Goal: Find specific page/section: Find specific page/section

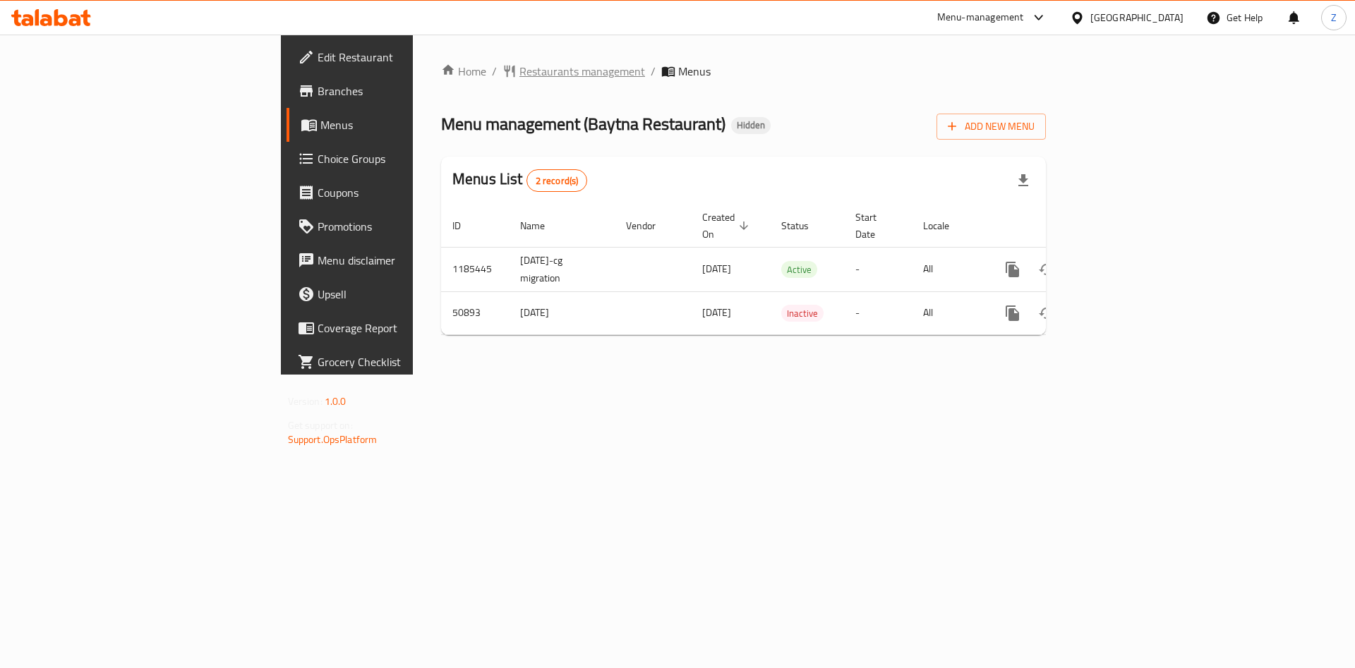
click at [519, 74] on span "Restaurants management" at bounding box center [582, 71] width 126 height 17
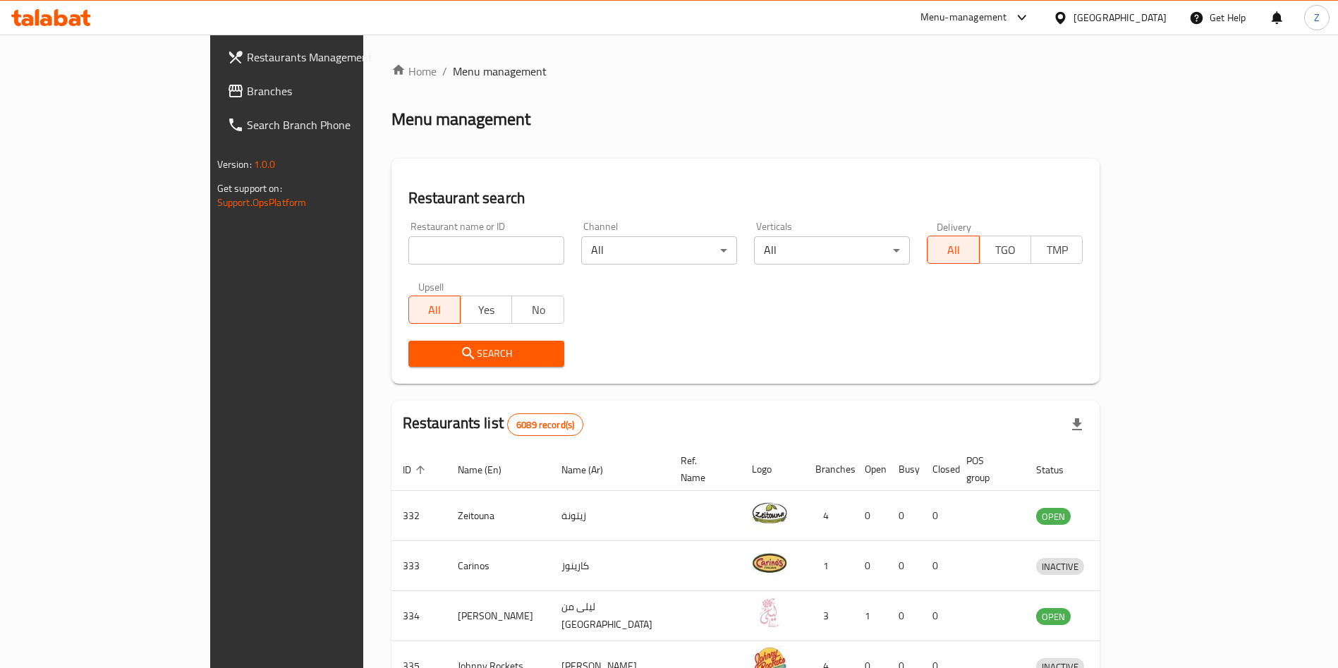
click at [409, 262] on input "search" at bounding box center [487, 250] width 156 height 28
paste input "cinqjuicebarcafe"
drag, startPoint x: 296, startPoint y: 244, endPoint x: 478, endPoint y: 243, distance: 181.3
click at [478, 243] on input "cinqjuicebarcafe" at bounding box center [487, 250] width 156 height 28
type input "cinq"
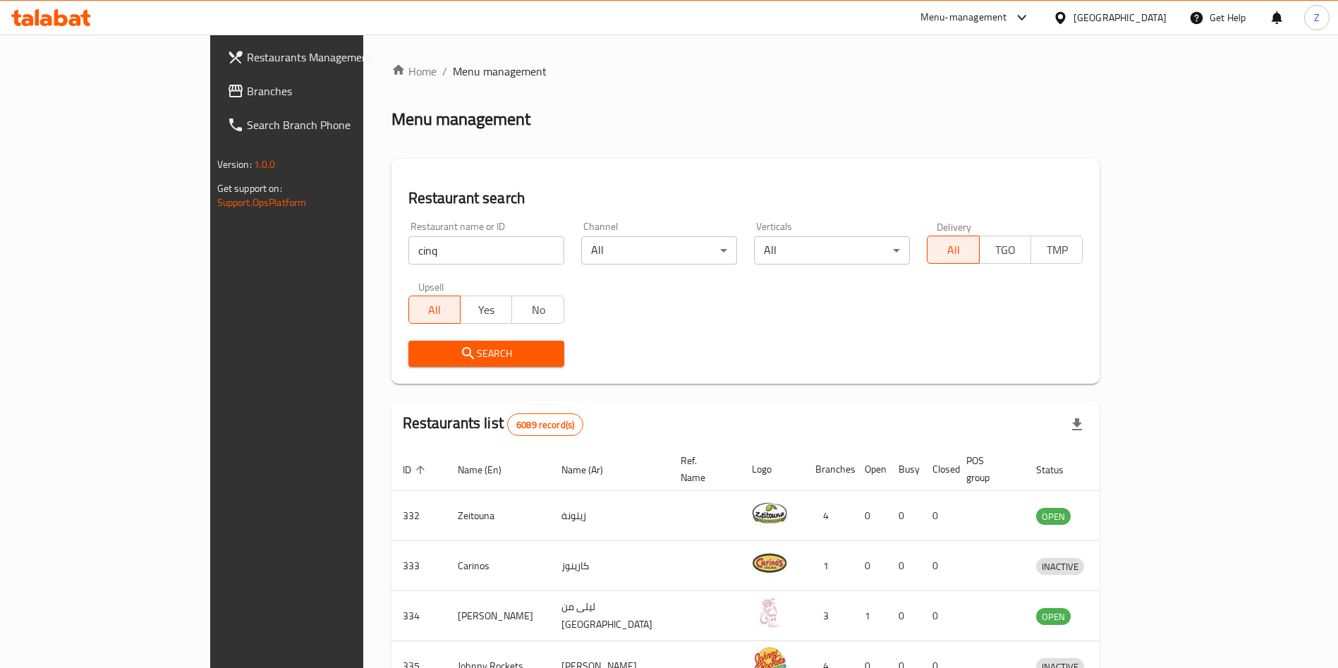
click at [425, 351] on span "Search" at bounding box center [486, 354] width 133 height 18
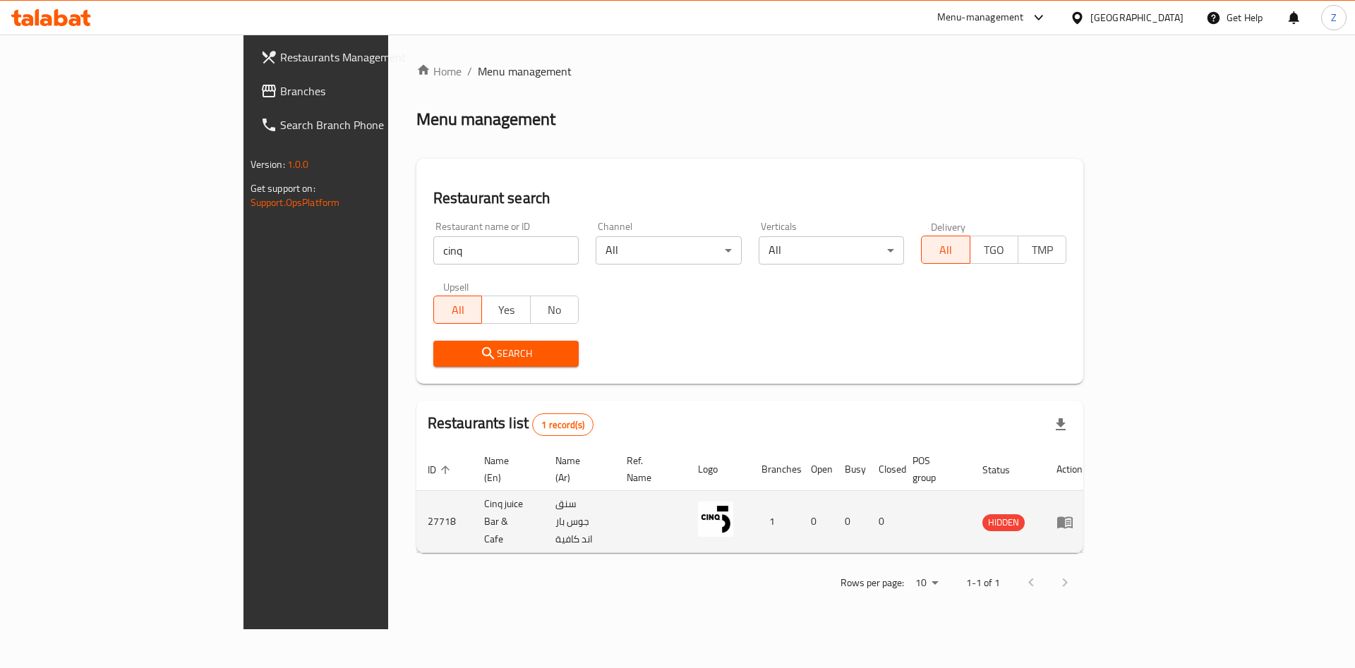
click at [1073, 514] on icon "enhanced table" at bounding box center [1064, 522] width 17 height 17
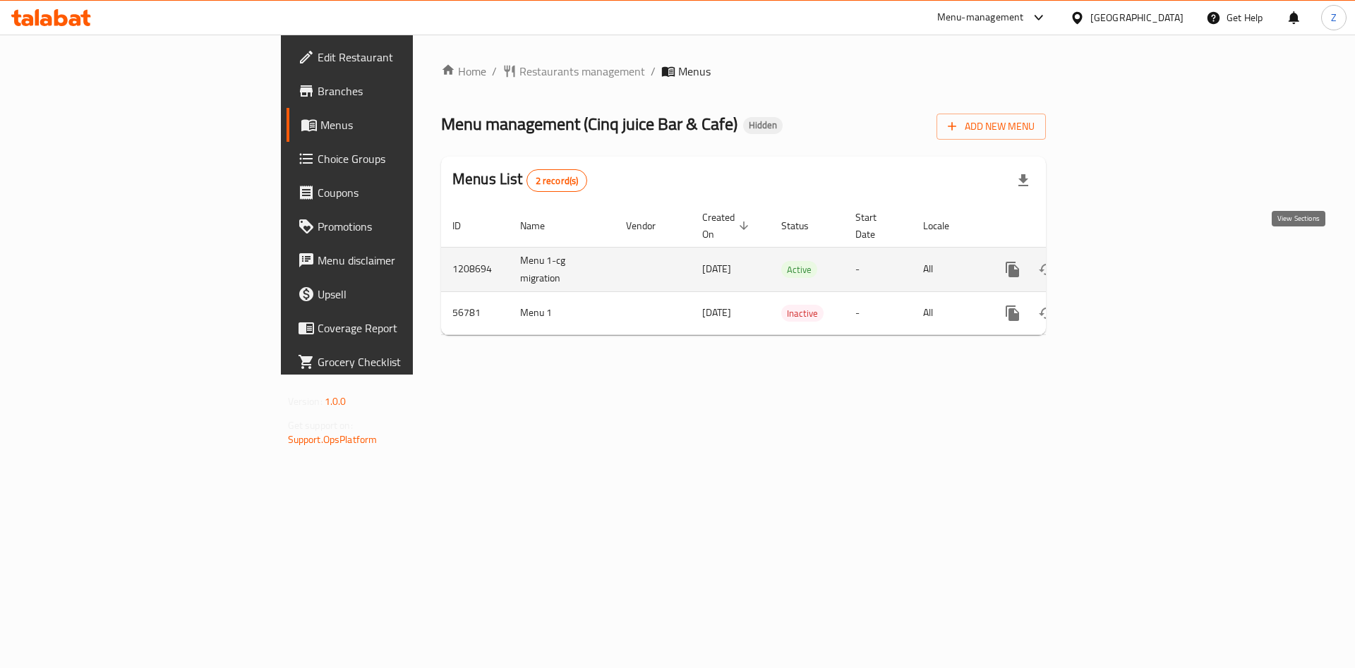
click at [1123, 261] on icon "enhanced table" at bounding box center [1114, 269] width 17 height 17
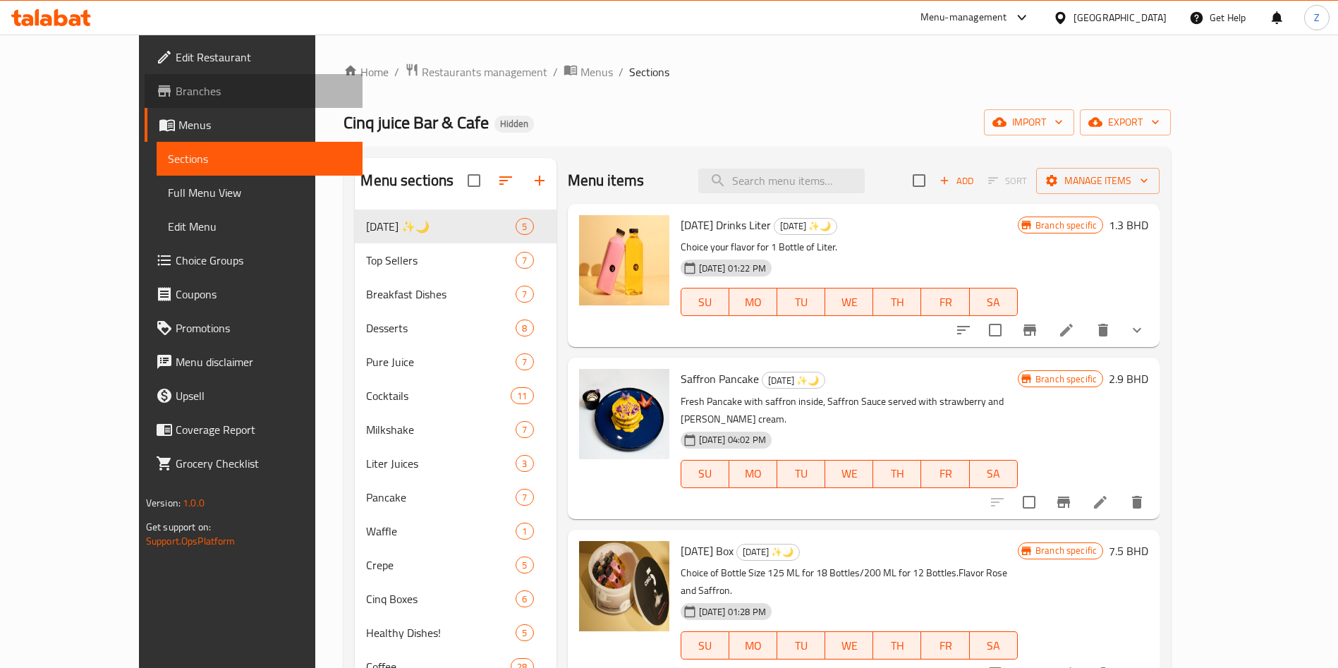
click at [176, 94] on span "Branches" at bounding box center [264, 91] width 176 height 17
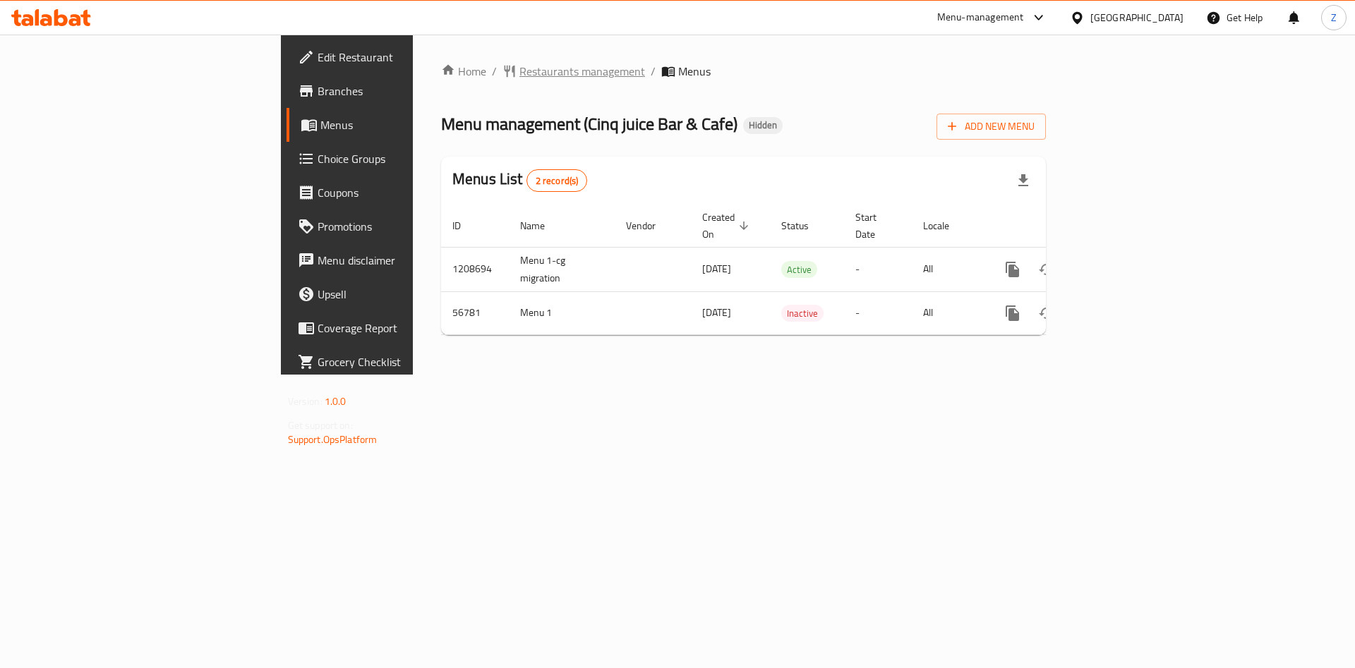
click at [519, 68] on span "Restaurants management" at bounding box center [582, 71] width 126 height 17
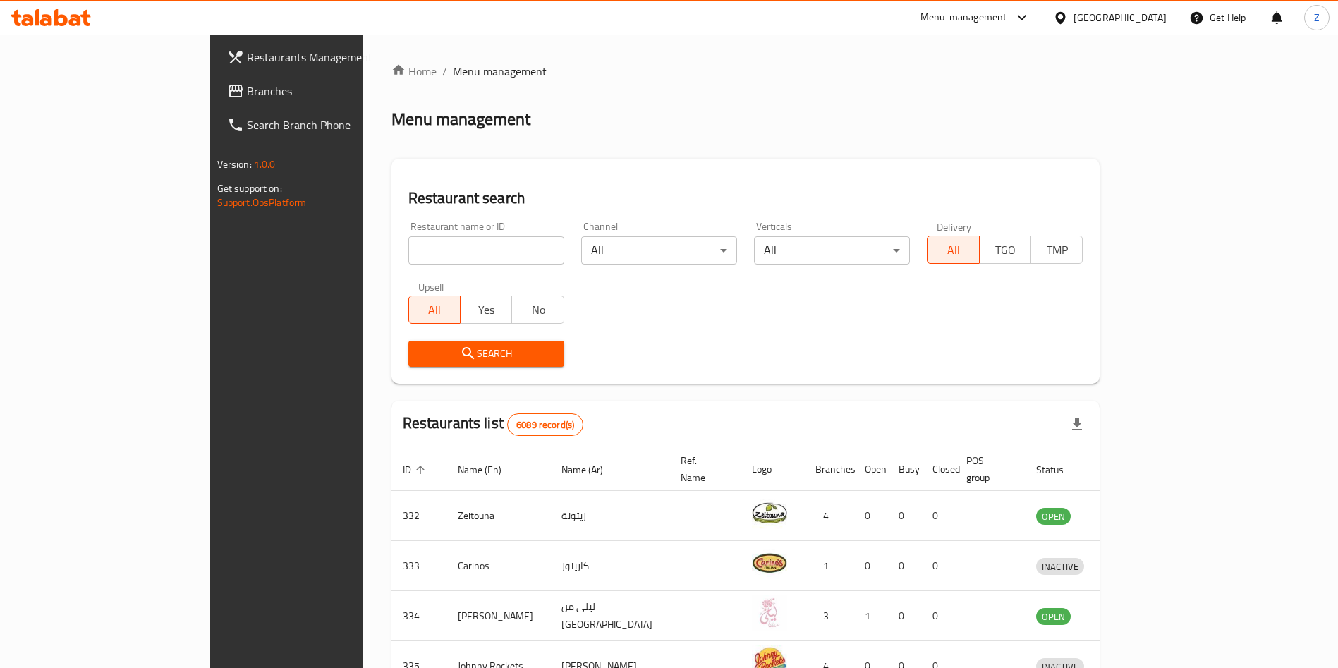
click at [409, 252] on input "search" at bounding box center [487, 250] width 156 height 28
click button "Search" at bounding box center [487, 354] width 156 height 26
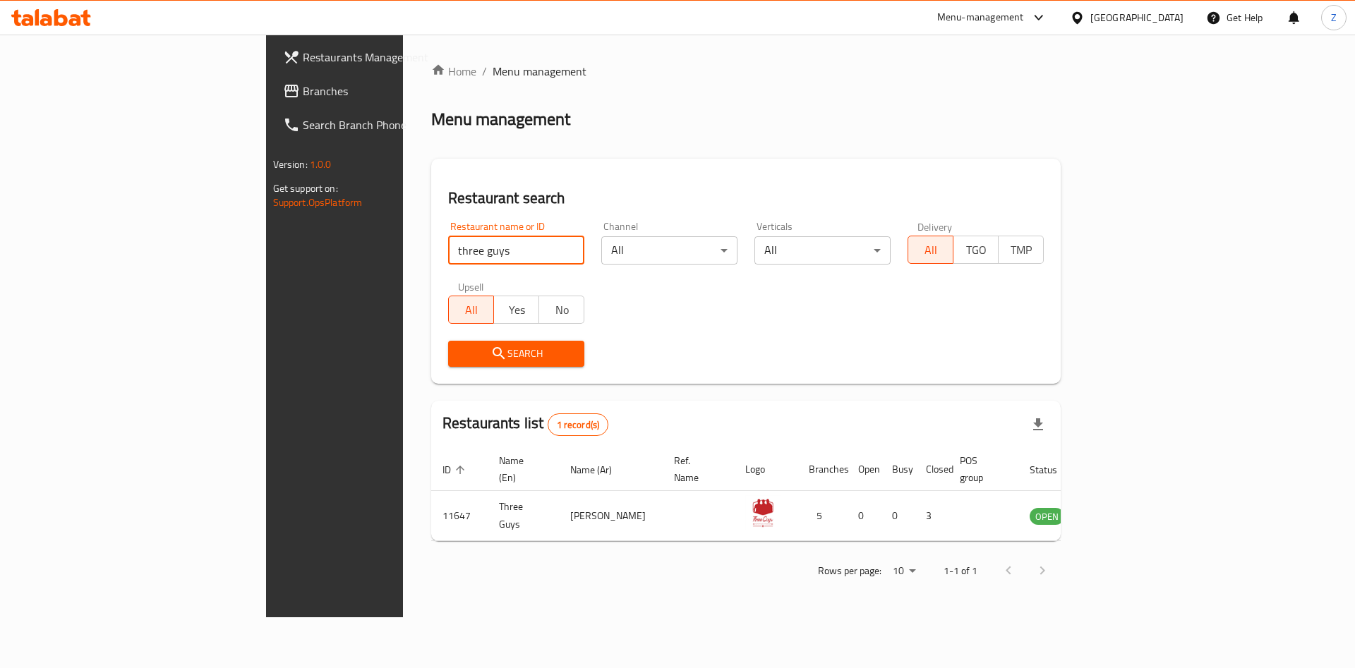
click at [448, 255] on input "three guys" at bounding box center [516, 250] width 136 height 28
paste input "fishlineseafood"
click at [448, 253] on input "fishlineseafood" at bounding box center [516, 250] width 136 height 28
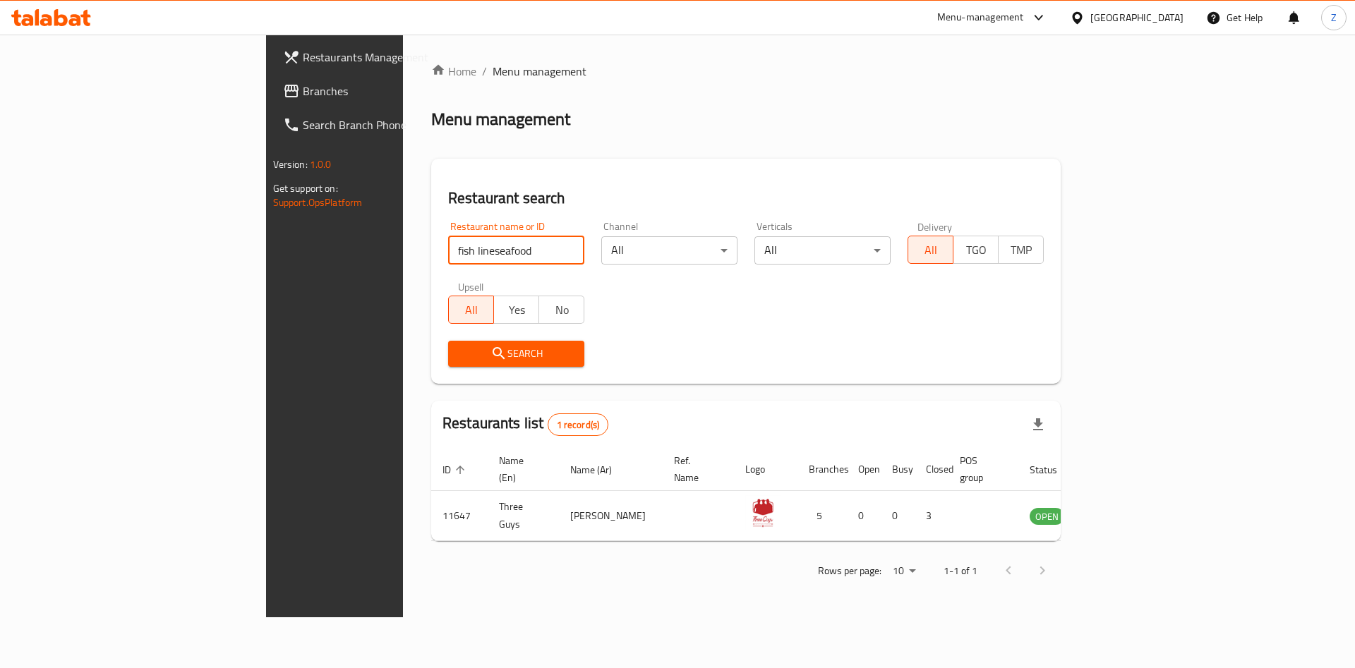
click at [448, 246] on input "fish lineseafood" at bounding box center [516, 250] width 136 height 28
click at [459, 347] on span "Search" at bounding box center [516, 354] width 114 height 18
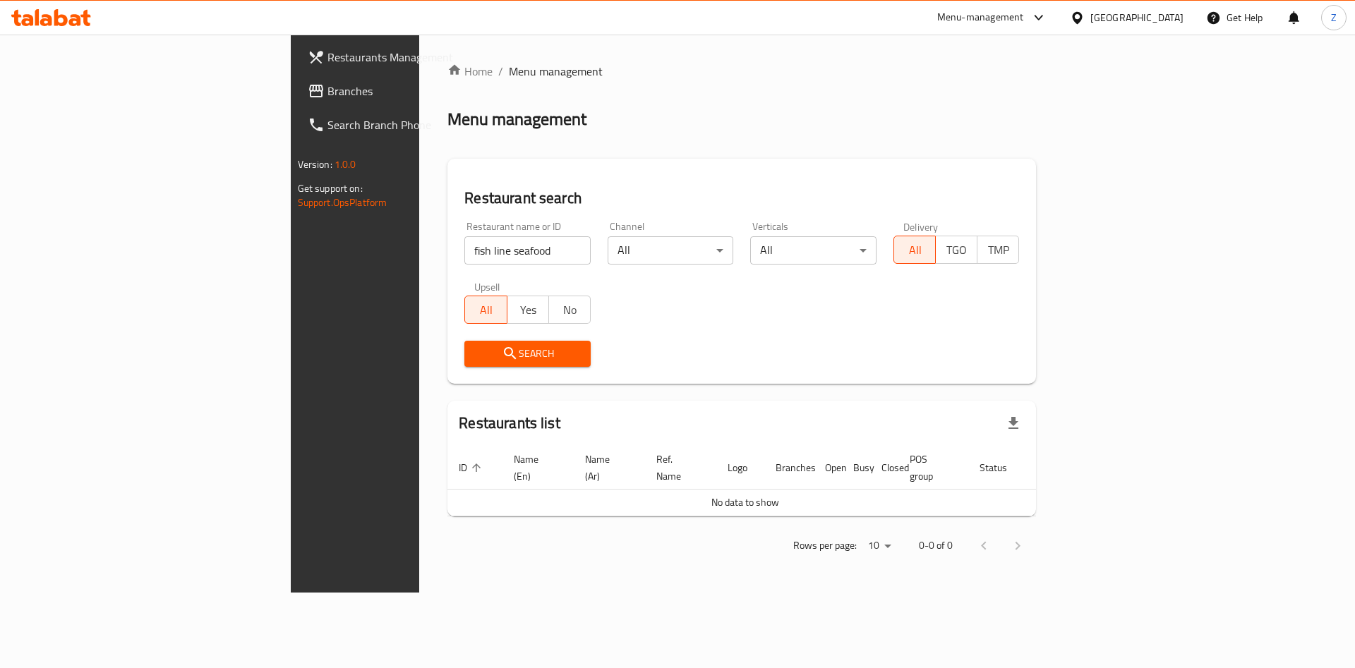
click at [464, 230] on div "Restaurant name or ID fish line seafood Restaurant name or ID" at bounding box center [527, 243] width 126 height 43
click at [464, 243] on input "fish line seafood" at bounding box center [527, 250] width 126 height 28
drag, startPoint x: 413, startPoint y: 252, endPoint x: 317, endPoint y: 241, distance: 96.5
click at [464, 241] on input "fish line seafood" at bounding box center [527, 250] width 126 height 28
click at [464, 246] on input "fish line" at bounding box center [527, 250] width 126 height 28
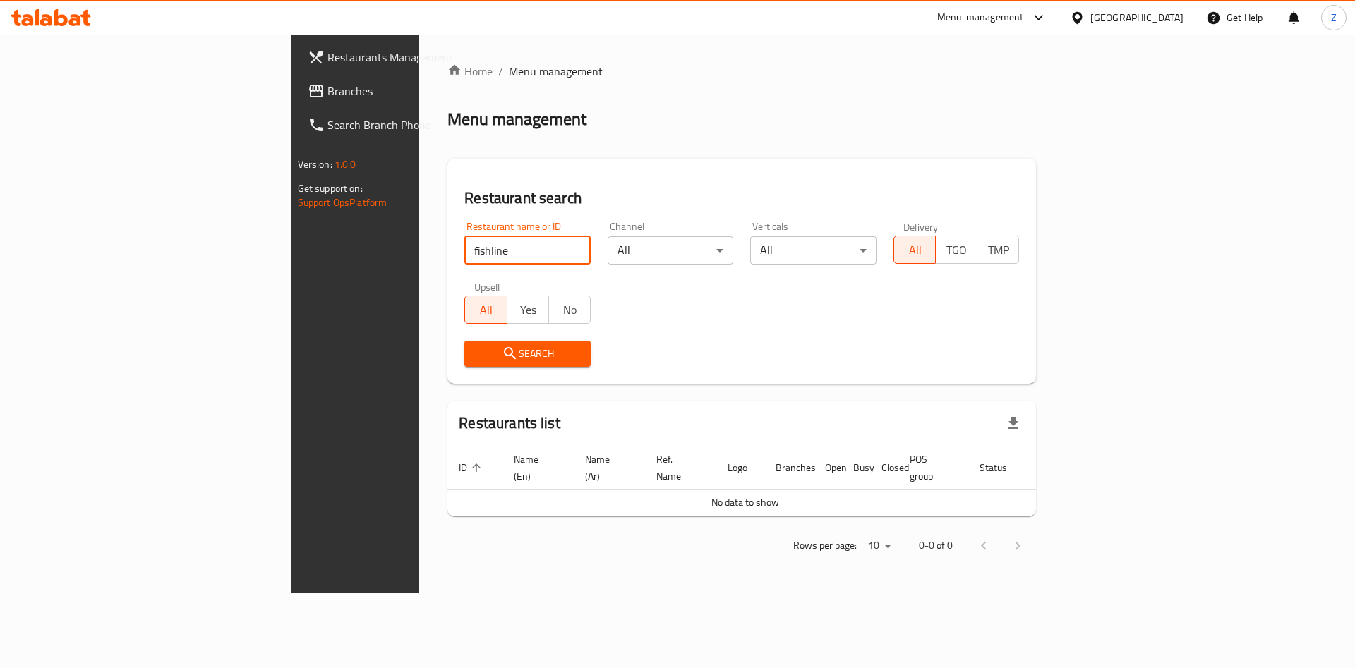
type input "fishline"
click button "Search" at bounding box center [527, 354] width 126 height 26
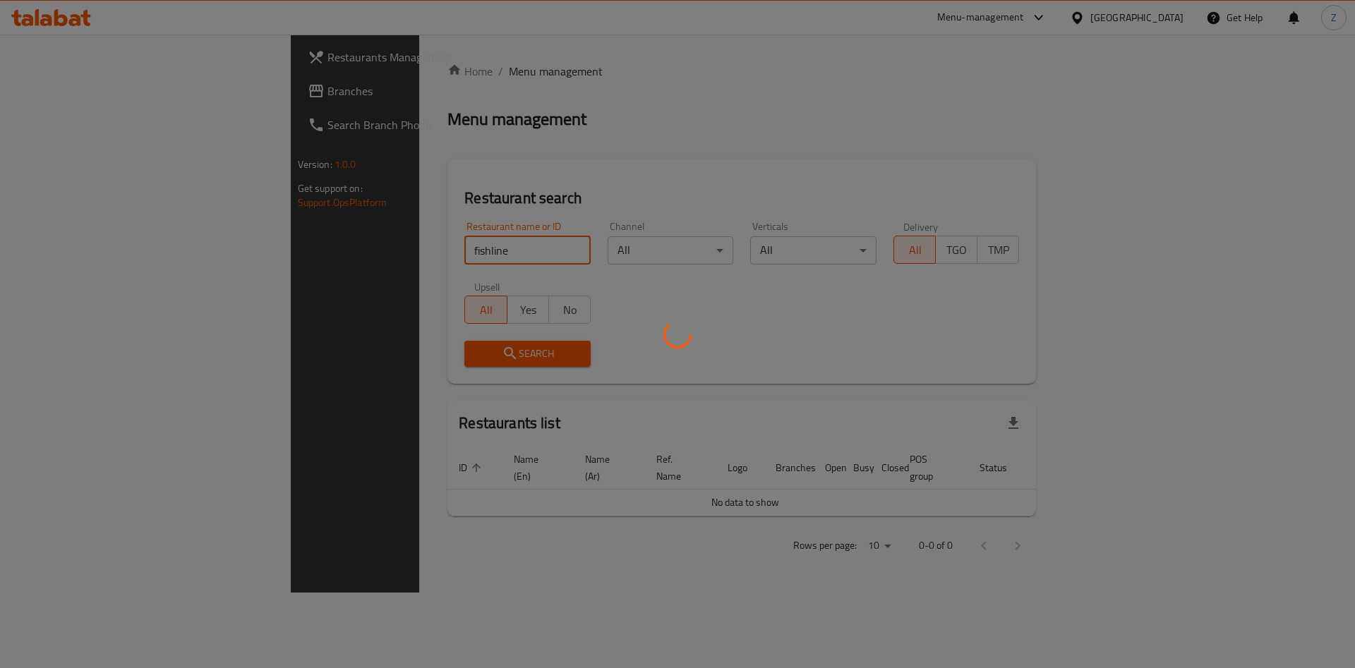
click button "Search" at bounding box center [527, 354] width 126 height 26
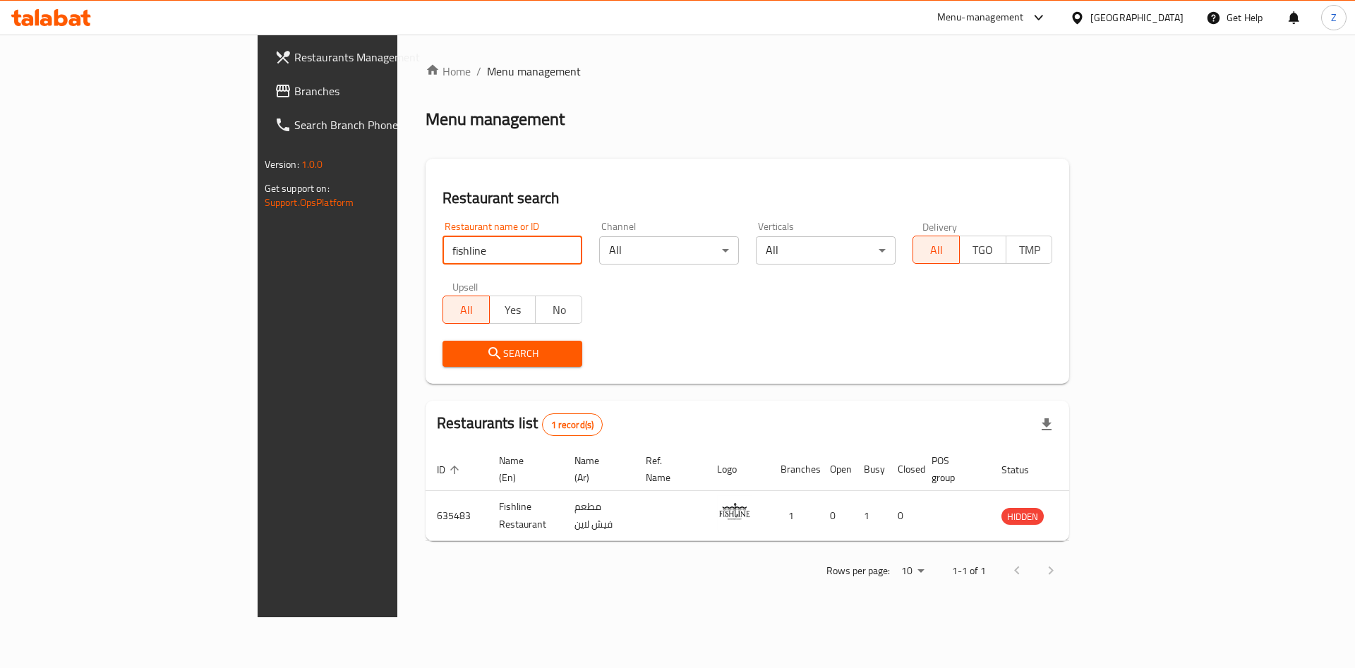
drag, startPoint x: 427, startPoint y: 249, endPoint x: 35, endPoint y: 282, distance: 393.7
click at [258, 282] on div "Restaurants Management Branches Search Branch Phone Version: 1.0.0 Get support …" at bounding box center [678, 326] width 840 height 583
click button "Search" at bounding box center [512, 354] width 140 height 26
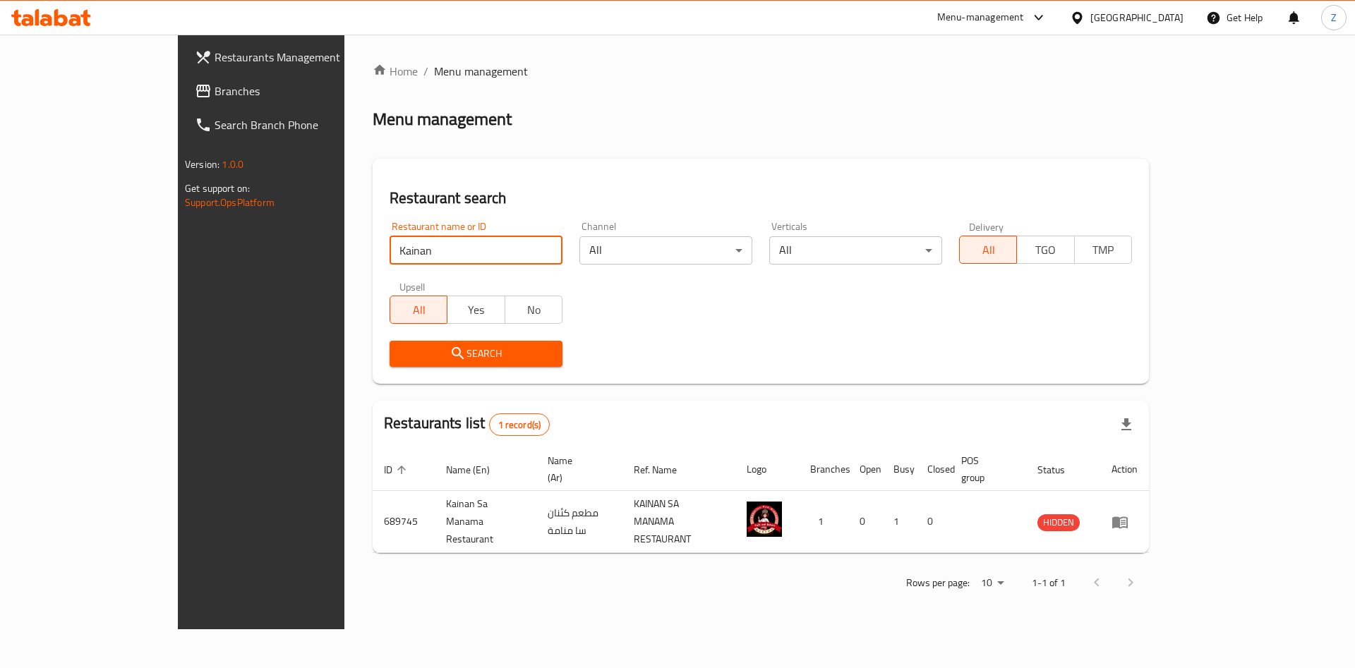
drag, startPoint x: 348, startPoint y: 246, endPoint x: 49, endPoint y: 223, distance: 299.4
click at [178, 224] on div "Restaurants Management Branches Search Branch Phone Version: 1.0.0 Get support …" at bounding box center [677, 332] width 999 height 595
click button "Search" at bounding box center [475, 354] width 173 height 26
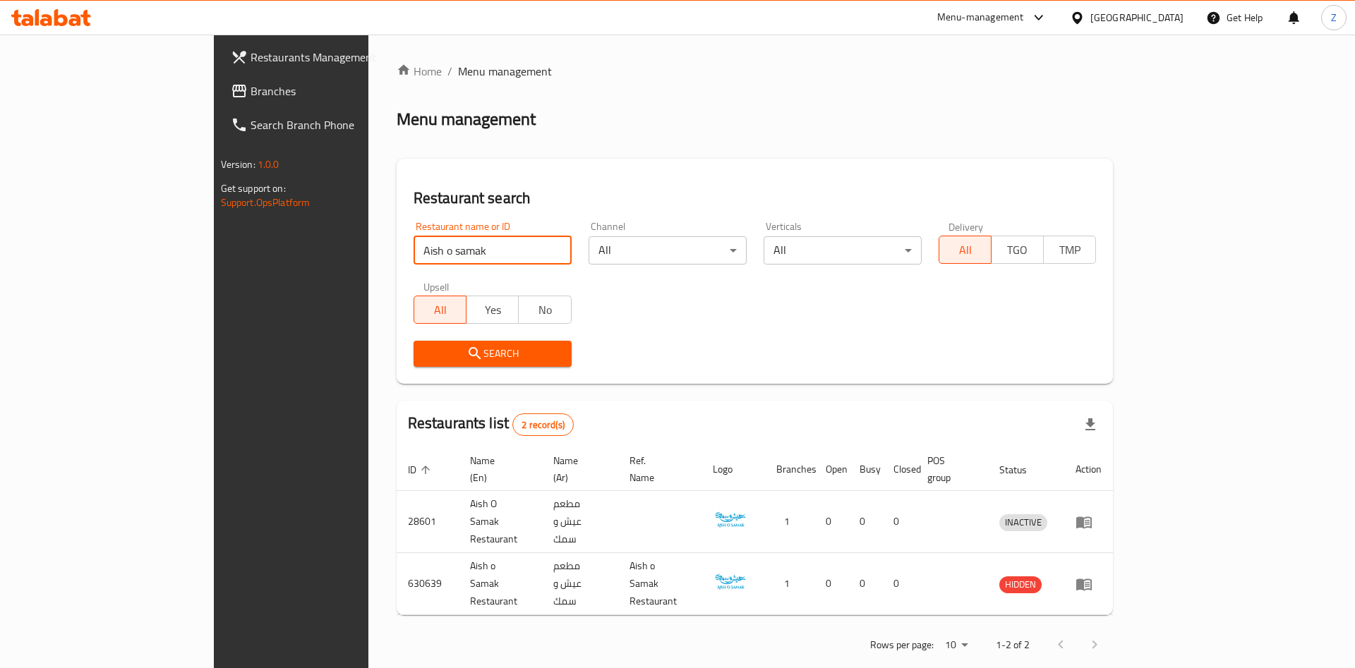
click at [445, 222] on div "Restaurant name or ID Aish o samak Restaurant name or ID" at bounding box center [492, 243] width 158 height 43
click at [413, 244] on input "Aish o samak" at bounding box center [492, 250] width 158 height 28
paste input "thecoffeeboutique"
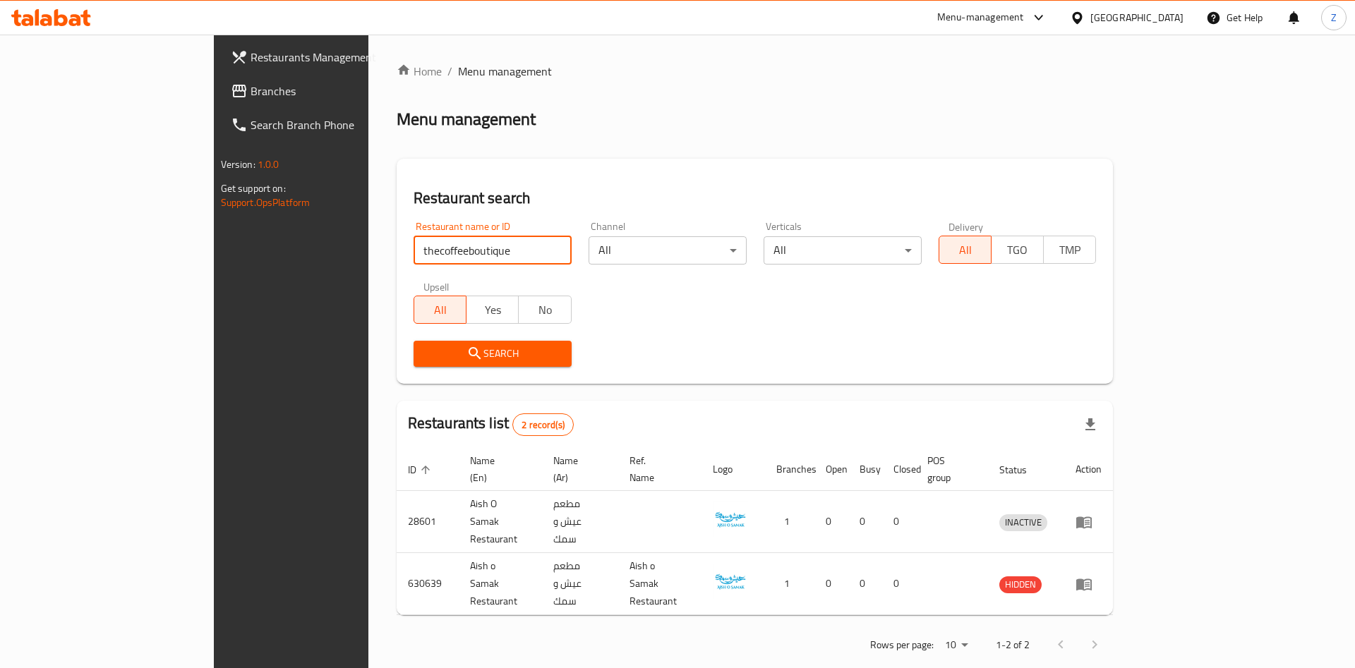
click at [413, 245] on input "thecoffeeboutique" at bounding box center [492, 250] width 158 height 28
click at [413, 251] on input "the coffeeboutique" at bounding box center [492, 250] width 158 height 28
click at [425, 353] on span "Search" at bounding box center [492, 354] width 135 height 18
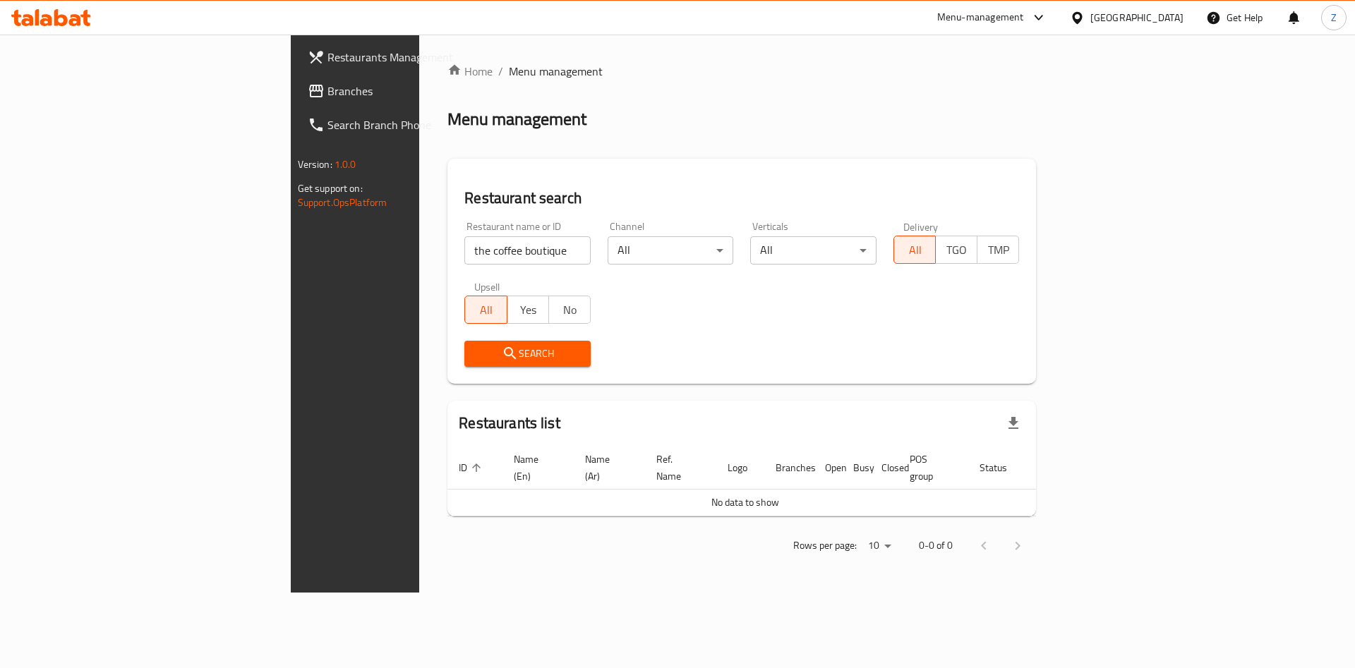
click at [464, 247] on input "the coffee boutique" at bounding box center [527, 250] width 126 height 28
drag, startPoint x: 301, startPoint y: 250, endPoint x: 0, endPoint y: 269, distance: 301.1
click at [291, 269] on div "Restaurants Management Branches Search Branch Phone Version: 1.0.0 Get support …" at bounding box center [678, 314] width 774 height 558
click button "Search" at bounding box center [527, 354] width 126 height 26
click at [464, 253] on input "coffee boutique" at bounding box center [527, 250] width 126 height 28
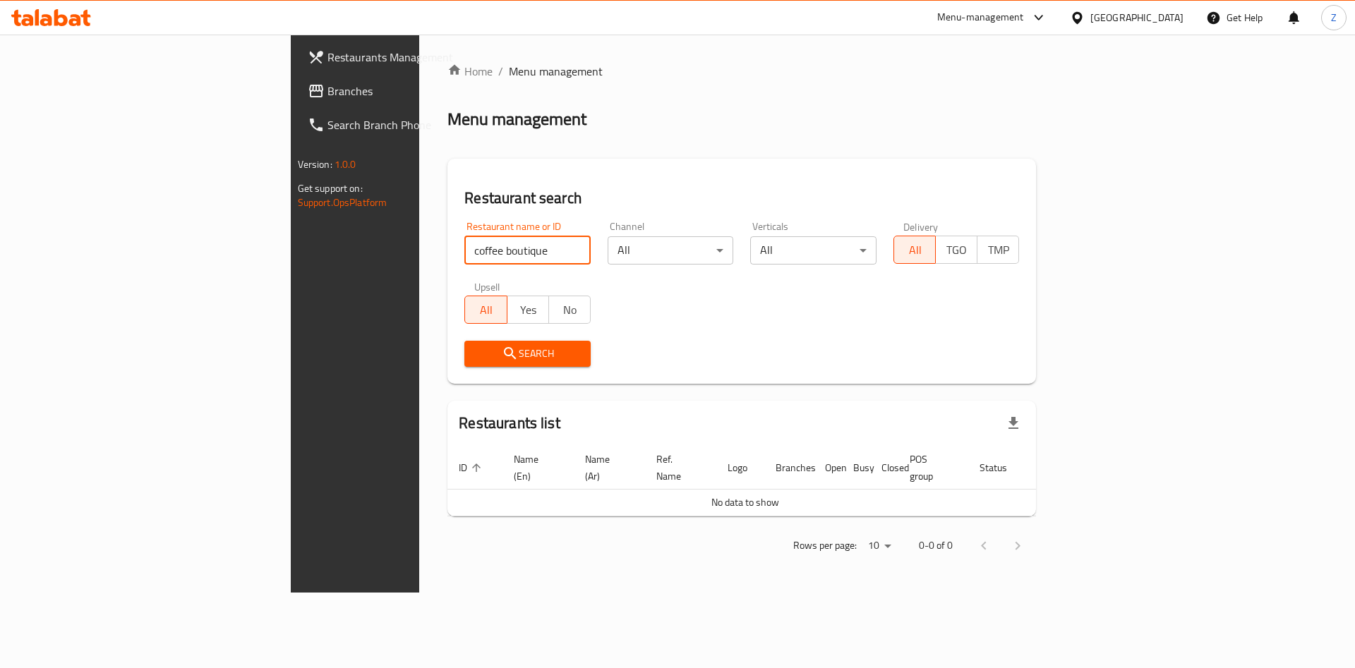
click at [464, 253] on input "coffee boutique" at bounding box center [527, 250] width 126 height 28
paste input "taqseemsun"
click at [464, 245] on input "taqseemsun" at bounding box center [527, 250] width 126 height 28
click at [502, 354] on icon "submit" at bounding box center [510, 353] width 17 height 17
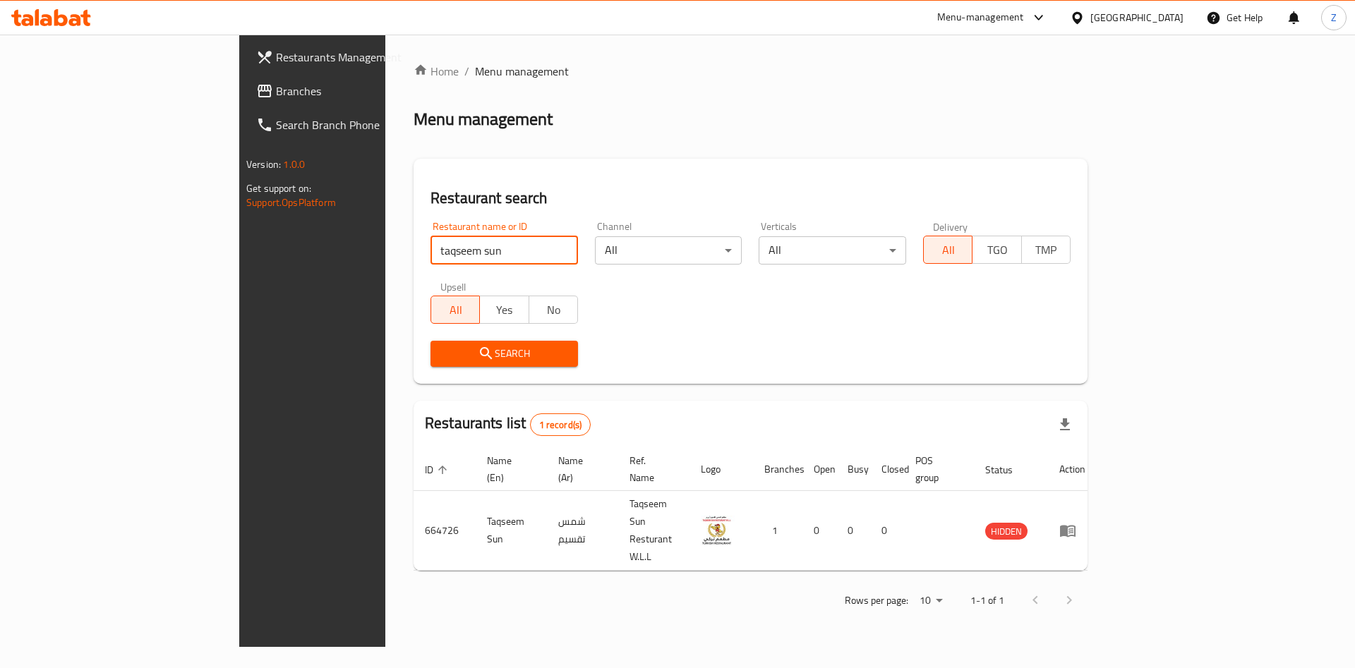
click at [430, 253] on input "taqseem sun" at bounding box center [503, 250] width 147 height 28
paste input "koreanbox"
click at [430, 250] on input "koreanbox" at bounding box center [503, 250] width 147 height 28
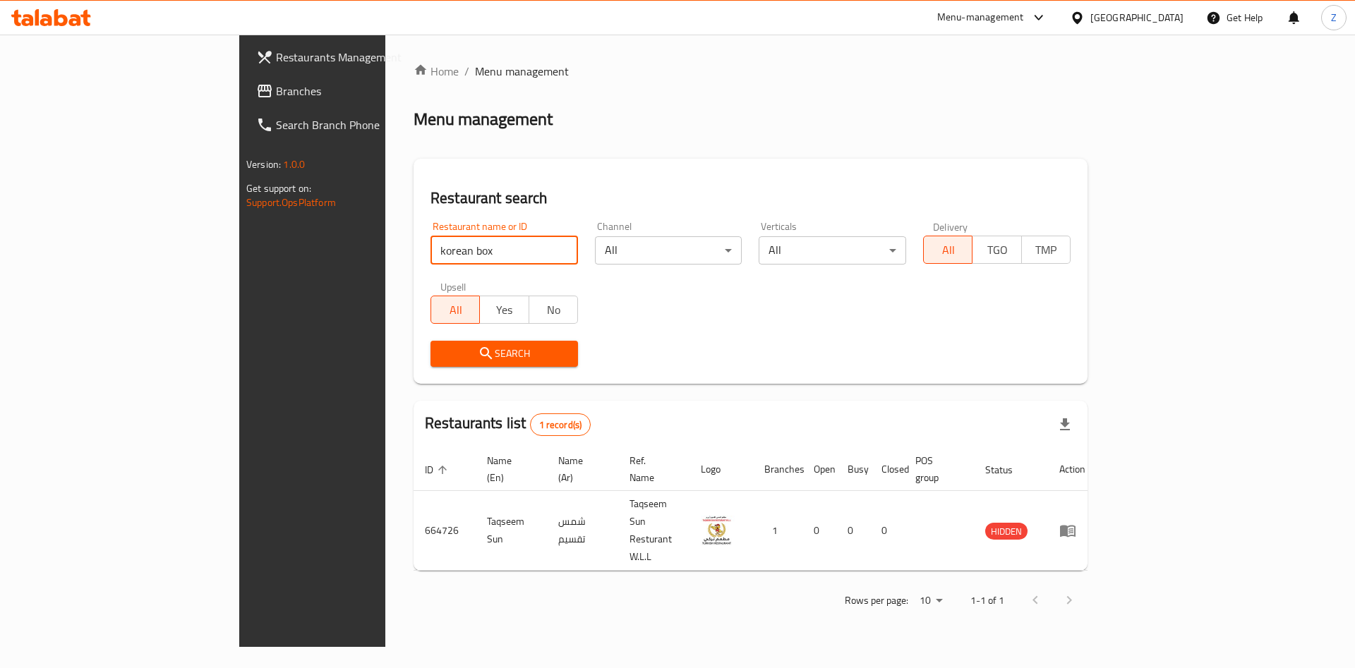
click at [478, 350] on icon "submit" at bounding box center [486, 353] width 17 height 17
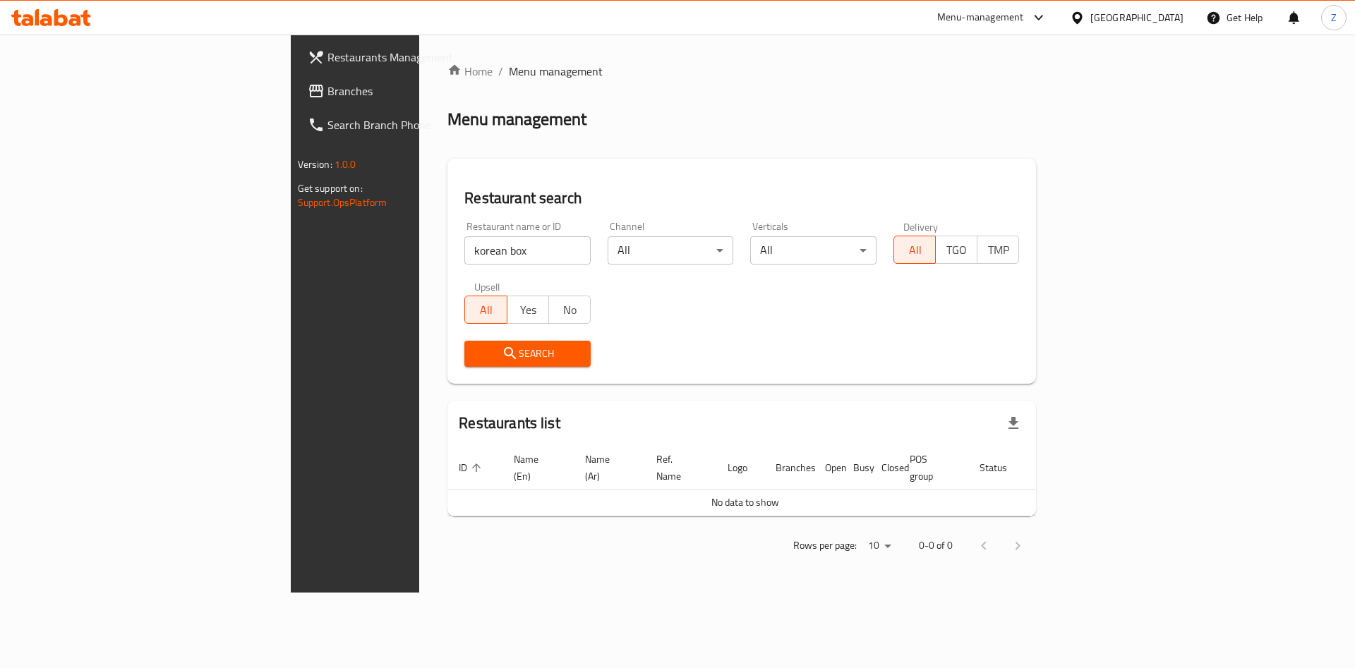
click at [464, 262] on input "korean box" at bounding box center [527, 250] width 126 height 28
paste input "biryanibucket"
click at [464, 247] on input "biryanibucket" at bounding box center [527, 250] width 126 height 28
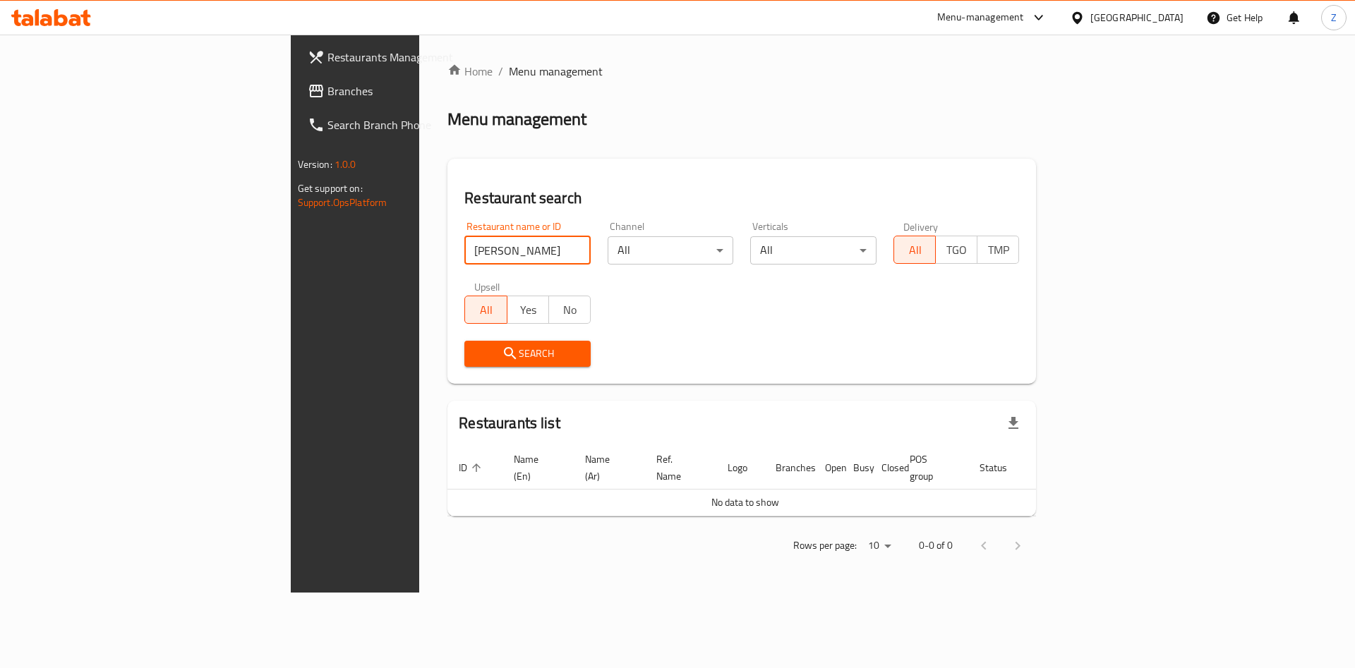
click at [476, 353] on span "Search" at bounding box center [528, 354] width 104 height 18
click at [464, 239] on input "[PERSON_NAME]" at bounding box center [527, 250] width 126 height 28
paste input "safarat altaybine"
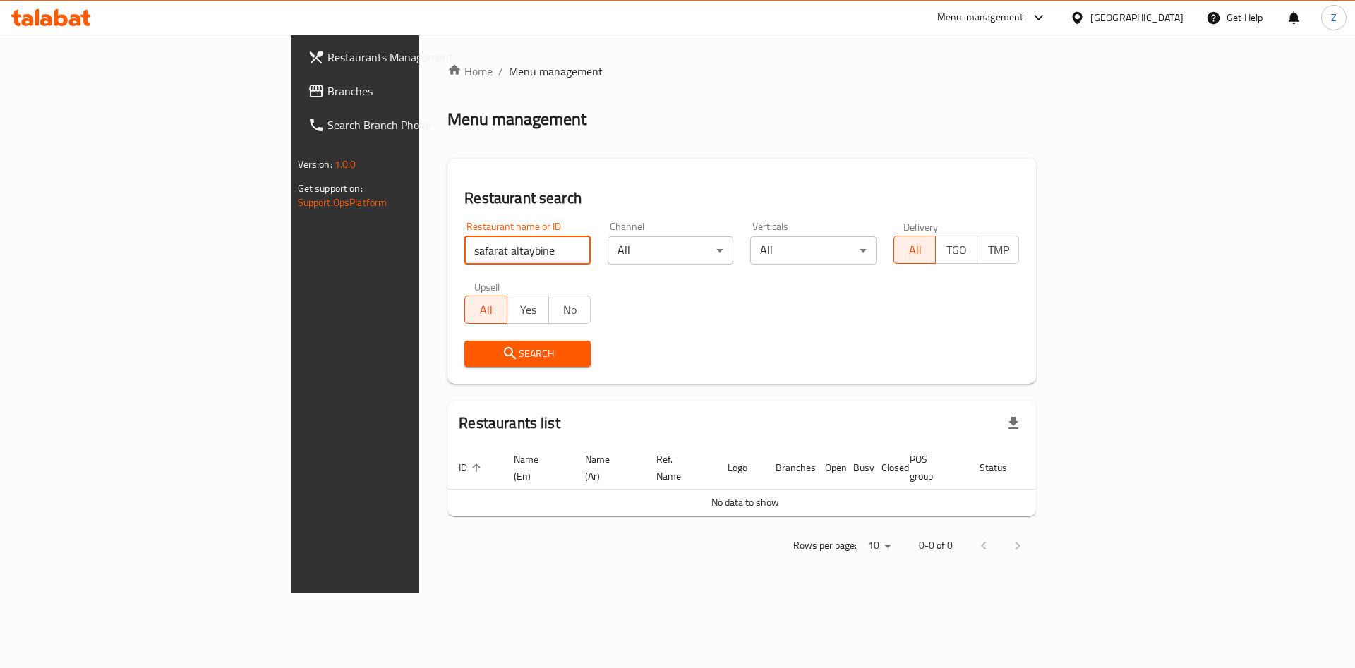
click at [464, 364] on button "Search" at bounding box center [527, 354] width 126 height 26
click at [476, 362] on span "Search" at bounding box center [528, 354] width 104 height 18
click at [464, 258] on input "safarat altaybine" at bounding box center [527, 250] width 126 height 28
drag, startPoint x: 392, startPoint y: 253, endPoint x: 318, endPoint y: 231, distance: 77.9
click at [464, 231] on div "Restaurant name or ID safarat altaybine Restaurant name or ID" at bounding box center [527, 243] width 126 height 43
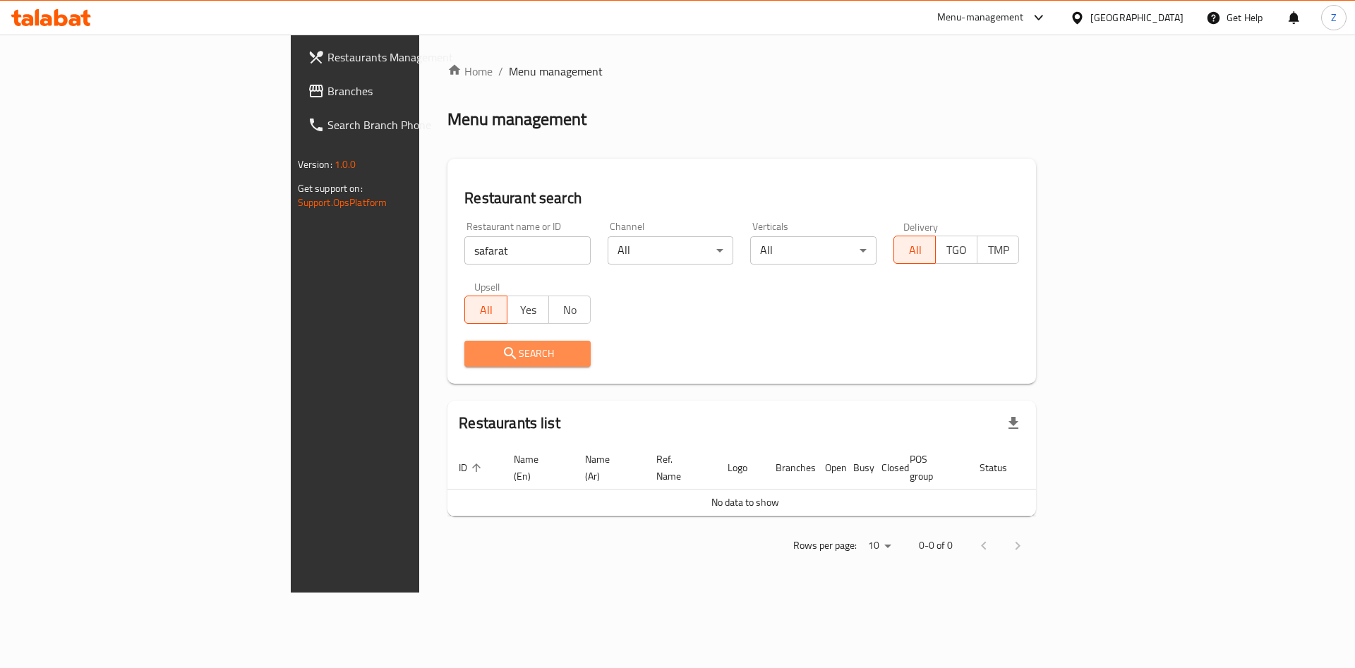
click at [476, 350] on span "Search" at bounding box center [528, 354] width 104 height 18
click at [464, 253] on input "safarat" at bounding box center [527, 250] width 126 height 28
click at [476, 353] on span "Search" at bounding box center [528, 354] width 104 height 18
click at [464, 248] on input "sofarat" at bounding box center [527, 250] width 126 height 28
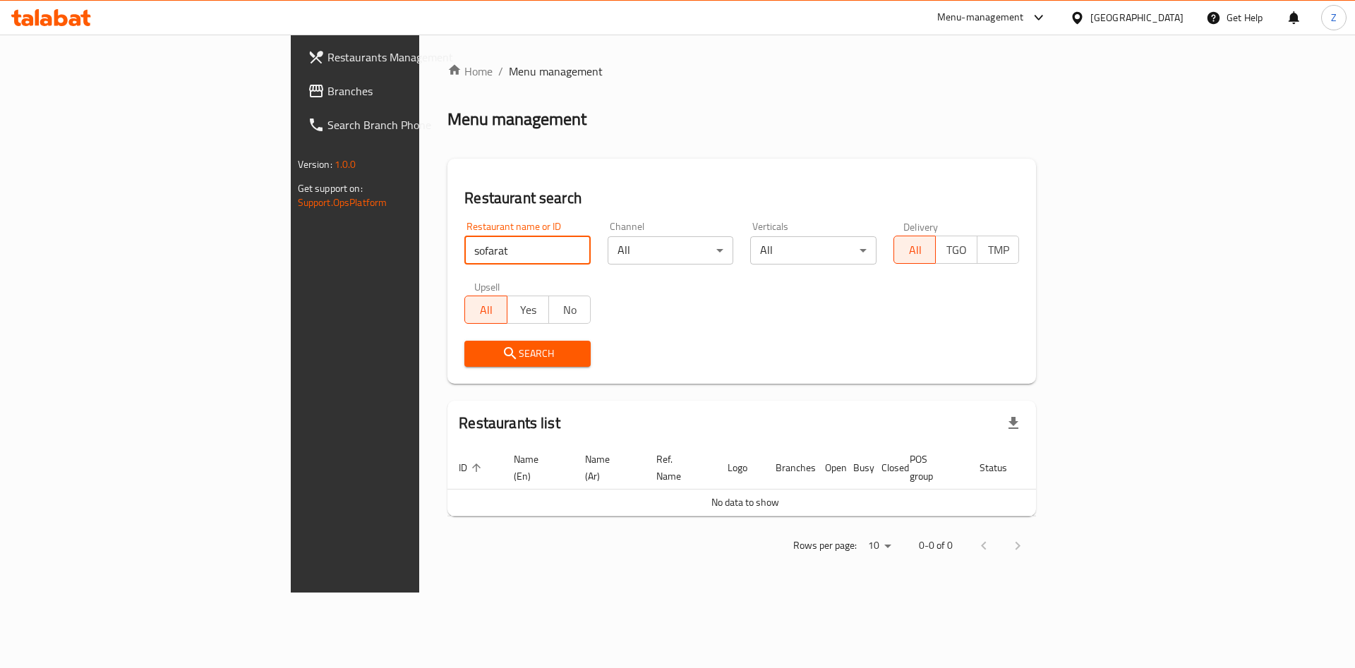
click at [464, 248] on input "sofarat" at bounding box center [527, 250] width 126 height 28
paste input "Sofrat Altayebeen"
click at [476, 360] on span "Search" at bounding box center [528, 354] width 104 height 18
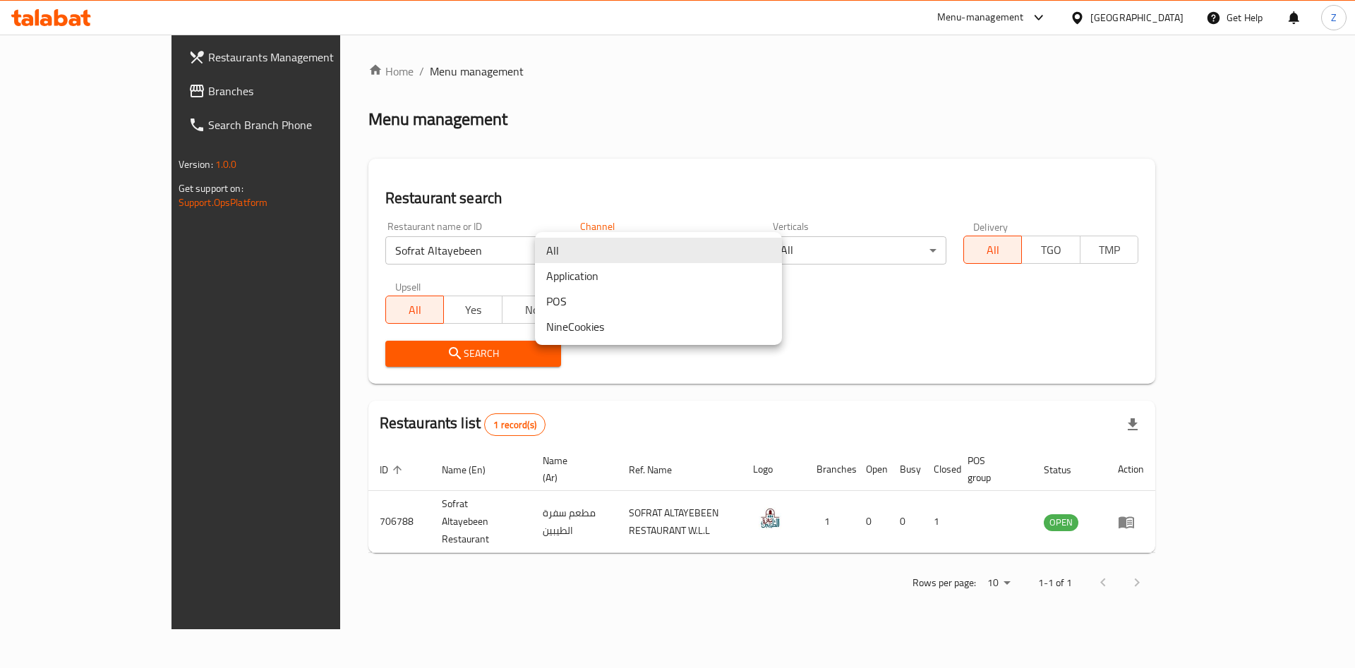
click at [616, 250] on body "​ Menu-management [GEOGRAPHIC_DATA] Get Help Z Restaurants Management Branches …" at bounding box center [677, 352] width 1355 height 634
click at [406, 360] on div at bounding box center [677, 334] width 1355 height 668
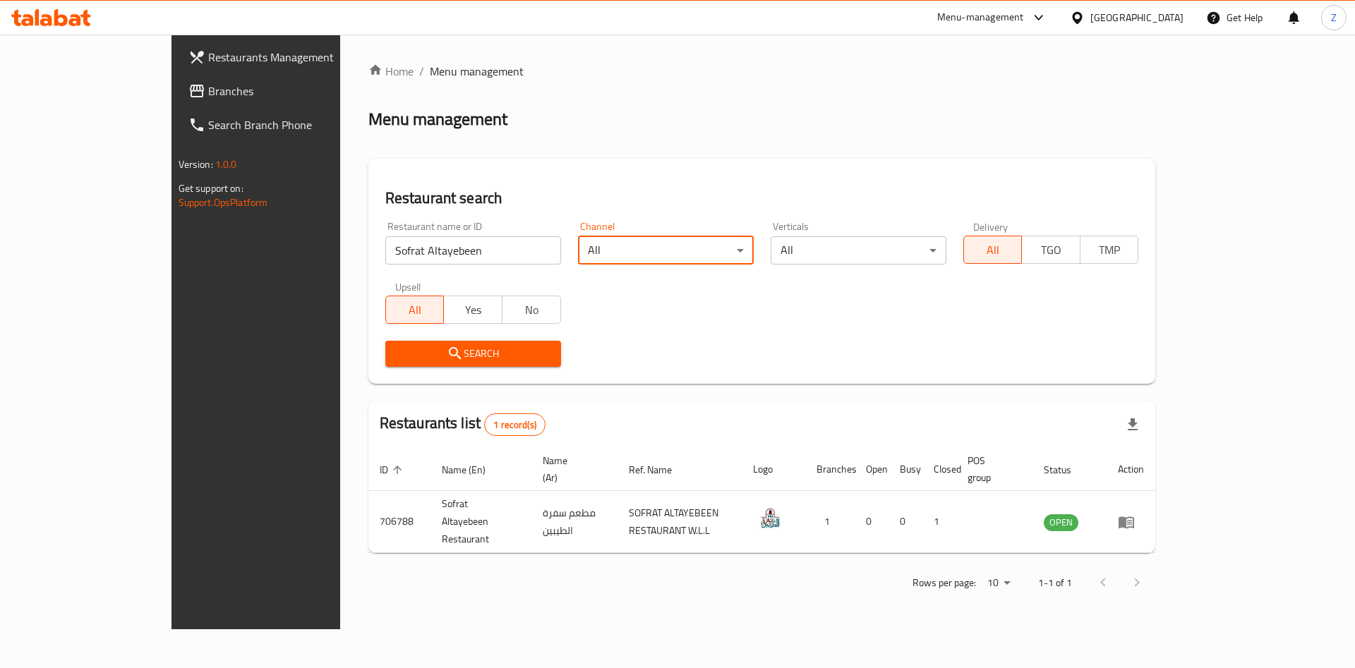
click at [412, 355] on span "Search" at bounding box center [473, 354] width 153 height 18
click at [403, 273] on div "Upsell All Yes No" at bounding box center [473, 302] width 193 height 59
click at [406, 260] on input "Sofrat Altayebeen" at bounding box center [473, 250] width 176 height 28
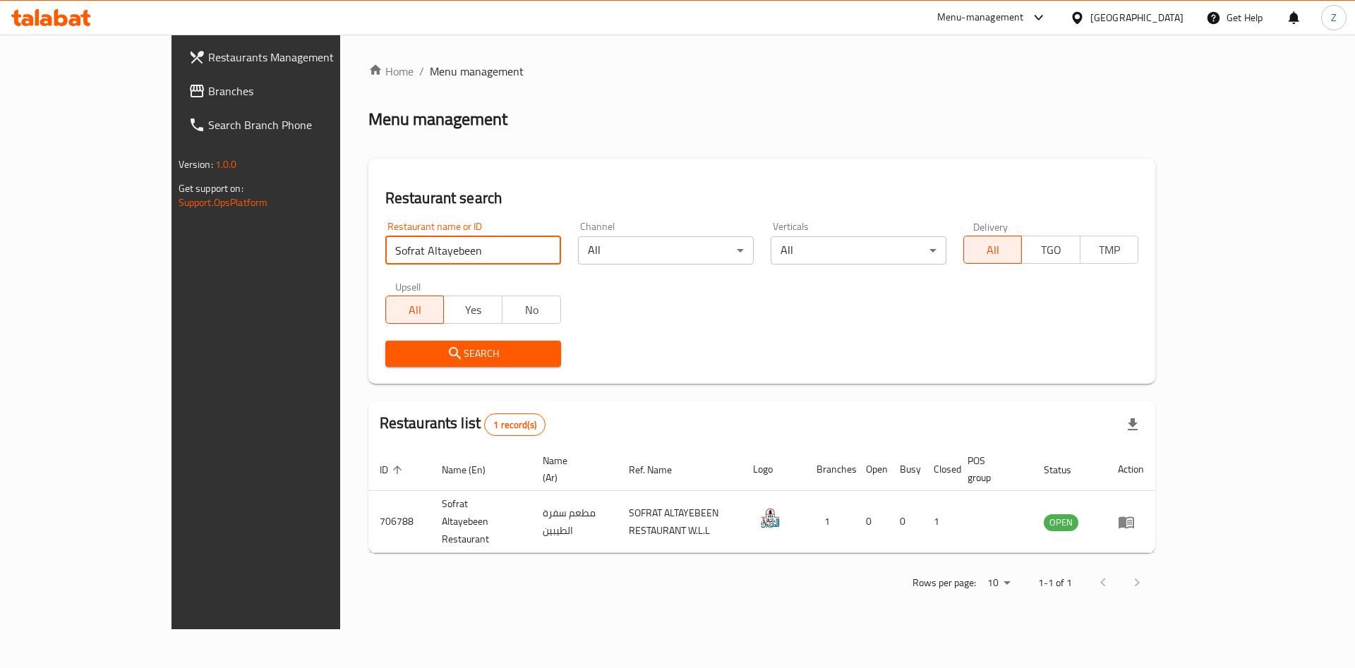
paste input "lafrutajuice"
click at [385, 250] on input "lafrutajuice" at bounding box center [473, 250] width 176 height 28
click at [385, 250] on input "lafruta juice" at bounding box center [473, 250] width 176 height 28
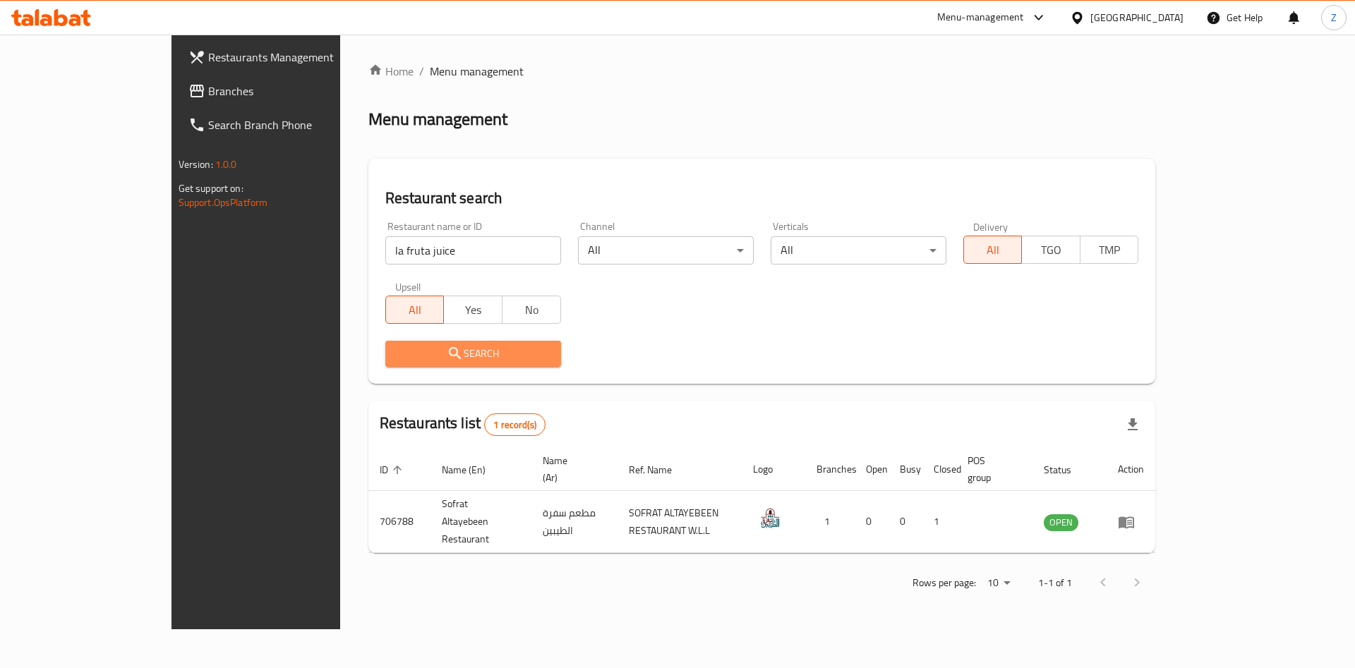
click at [397, 354] on span "Search" at bounding box center [473, 354] width 153 height 18
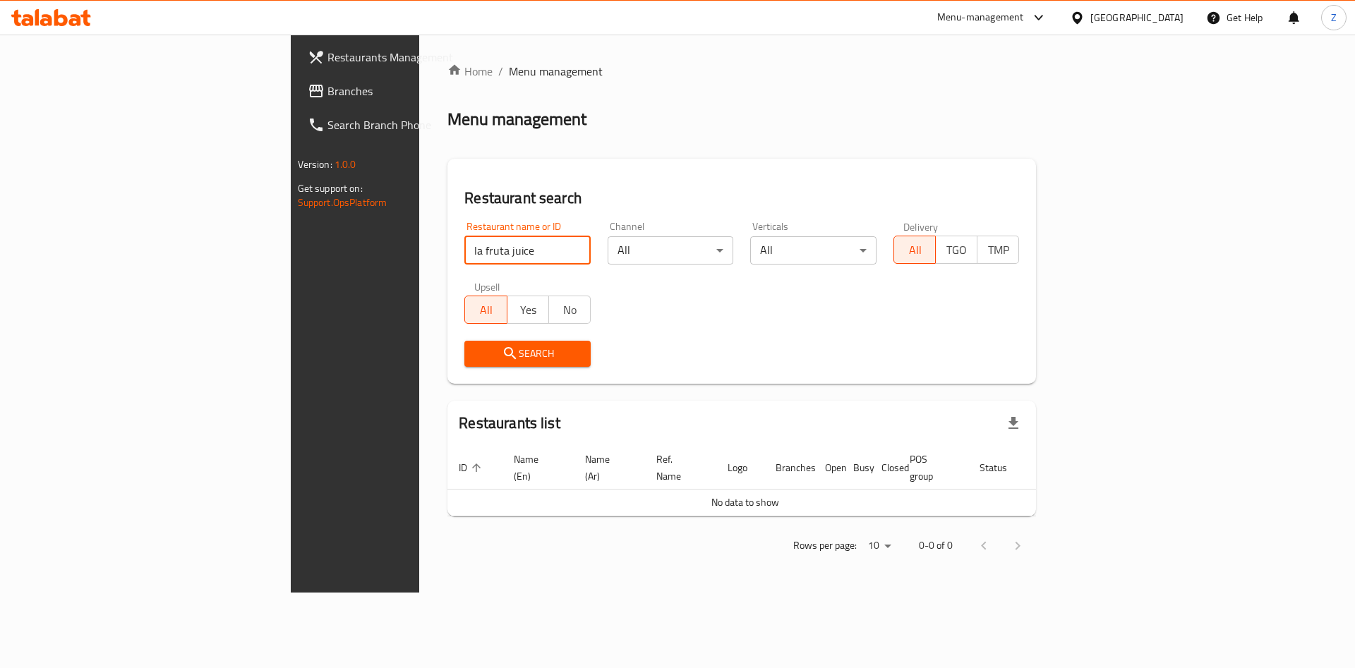
click at [464, 248] on input "la fruta juice" at bounding box center [527, 250] width 126 height 28
paste input "raneem pizza"
click at [476, 345] on span "Search" at bounding box center [528, 354] width 104 height 18
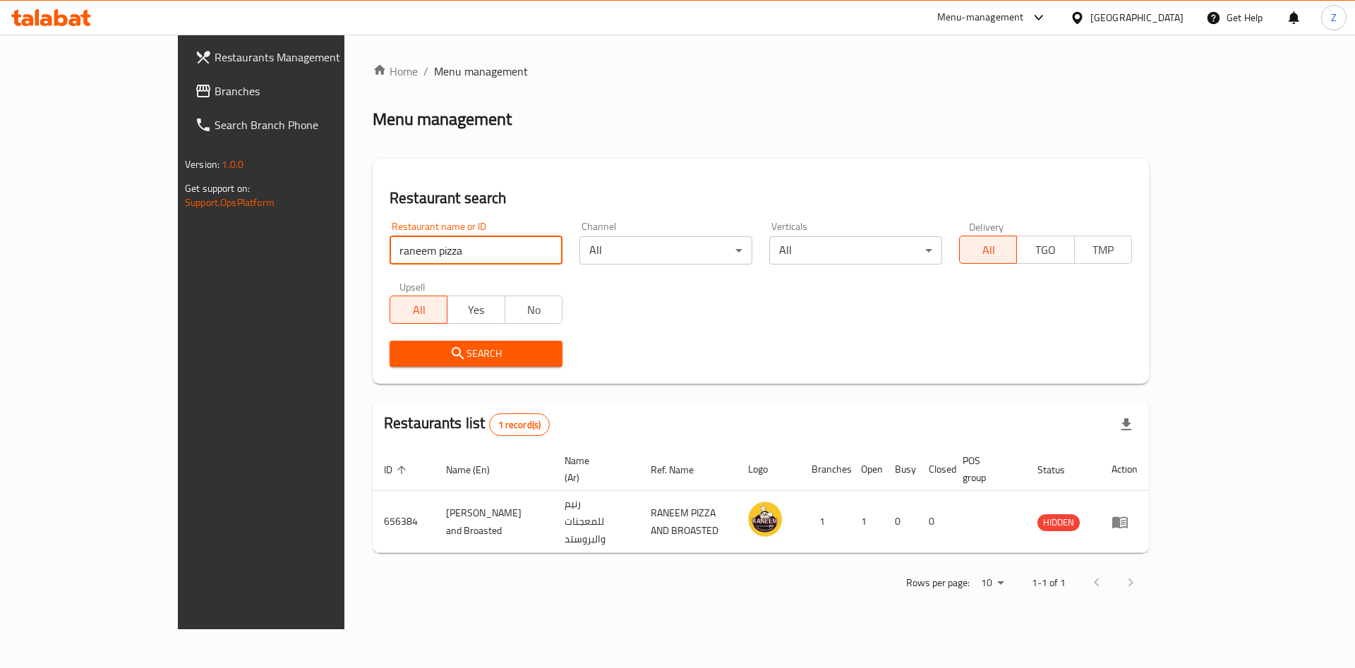
click at [389, 261] on input "raneem pizza" at bounding box center [475, 250] width 173 height 28
paste input "carrotpastries"
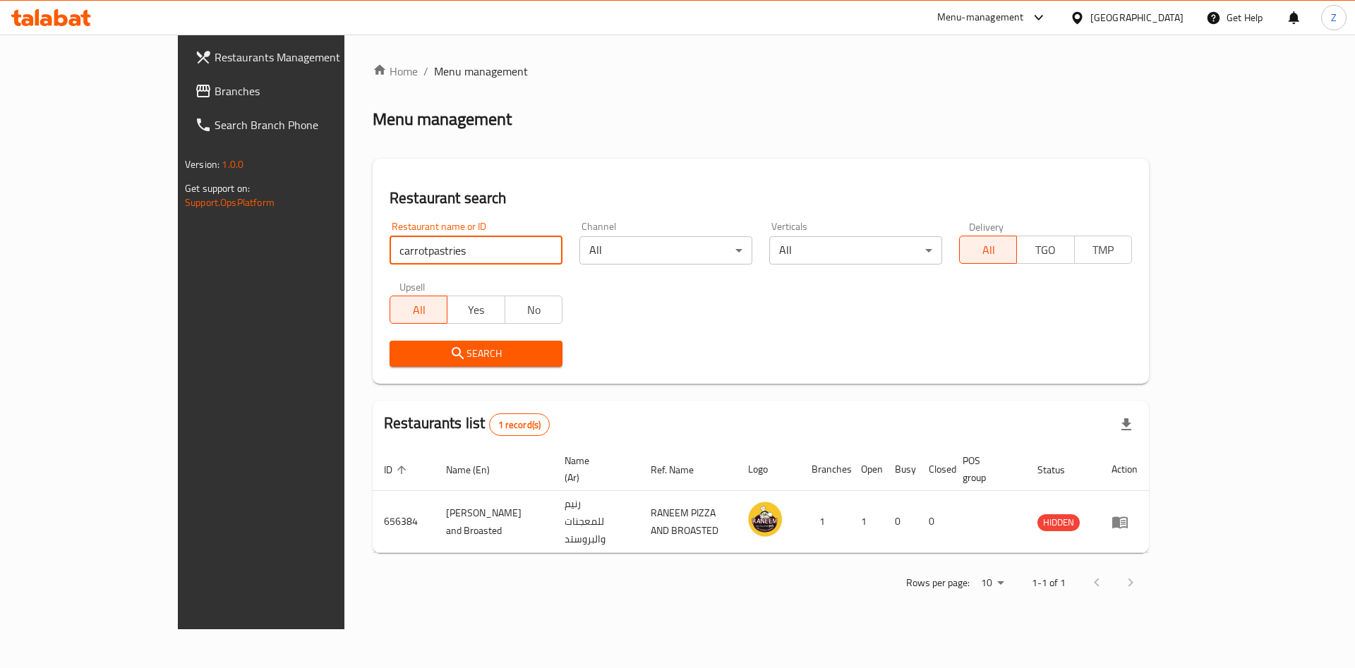
click at [389, 249] on input "carrotpastries" at bounding box center [475, 250] width 173 height 28
click at [389, 248] on input "carrotpastries" at bounding box center [475, 250] width 173 height 28
drag, startPoint x: 334, startPoint y: 257, endPoint x: 235, endPoint y: 248, distance: 99.8
click at [344, 249] on div "Home / Menu management Menu management Restaurant search Restaurant name or ID …" at bounding box center [760, 332] width 833 height 595
drag, startPoint x: 370, startPoint y: 249, endPoint x: 334, endPoint y: 246, distance: 36.2
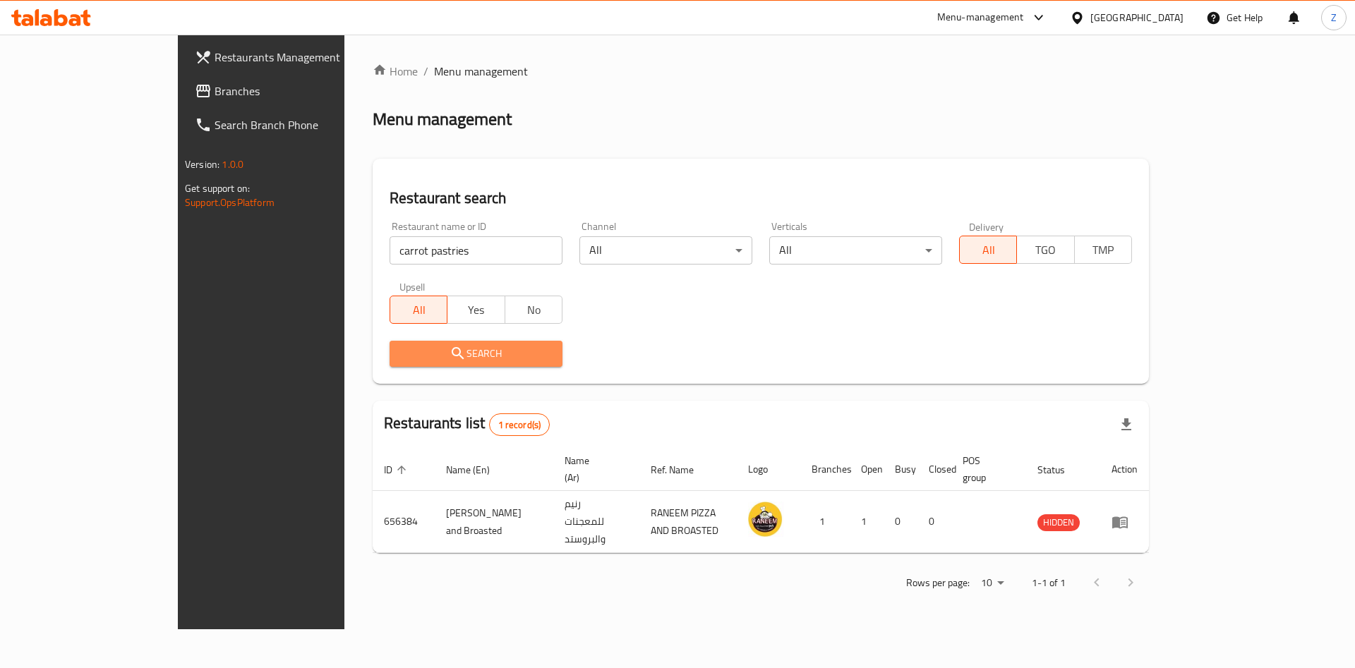
click at [401, 355] on span "Search" at bounding box center [476, 354] width 150 height 18
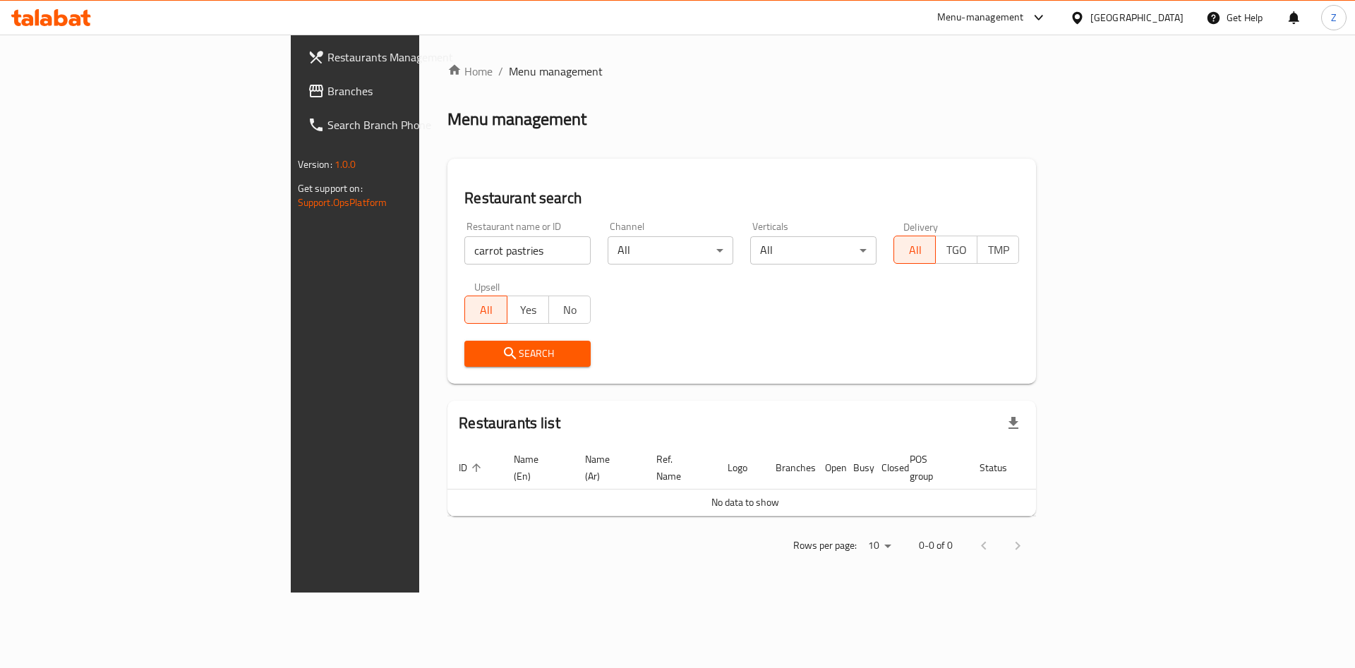
click at [464, 252] on input "carrot pastries" at bounding box center [527, 250] width 126 height 28
paste input "dupontcafe"
click at [464, 249] on input "dupontcafe" at bounding box center [527, 250] width 126 height 28
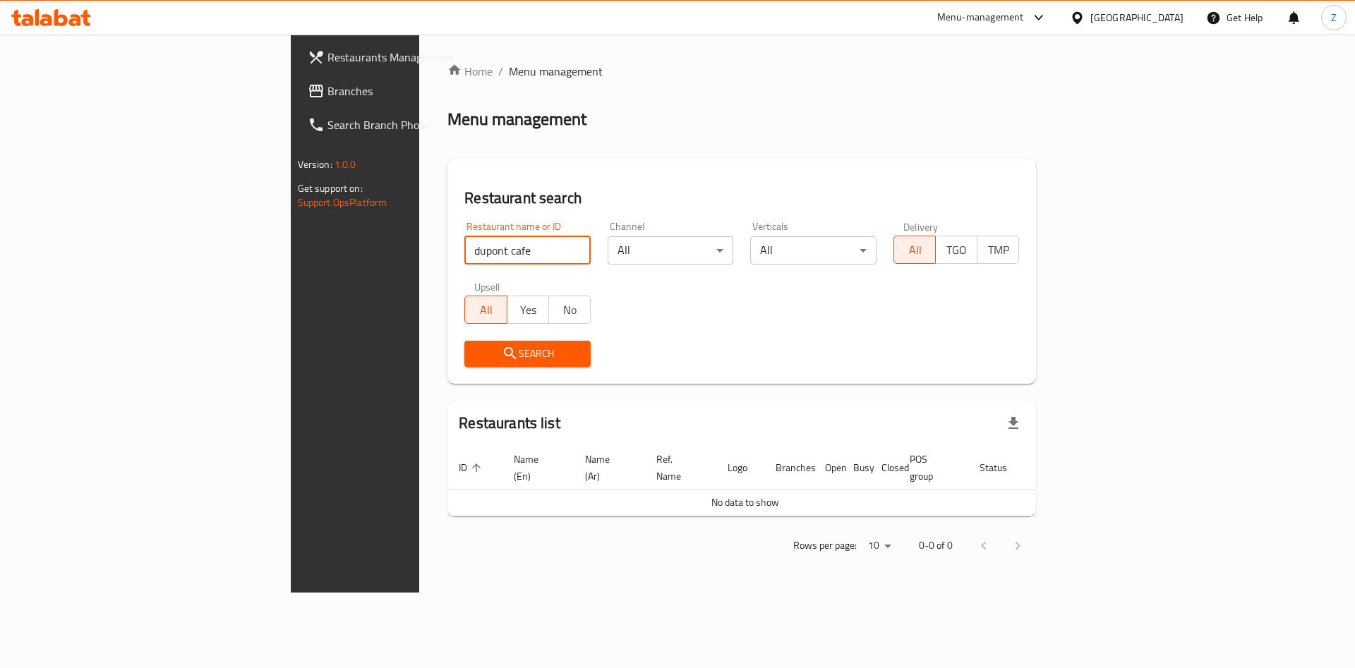
click at [502, 349] on icon "submit" at bounding box center [510, 353] width 17 height 17
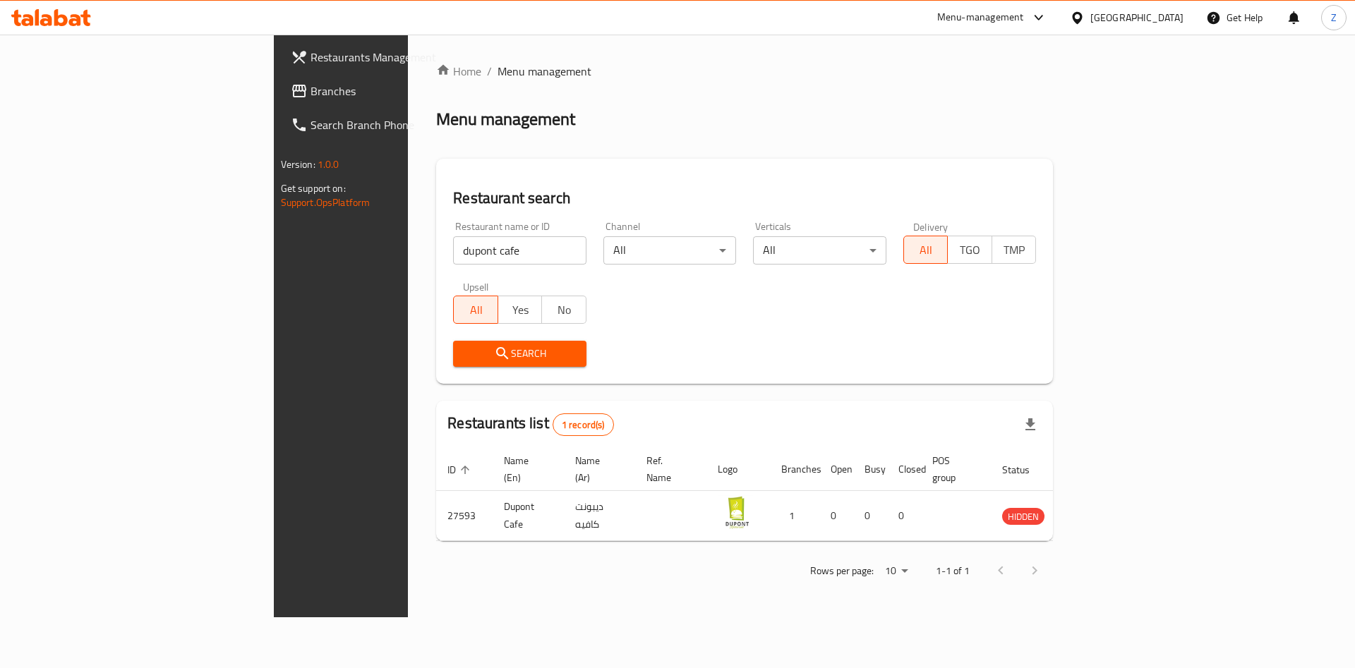
click at [453, 228] on div "Restaurant name or ID dupont cafe Restaurant name or ID" at bounding box center [519, 243] width 133 height 43
click at [453, 246] on input "dupont cafe" at bounding box center [519, 250] width 133 height 28
paste input "laprincesscookies"
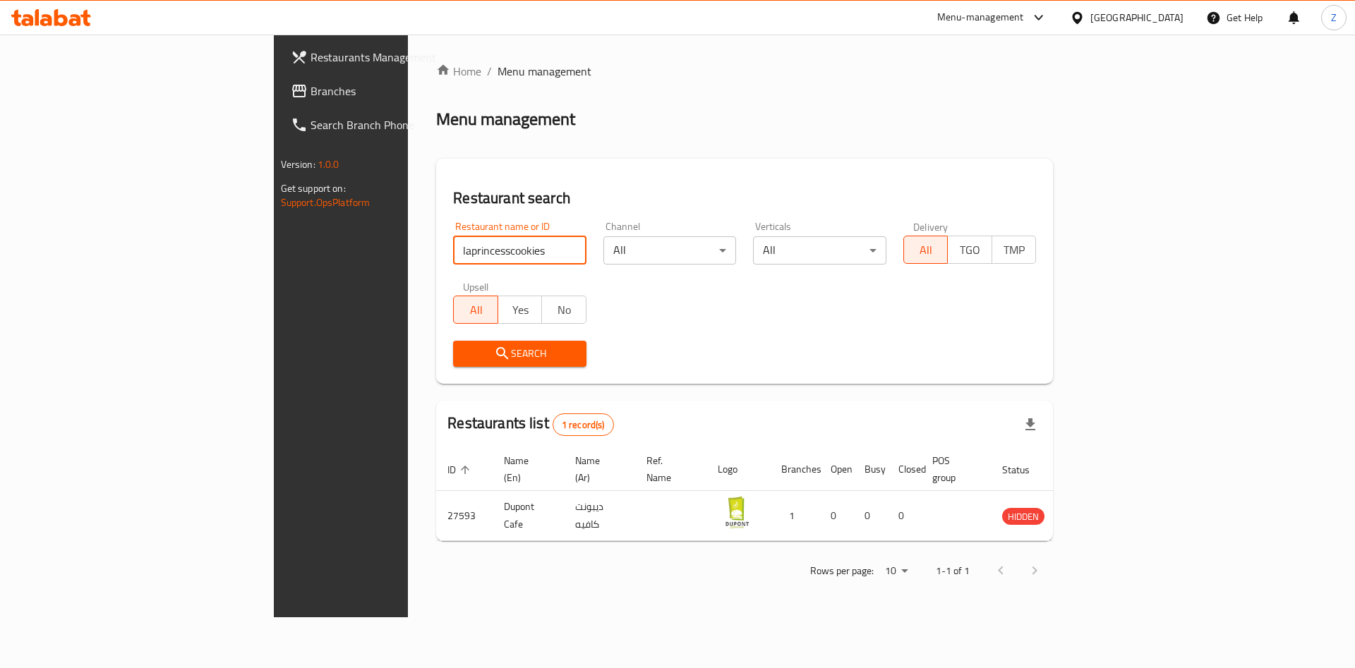
click at [453, 253] on input "laprincesscookies" at bounding box center [519, 250] width 133 height 28
click at [453, 243] on input "la princesscookies" at bounding box center [519, 250] width 133 height 28
click at [453, 246] on input "la princesscookies" at bounding box center [519, 250] width 133 height 28
click at [453, 248] on input "la princesscookies" at bounding box center [519, 250] width 133 height 28
click at [464, 352] on span "Search" at bounding box center [519, 354] width 111 height 18
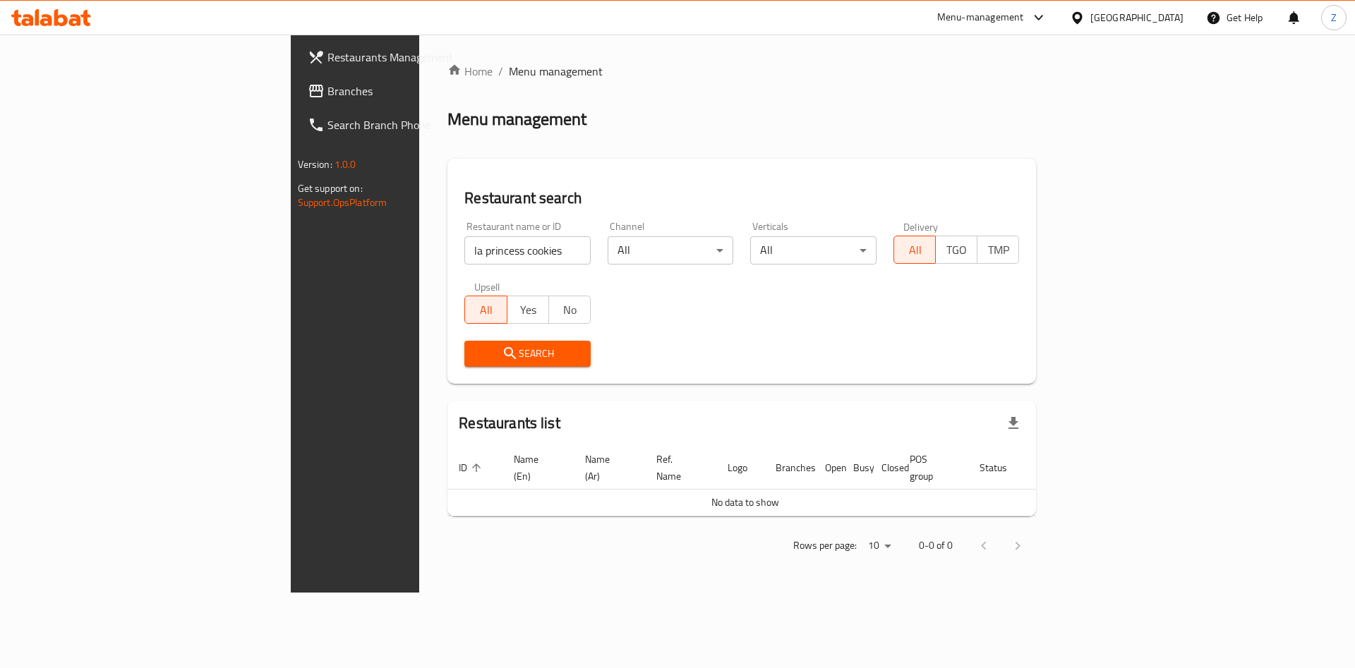
click at [456, 272] on div "Restaurant name or ID la princess cookies Restaurant name or ID" at bounding box center [527, 243] width 143 height 60
click at [464, 259] on input "la princess cookies" at bounding box center [527, 250] width 126 height 28
paste input "venetostreet"
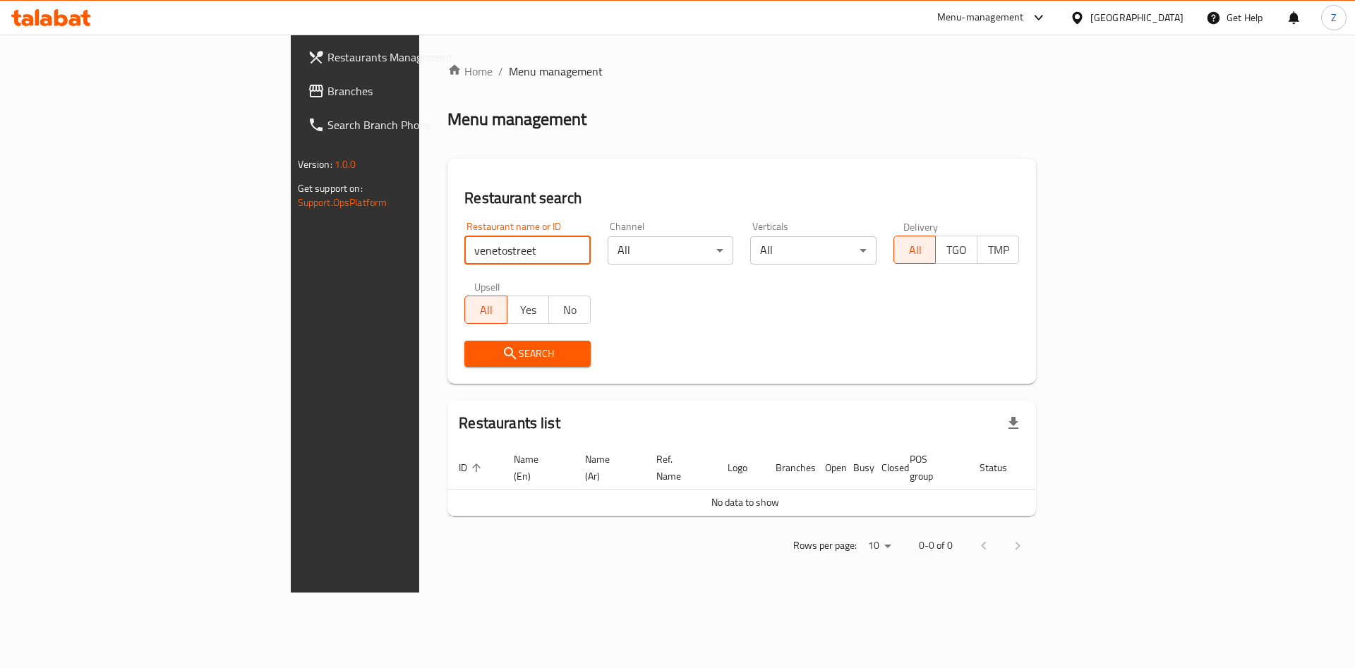
click at [464, 253] on input "venetostreet" at bounding box center [527, 250] width 126 height 28
click at [476, 347] on span "Search" at bounding box center [528, 354] width 104 height 18
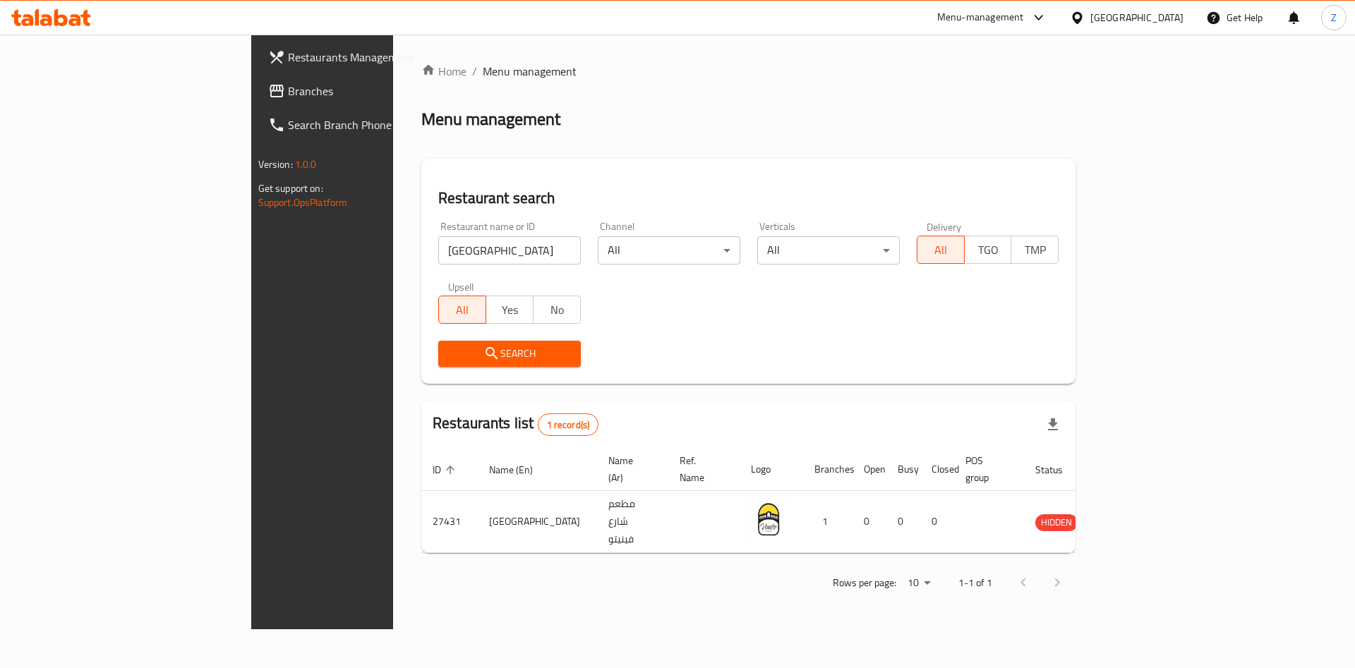
click at [438, 241] on input "[GEOGRAPHIC_DATA]" at bounding box center [509, 250] width 143 height 28
paste input "breemo"
click button "Search" at bounding box center [509, 354] width 143 height 26
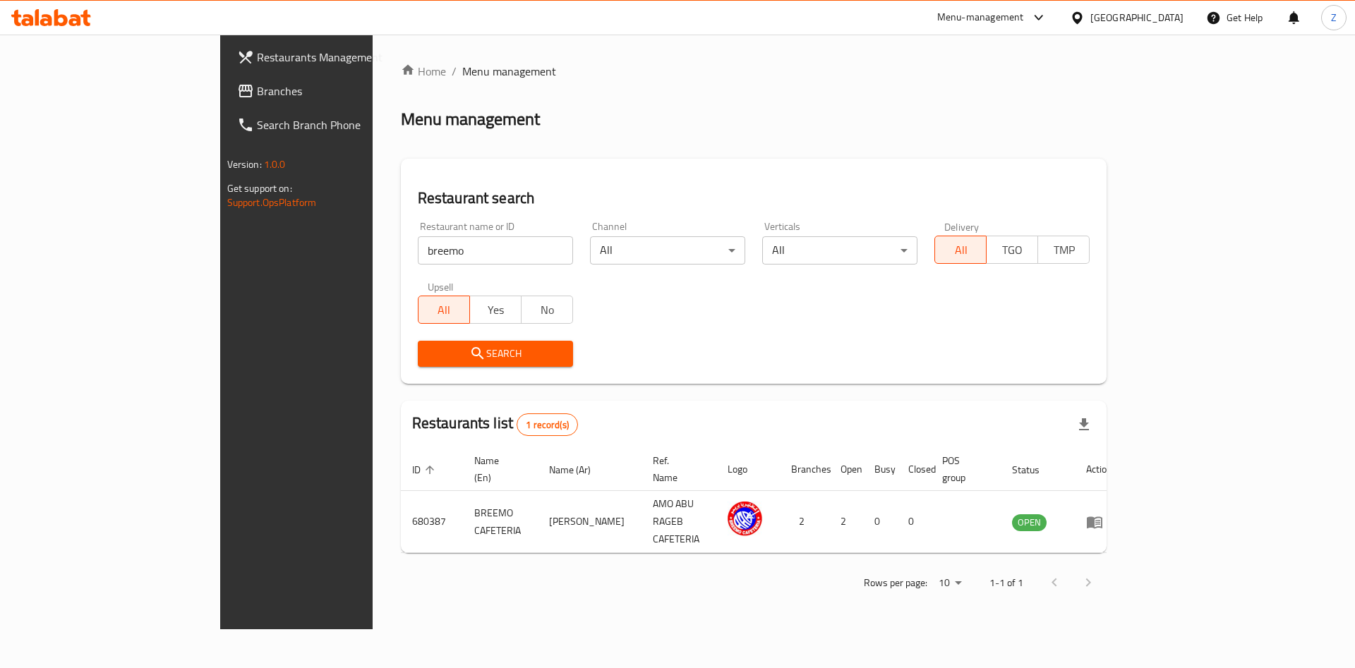
click at [715, 94] on div "Home / Menu management Menu management Restaurant search Restaurant name or ID …" at bounding box center [754, 332] width 706 height 538
click at [583, 117] on div "Menu management" at bounding box center [754, 119] width 706 height 23
click at [418, 250] on input "breemo" at bounding box center [495, 250] width 155 height 28
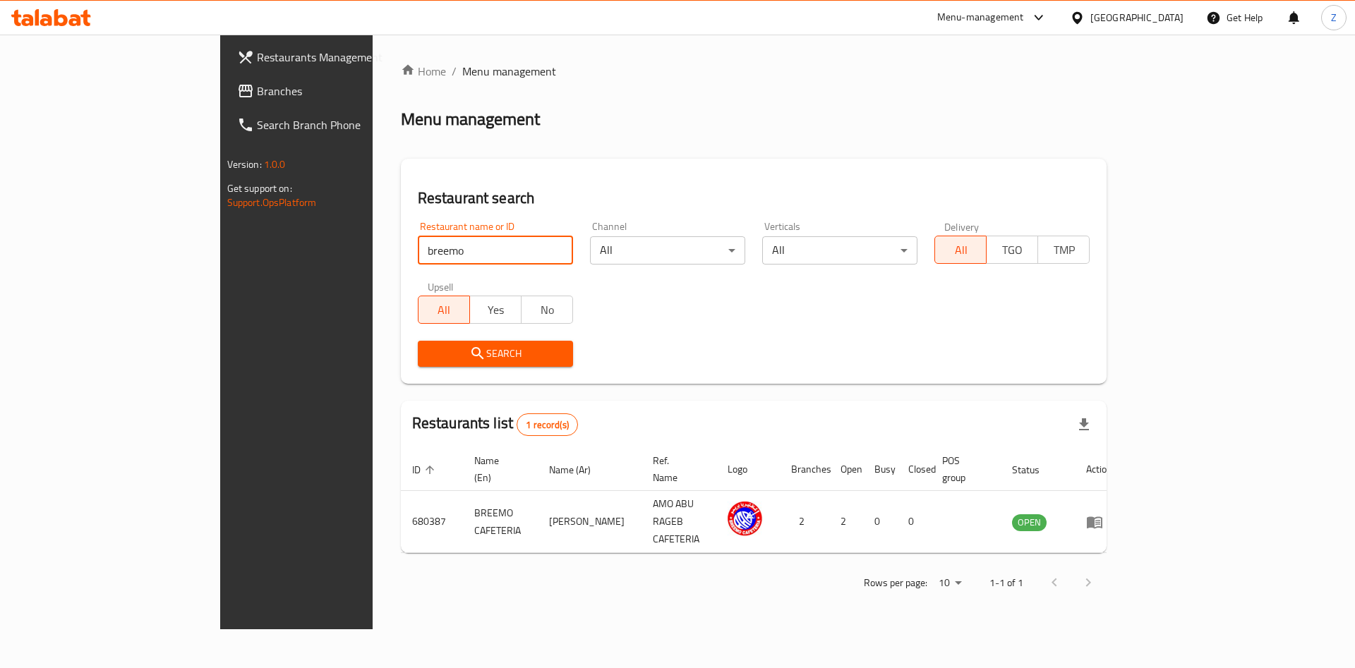
click at [607, 163] on div "Restaurant search Restaurant name or ID breemo Restaurant name or ID Channel Al…" at bounding box center [754, 271] width 706 height 225
click at [580, 87] on div "Home / Menu management Menu management Restaurant search Restaurant name or ID …" at bounding box center [754, 332] width 706 height 538
click at [524, 107] on div "Home / Menu management Menu management Restaurant search Restaurant name or ID …" at bounding box center [754, 332] width 706 height 538
click at [418, 253] on input "breemo" at bounding box center [495, 250] width 155 height 28
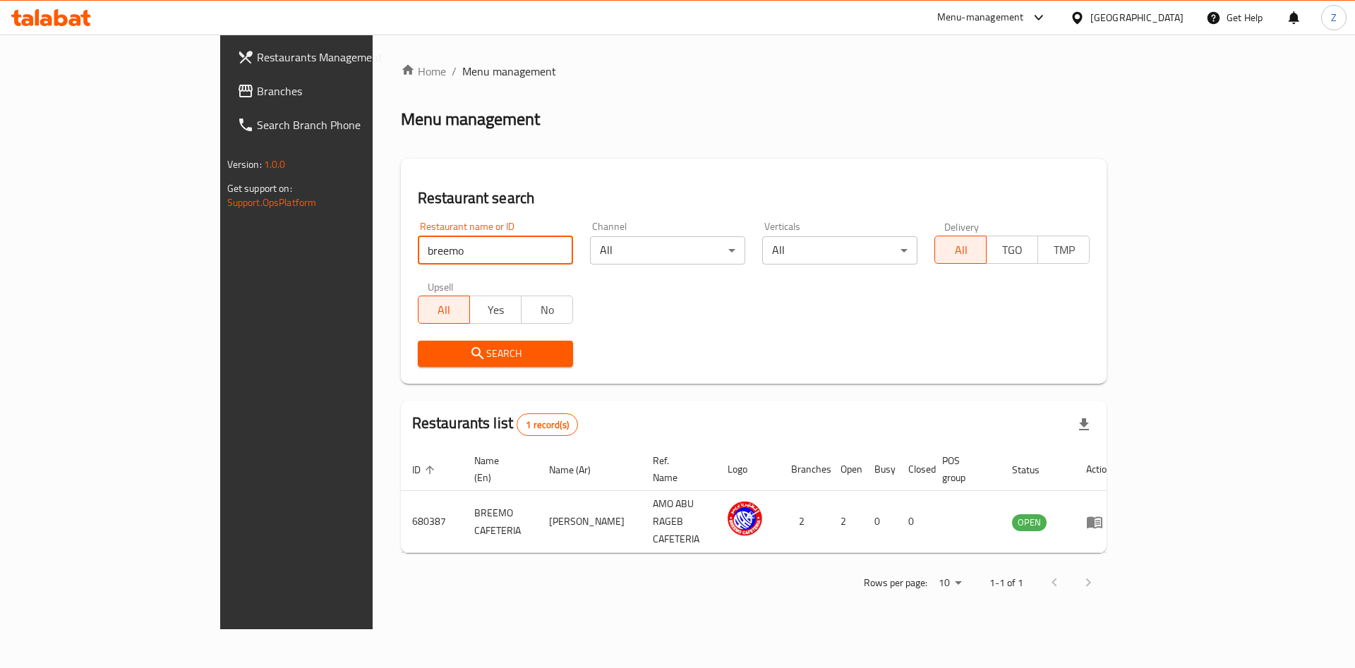
click at [418, 253] on input "breemo" at bounding box center [495, 250] width 155 height 28
paste input "Bil [PERSON_NAME] Restaurant"
click at [429, 358] on span "Search" at bounding box center [495, 354] width 133 height 18
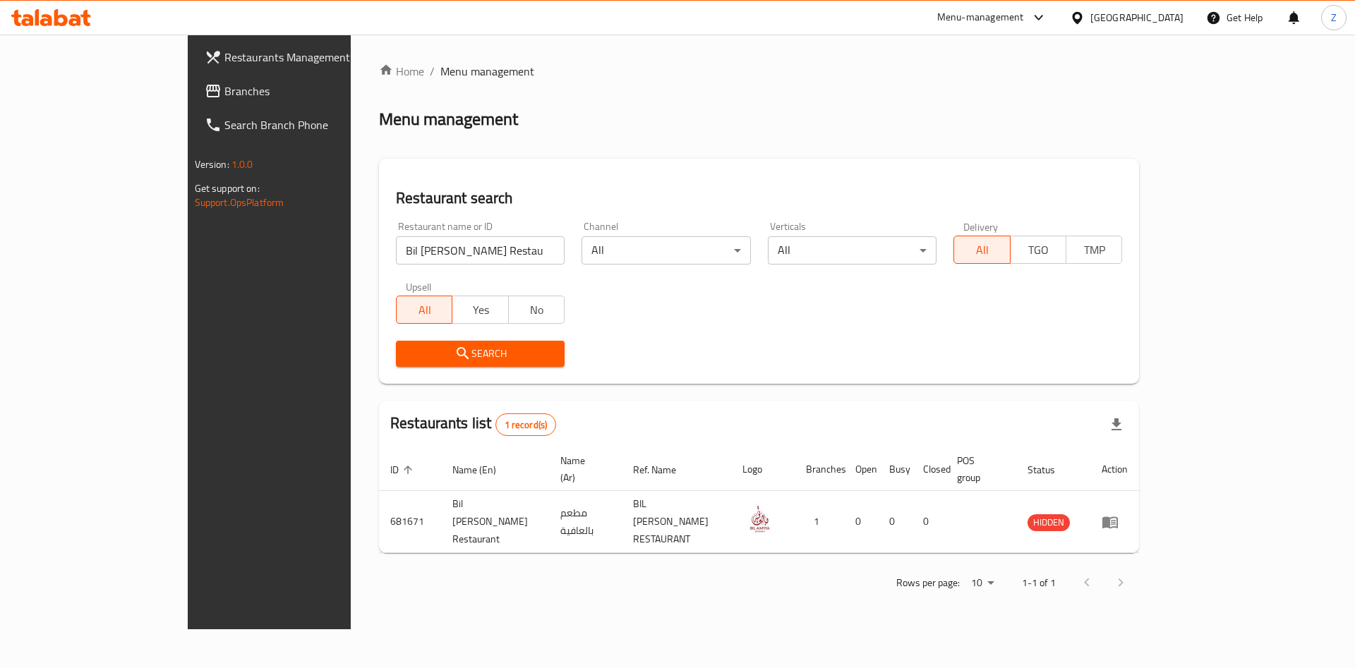
click at [401, 240] on input "Bil [PERSON_NAME] Restaurant" at bounding box center [480, 250] width 169 height 28
paste input "streettaste"
click at [396, 248] on input "streettaste" at bounding box center [480, 250] width 169 height 28
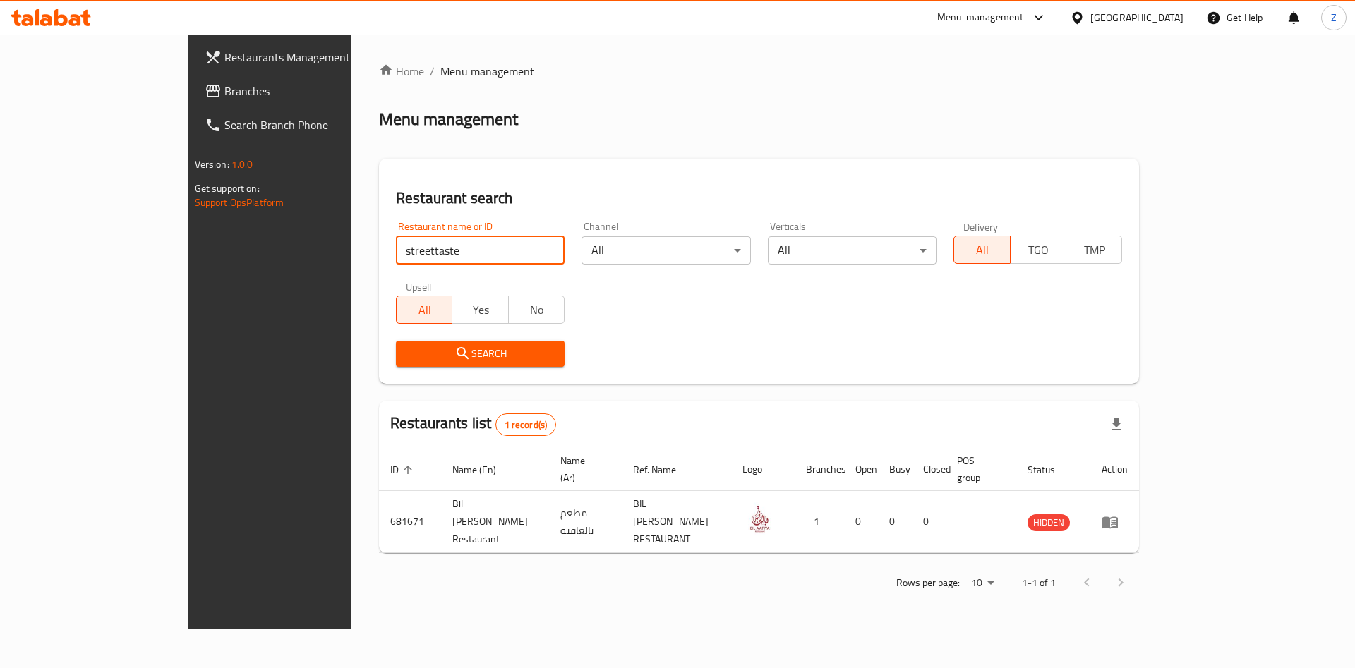
click at [396, 251] on input "streettaste" at bounding box center [480, 250] width 169 height 28
click button "Search" at bounding box center [480, 354] width 169 height 26
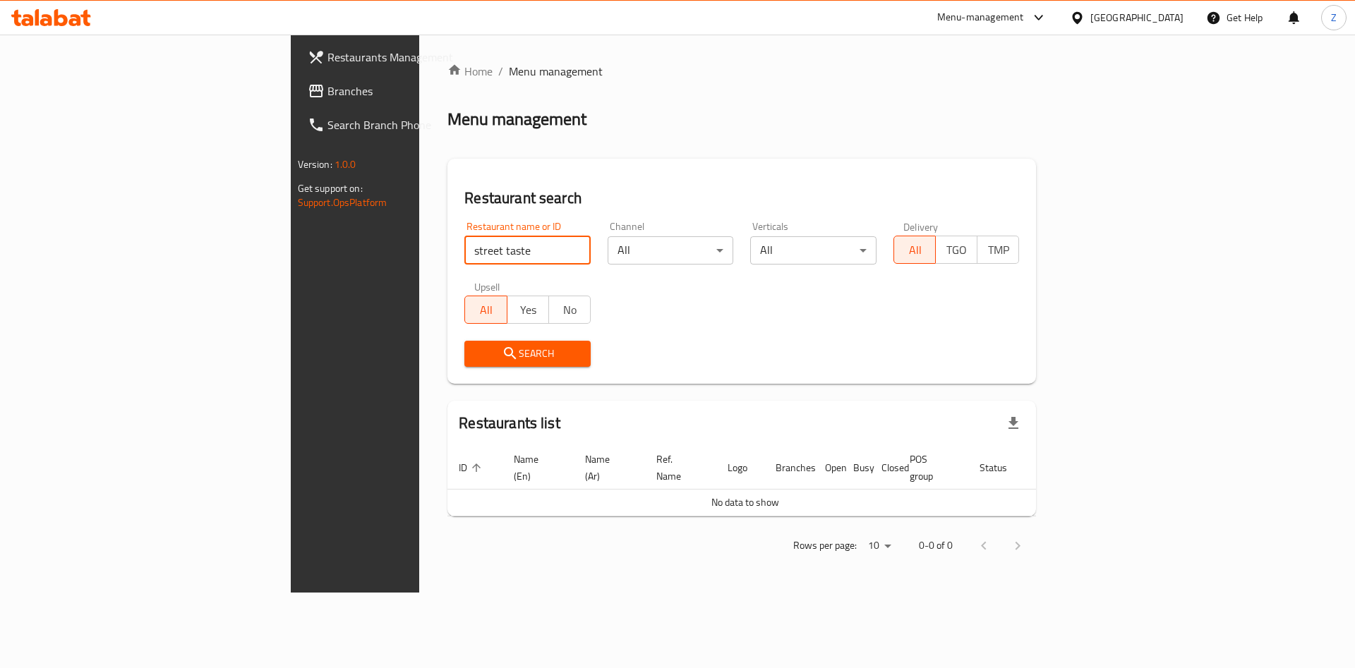
click at [464, 264] on input "street taste" at bounding box center [527, 250] width 126 height 28
click at [476, 353] on span "Search" at bounding box center [528, 354] width 104 height 18
click at [464, 245] on input "street taste" at bounding box center [527, 250] width 126 height 28
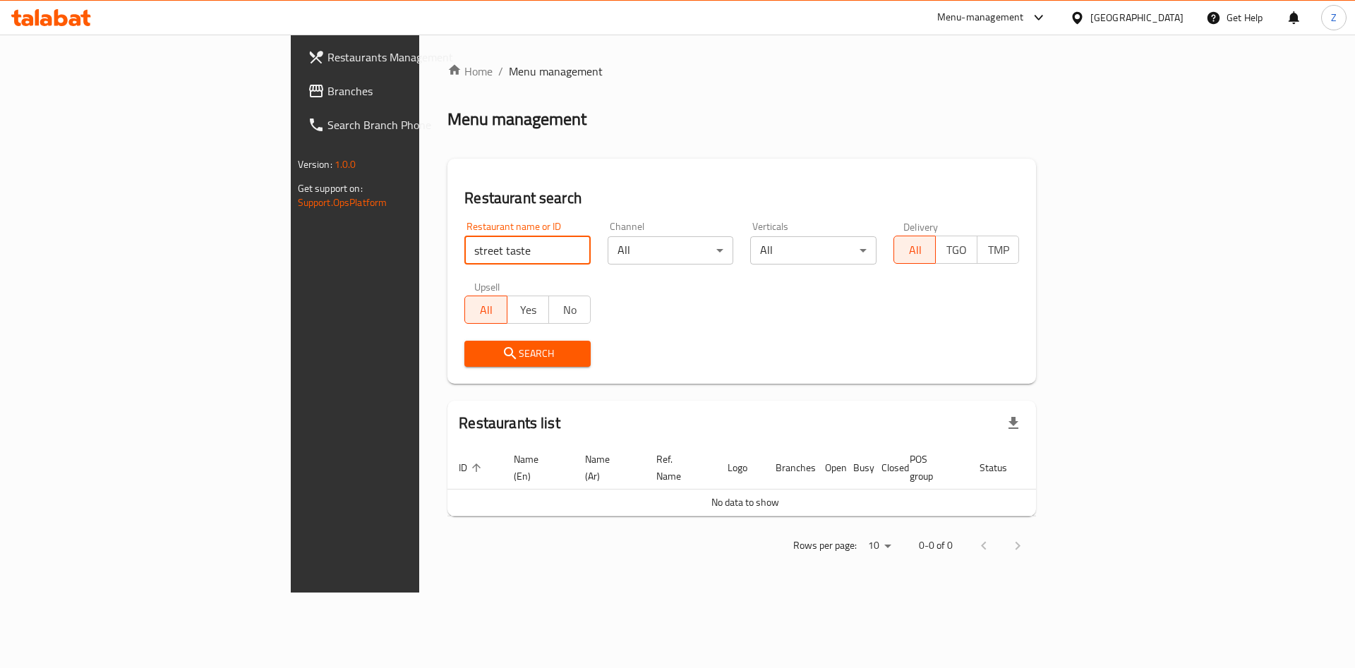
paste input "hirazpalac"
click at [464, 244] on input "shirazpalace" at bounding box center [527, 250] width 126 height 28
click at [464, 341] on button "Search" at bounding box center [527, 354] width 126 height 26
drag, startPoint x: 383, startPoint y: 251, endPoint x: 0, endPoint y: 204, distance: 386.0
click at [291, 205] on div "Restaurants Management Branches Search Branch Phone Version: 1.0.0 Get support …" at bounding box center [678, 314] width 774 height 558
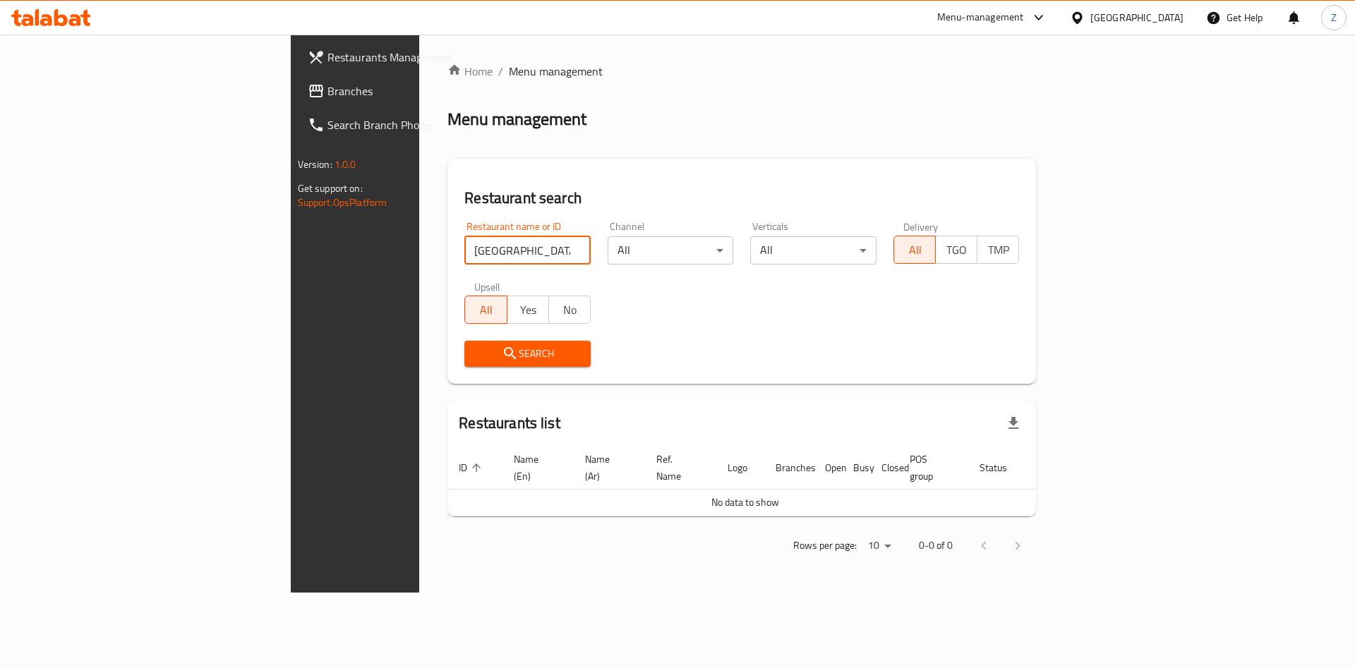
paste input "lava cup caf"
click at [456, 339] on div "Search" at bounding box center [527, 353] width 143 height 43
click at [476, 356] on span "Search" at bounding box center [528, 354] width 104 height 18
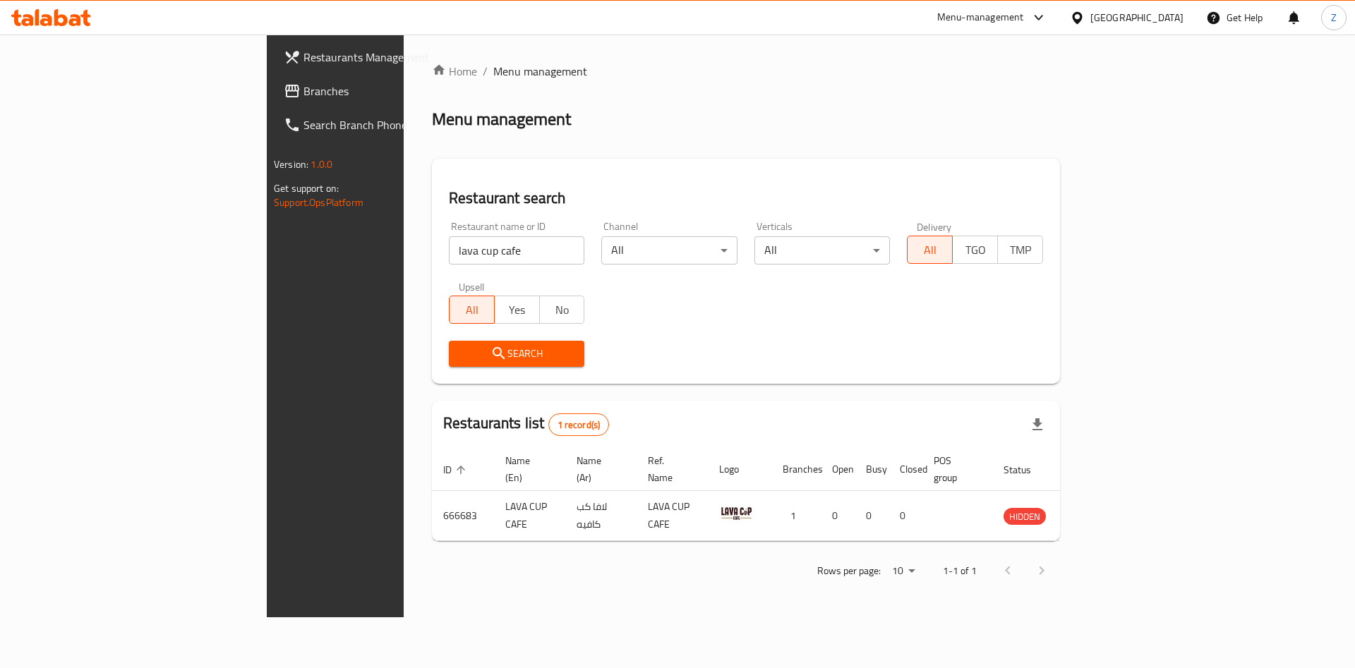
click at [449, 260] on input "lava cup cafe" at bounding box center [516, 250] width 135 height 28
drag, startPoint x: 391, startPoint y: 254, endPoint x: 114, endPoint y: 204, distance: 281.1
click at [267, 204] on div "Restaurants Management Branches Search Branch Phone Version: 1.0.0 Get support …" at bounding box center [677, 326] width 821 height 583
paste input "magma"
click at [460, 362] on span "Search" at bounding box center [516, 354] width 113 height 18
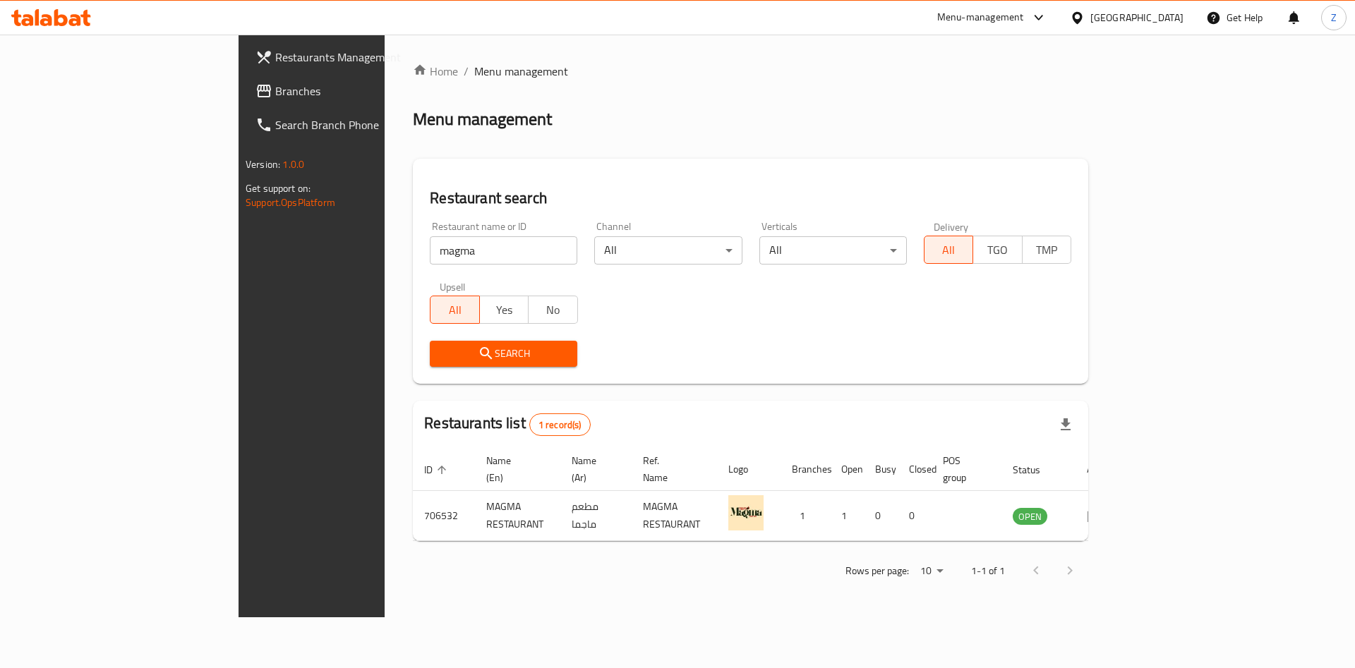
click at [430, 249] on input "magma" at bounding box center [503, 250] width 147 height 28
paste input "alroshinahcafe"
click at [430, 251] on input "alroshinahcafe" at bounding box center [503, 250] width 147 height 28
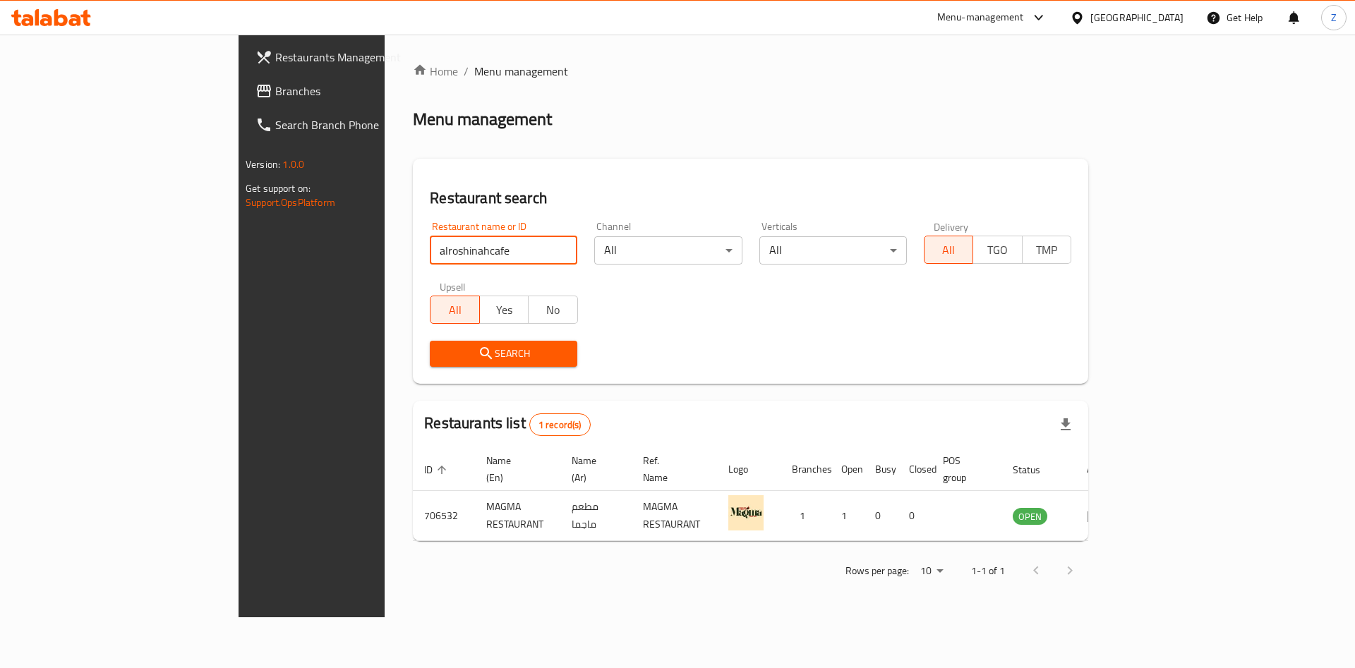
click at [430, 248] on input "alroshinahcafe" at bounding box center [503, 250] width 147 height 28
click at [441, 349] on span "Search" at bounding box center [503, 354] width 125 height 18
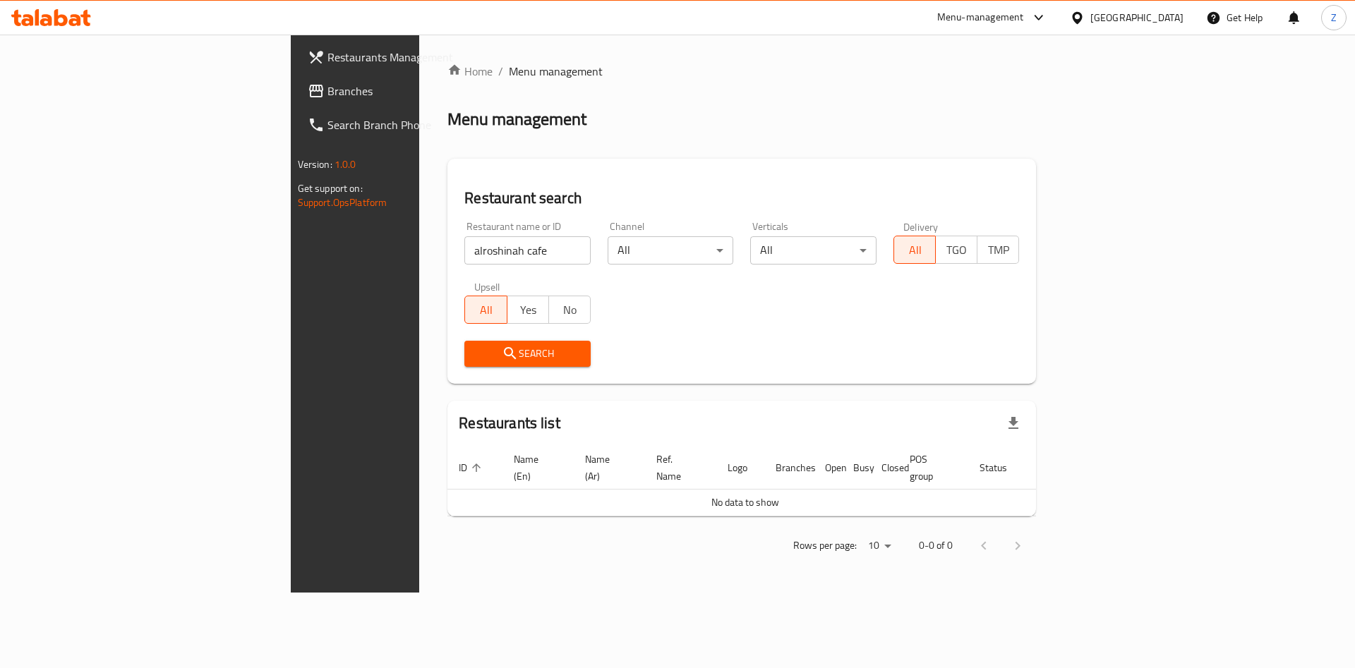
click at [464, 238] on div "Restaurant name or ID alroshinah cafe Restaurant name or ID" at bounding box center [527, 243] width 126 height 43
click at [464, 252] on input "alroshinah cafe" at bounding box center [527, 250] width 126 height 28
drag, startPoint x: 392, startPoint y: 255, endPoint x: 394, endPoint y: 215, distance: 39.6
click at [464, 249] on input "alroshinah cafe" at bounding box center [527, 250] width 126 height 28
click button "Search" at bounding box center [527, 354] width 126 height 26
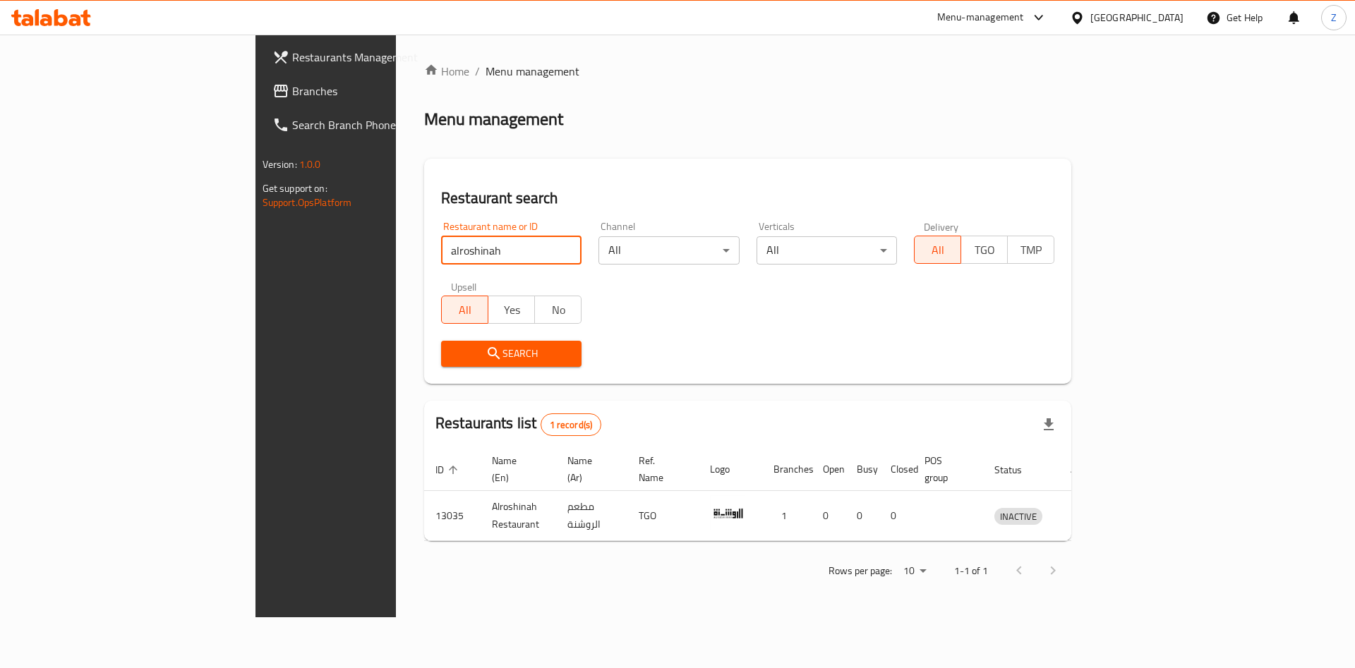
drag, startPoint x: 368, startPoint y: 248, endPoint x: 0, endPoint y: 246, distance: 368.3
click at [255, 246] on div "Restaurants Management Branches Search Branch Phone Version: 1.0.0 Get support …" at bounding box center [677, 326] width 845 height 583
paste input "herephuket"
click at [441, 247] on input "herephuket" at bounding box center [511, 250] width 140 height 28
click at [452, 353] on span "Search" at bounding box center [511, 354] width 118 height 18
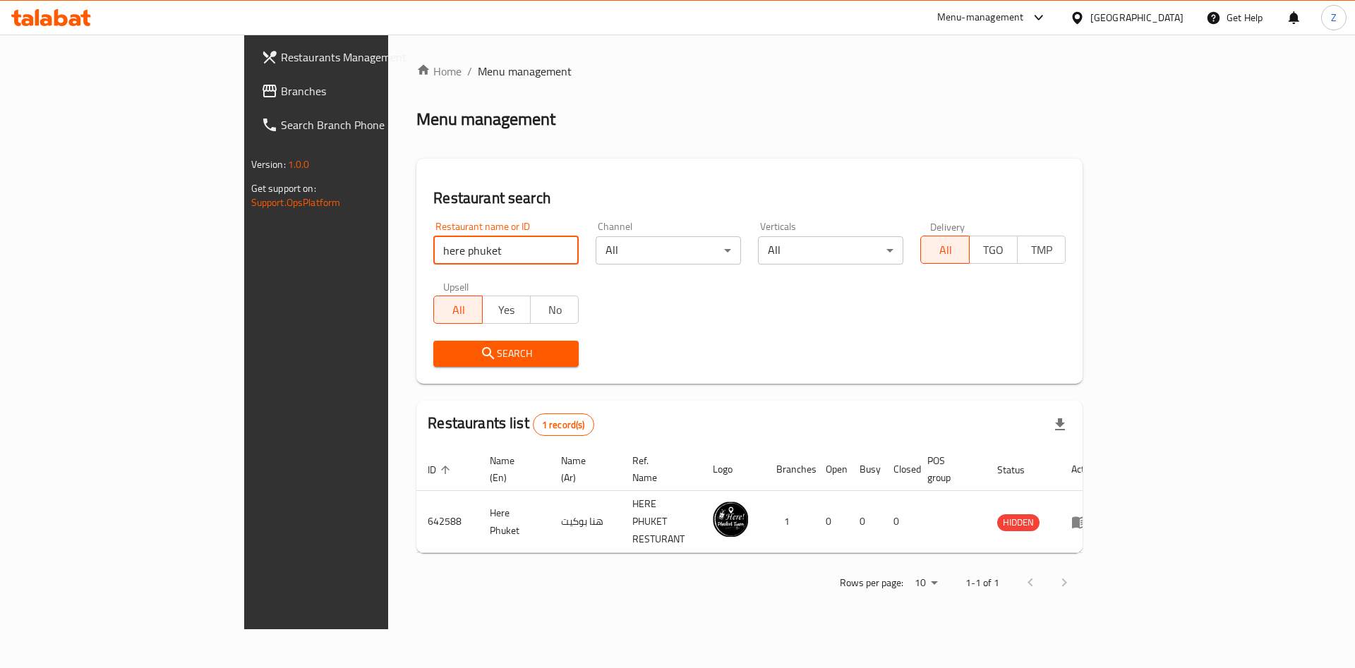
drag, startPoint x: 433, startPoint y: 239, endPoint x: 0, endPoint y: 255, distance: 433.5
click at [244, 260] on div "Restaurants Management Branches Search Branch Phone Version: 1.0.0 Get support …" at bounding box center [677, 332] width 867 height 595
paste input "purohits manama sweets cafe [GEOGRAPHIC_DATA]"
click button "Search" at bounding box center [505, 354] width 145 height 26
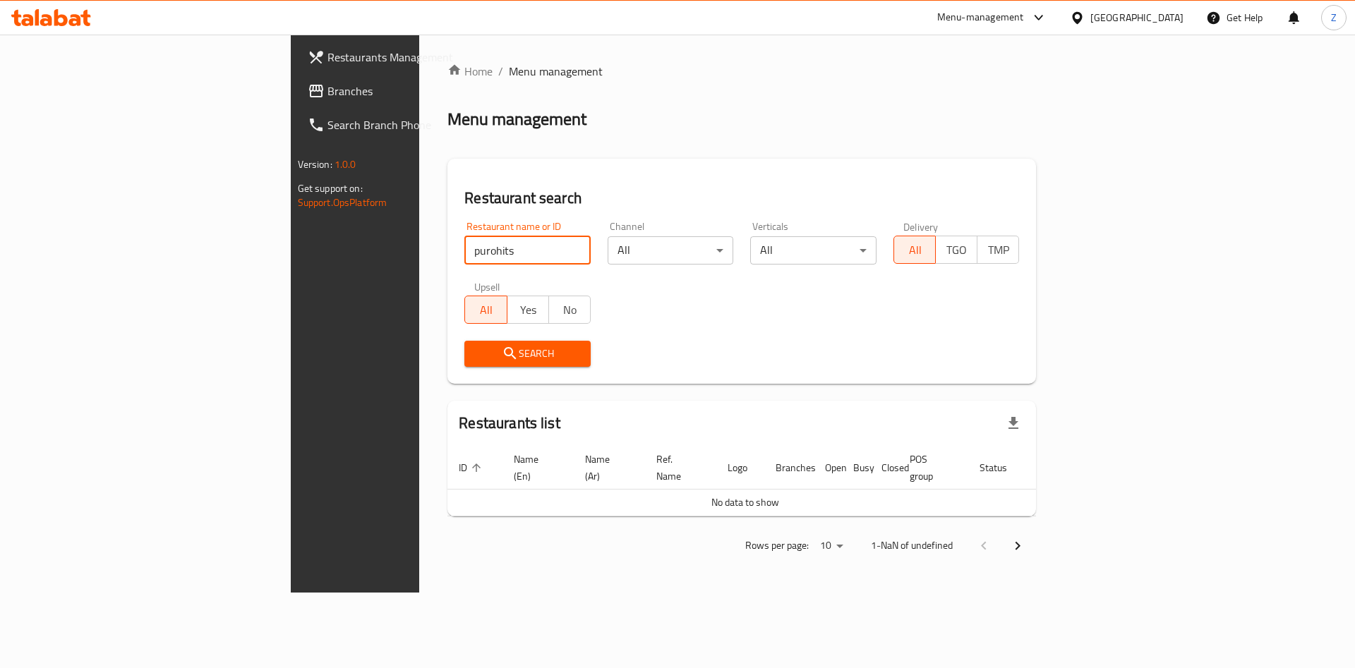
click button "Search" at bounding box center [527, 354] width 126 height 26
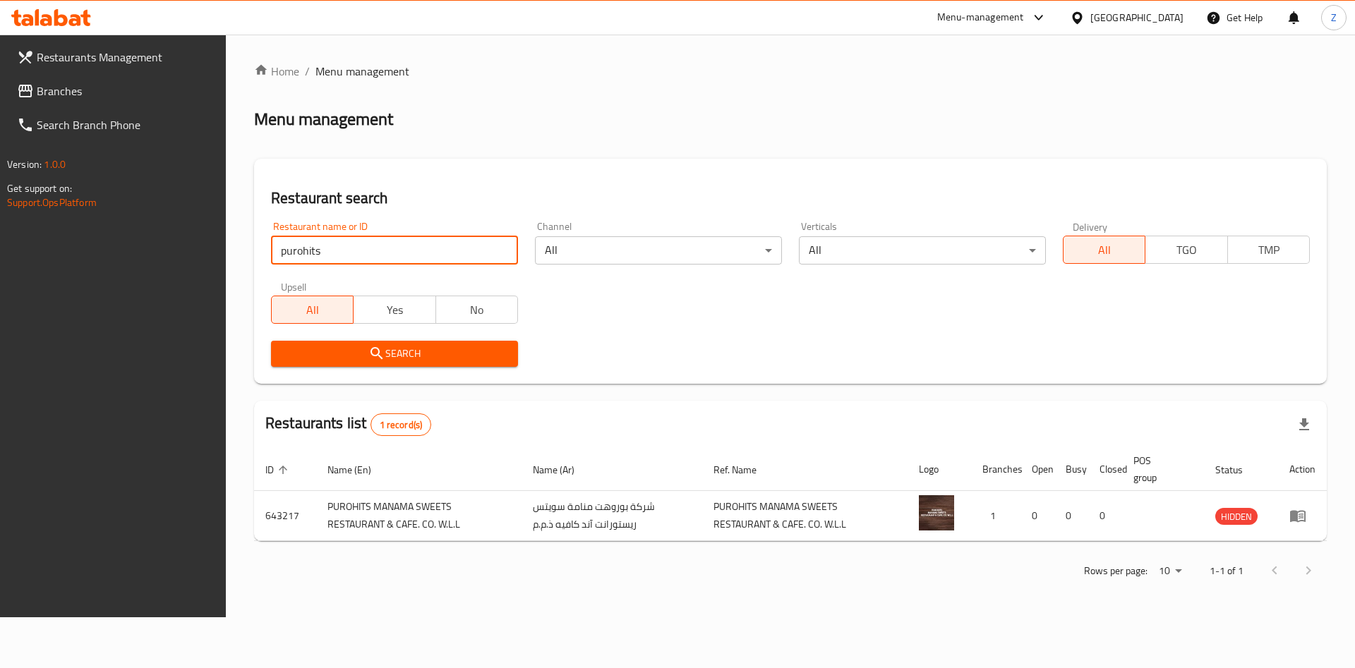
click at [356, 236] on input "purohits" at bounding box center [394, 250] width 247 height 28
drag, startPoint x: 381, startPoint y: 243, endPoint x: 37, endPoint y: 244, distance: 344.3
click at [37, 245] on div "Restaurants Management Branches Search Branch Phone Version: 1.0.0 Get support …" at bounding box center [677, 326] width 1355 height 583
paste input "[PERSON_NAME]"
click at [395, 357] on span "Search" at bounding box center [394, 354] width 224 height 18
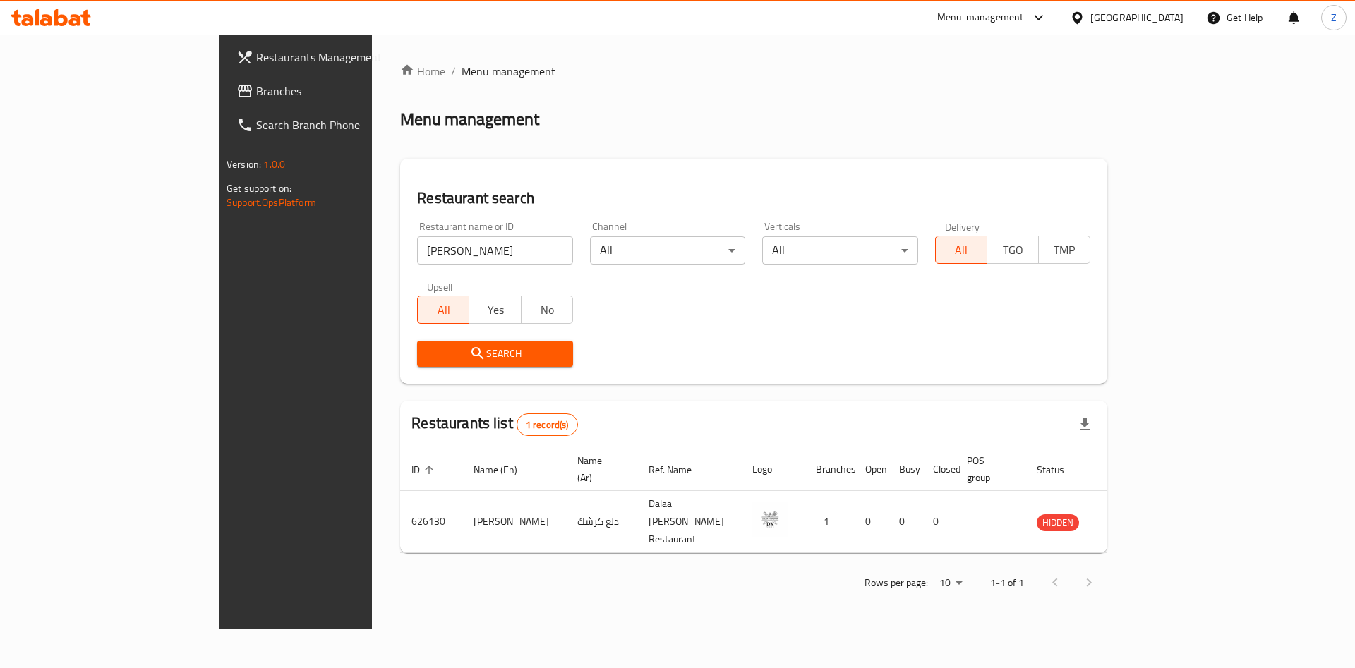
click at [417, 260] on input "[PERSON_NAME]" at bounding box center [494, 250] width 155 height 28
drag, startPoint x: 406, startPoint y: 247, endPoint x: 4, endPoint y: 191, distance: 405.3
click at [219, 191] on div "Restaurants Management Branches Search Branch Phone Version: 1.0.0 Get support …" at bounding box center [677, 332] width 916 height 595
paste input "zeon"
click at [417, 363] on button "Search" at bounding box center [494, 354] width 155 height 26
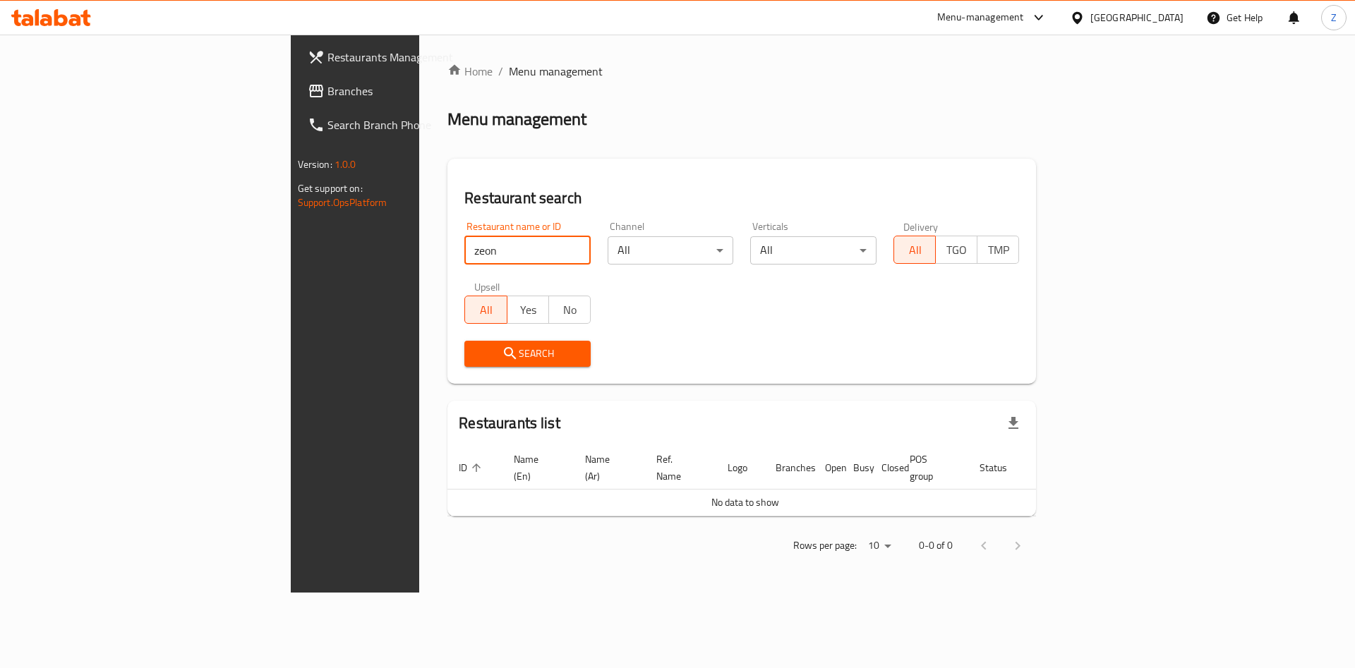
drag, startPoint x: 344, startPoint y: 246, endPoint x: 92, endPoint y: 237, distance: 252.1
click at [291, 237] on div "Restaurants Management Branches Search Branch Phone Version: 1.0.0 Get support …" at bounding box center [678, 314] width 774 height 558
paste input "AlNoor Almshqab"
click at [464, 341] on button "Search" at bounding box center [527, 354] width 126 height 26
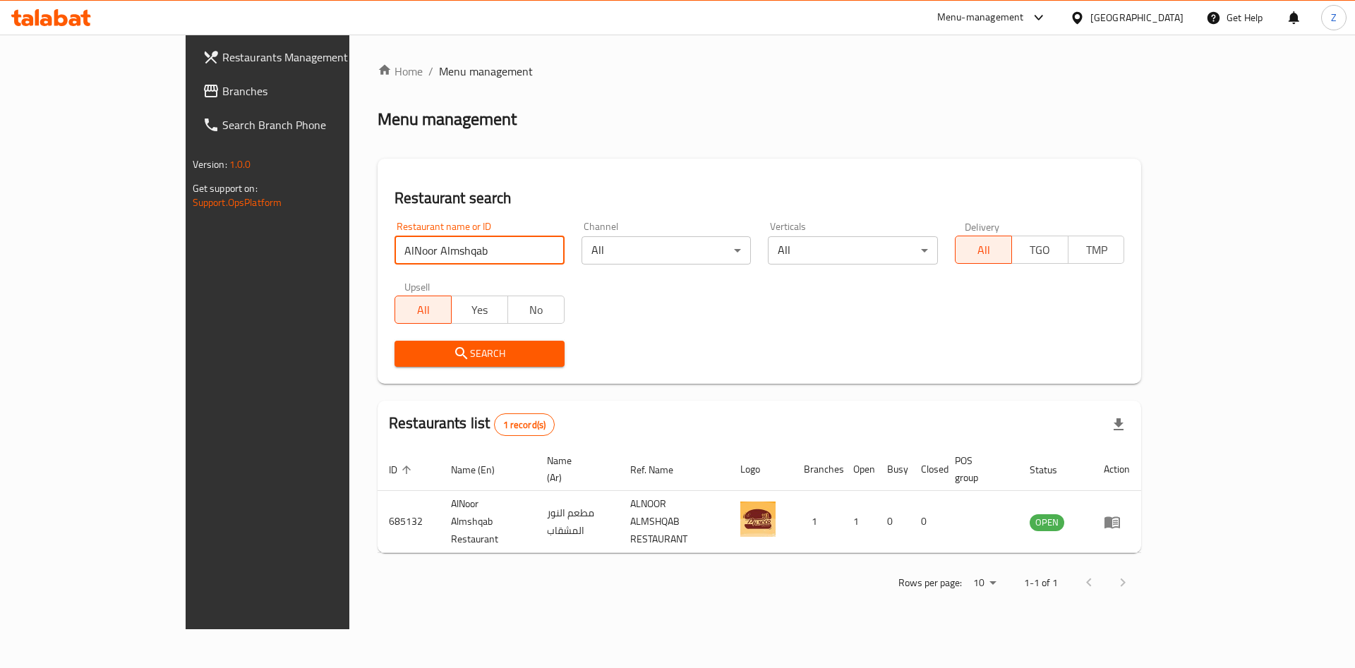
drag, startPoint x: 440, startPoint y: 248, endPoint x: 0, endPoint y: 218, distance: 440.6
click at [186, 218] on div "Restaurants Management Branches Search Branch Phone Version: 1.0.0 Get support …" at bounding box center [678, 332] width 984 height 595
paste input "albasheerspices"
click at [394, 253] on input "albasheerspices" at bounding box center [479, 250] width 170 height 28
click at [453, 360] on icon "submit" at bounding box center [461, 353] width 17 height 17
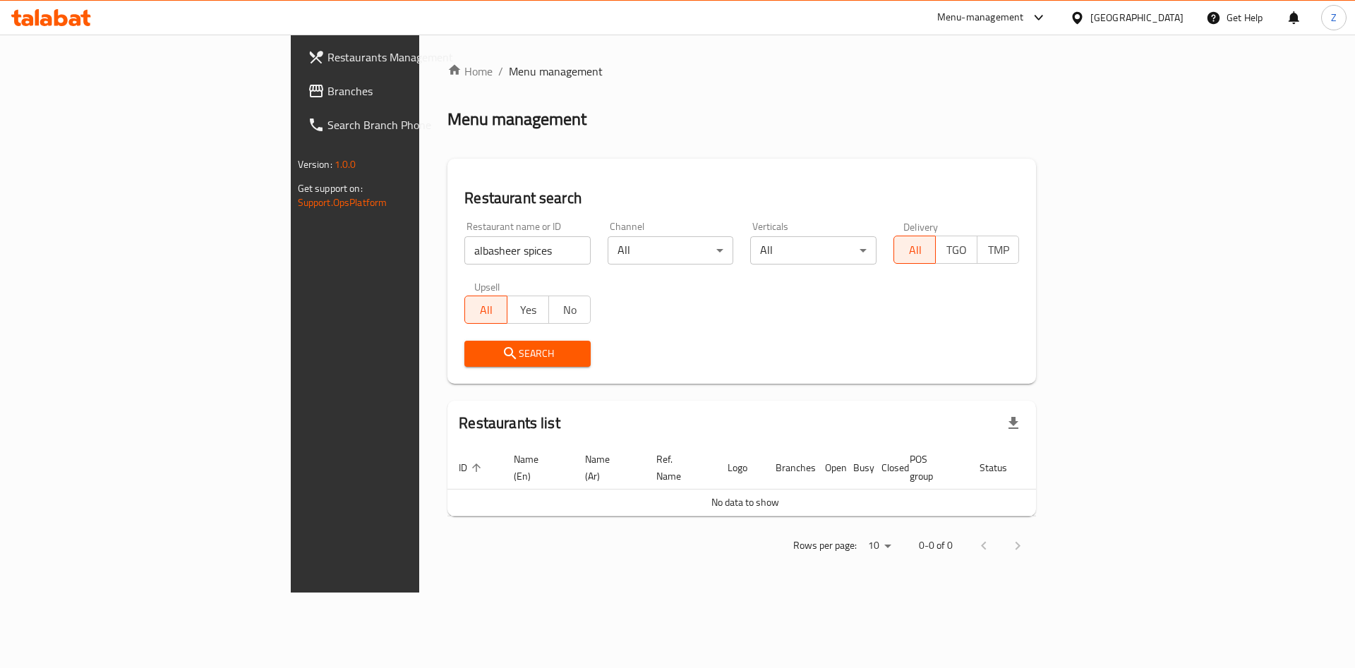
click at [464, 246] on input "albasheer spices" at bounding box center [527, 250] width 126 height 28
click at [476, 356] on span "Search" at bounding box center [528, 354] width 104 height 18
click at [456, 267] on div "Restaurant name or ID [PERSON_NAME] spices Restaurant name or ID" at bounding box center [527, 243] width 143 height 60
drag, startPoint x: 394, startPoint y: 248, endPoint x: 6, endPoint y: 224, distance: 388.1
click at [291, 228] on div "Restaurants Management Branches Search Branch Phone Version: 1.0.0 Get support …" at bounding box center [678, 314] width 774 height 558
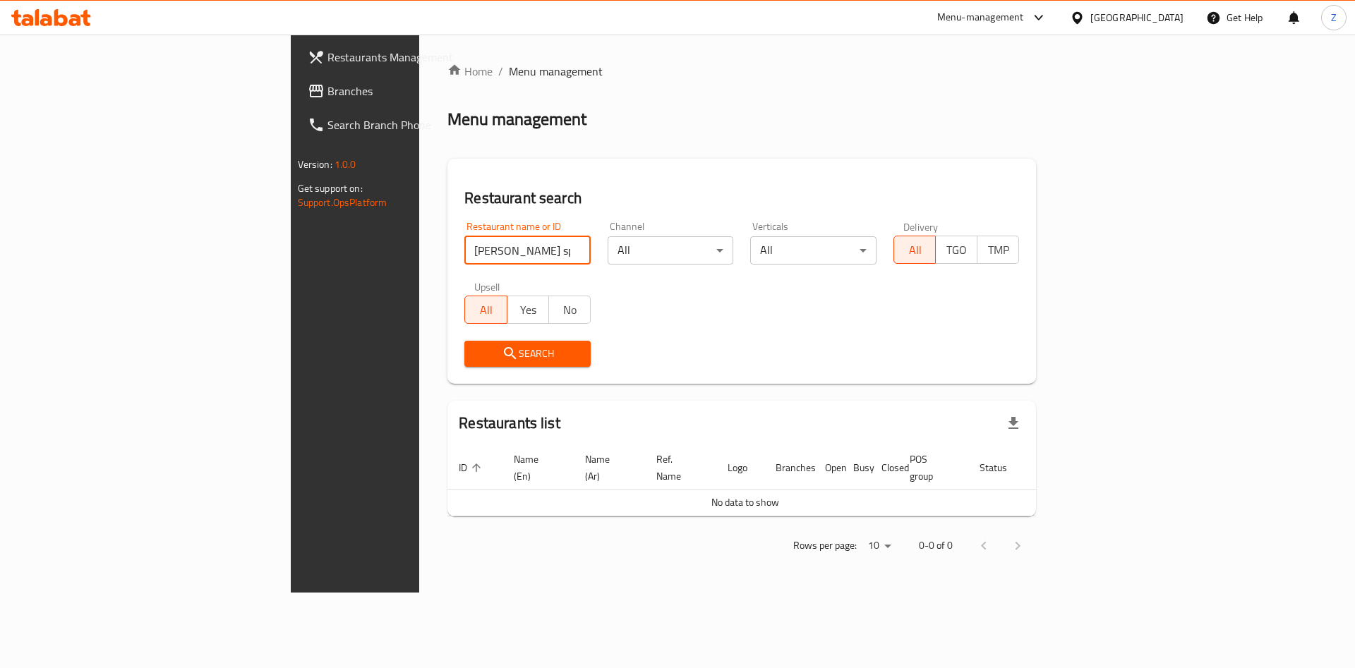
paste input "thesingercafe"
click at [464, 248] on input "thesingercafe" at bounding box center [527, 250] width 126 height 28
click at [464, 250] on input "the singercafe" at bounding box center [527, 250] width 126 height 28
click at [476, 346] on span "Search" at bounding box center [528, 354] width 104 height 18
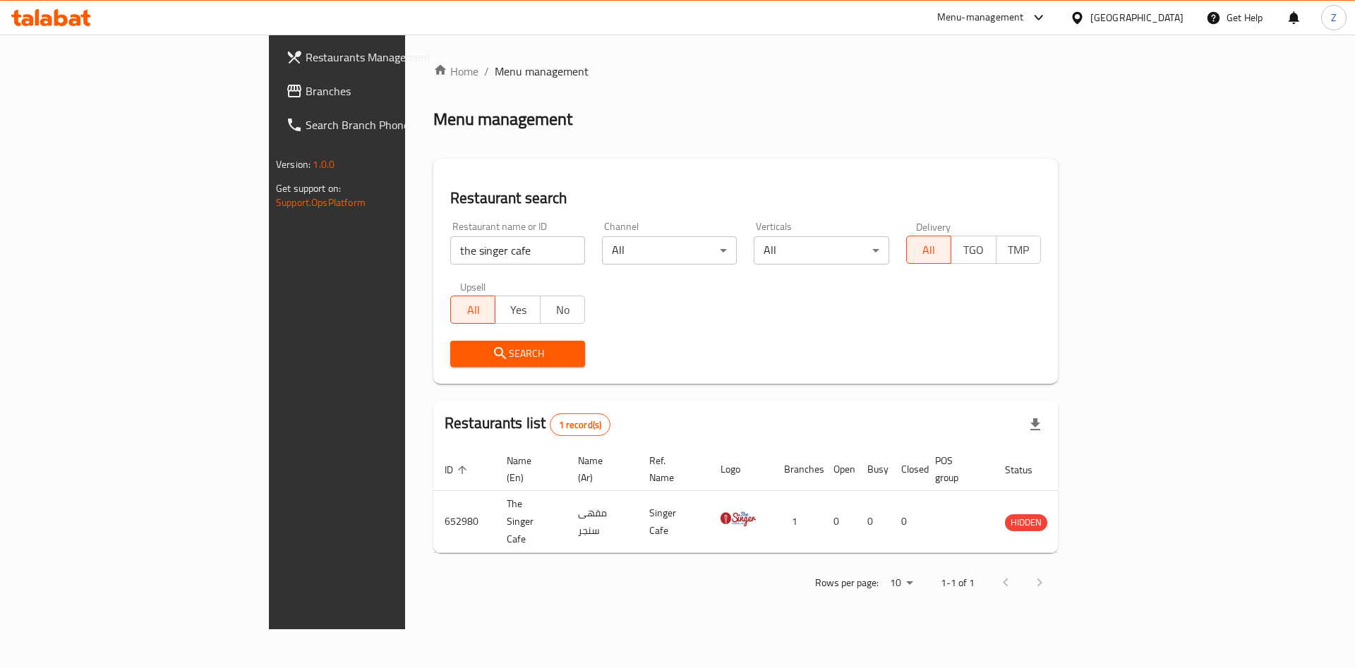
click at [450, 224] on div "Restaurant name or ID the singer cafe Restaurant name or ID" at bounding box center [517, 243] width 135 height 43
drag, startPoint x: 417, startPoint y: 235, endPoint x: 304, endPoint y: 238, distance: 112.9
click at [450, 236] on div "Restaurant name or ID the singer cafe Restaurant name or ID" at bounding box center [517, 243] width 135 height 43
click at [450, 249] on input "the singer cafe" at bounding box center [517, 250] width 135 height 28
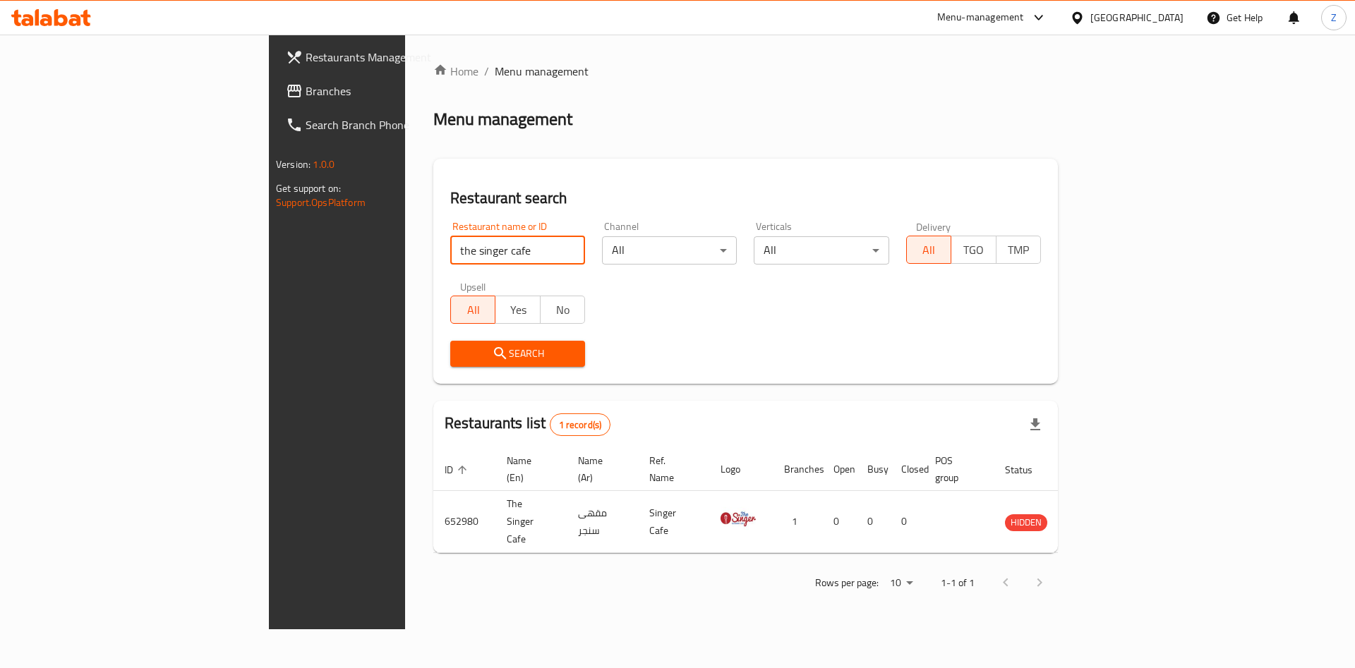
click at [450, 249] on input "the singer cafe" at bounding box center [517, 250] width 135 height 28
paste input "show beau"
click at [442, 331] on div "Upsell All Yes No" at bounding box center [518, 302] width 152 height 59
click at [461, 356] on span "Search" at bounding box center [517, 354] width 112 height 18
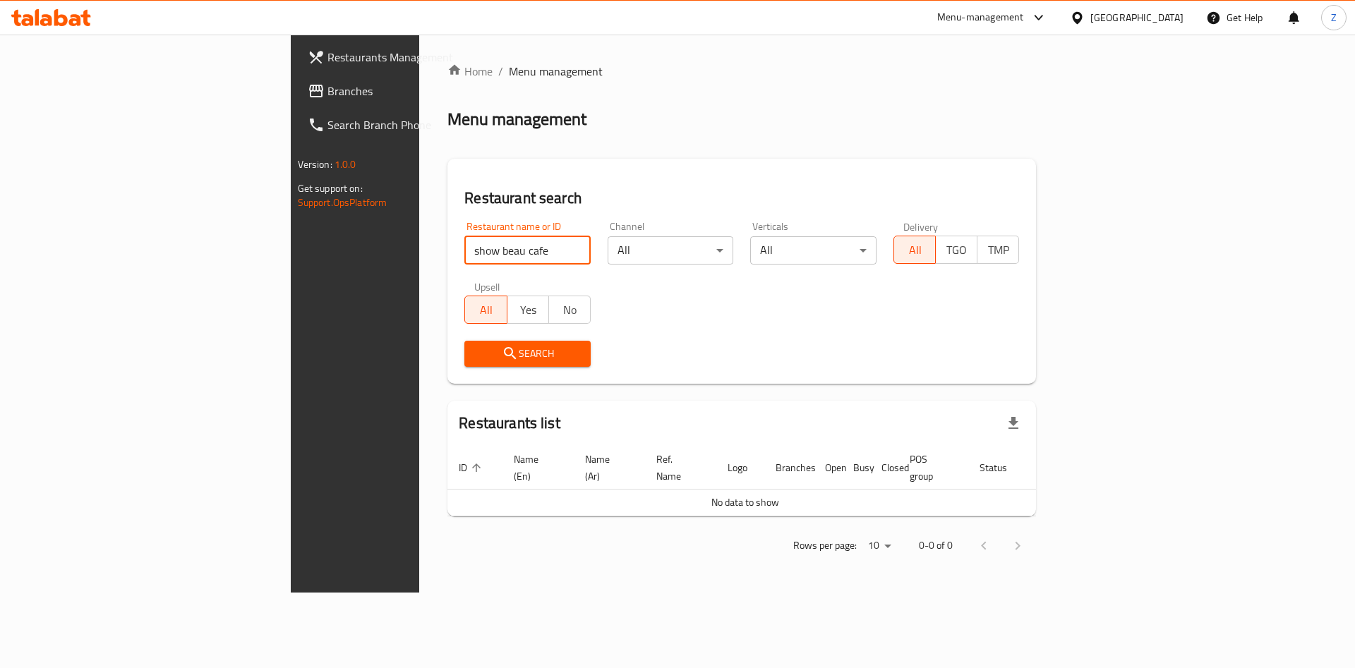
click at [464, 248] on input "show beau cafe" at bounding box center [527, 250] width 126 height 28
click at [476, 347] on span "Search" at bounding box center [528, 354] width 104 height 18
drag, startPoint x: 375, startPoint y: 248, endPoint x: 331, endPoint y: 249, distance: 44.5
click at [464, 249] on input "showbeau cafe" at bounding box center [527, 250] width 126 height 28
click at [464, 248] on input "showbeau" at bounding box center [527, 250] width 126 height 28
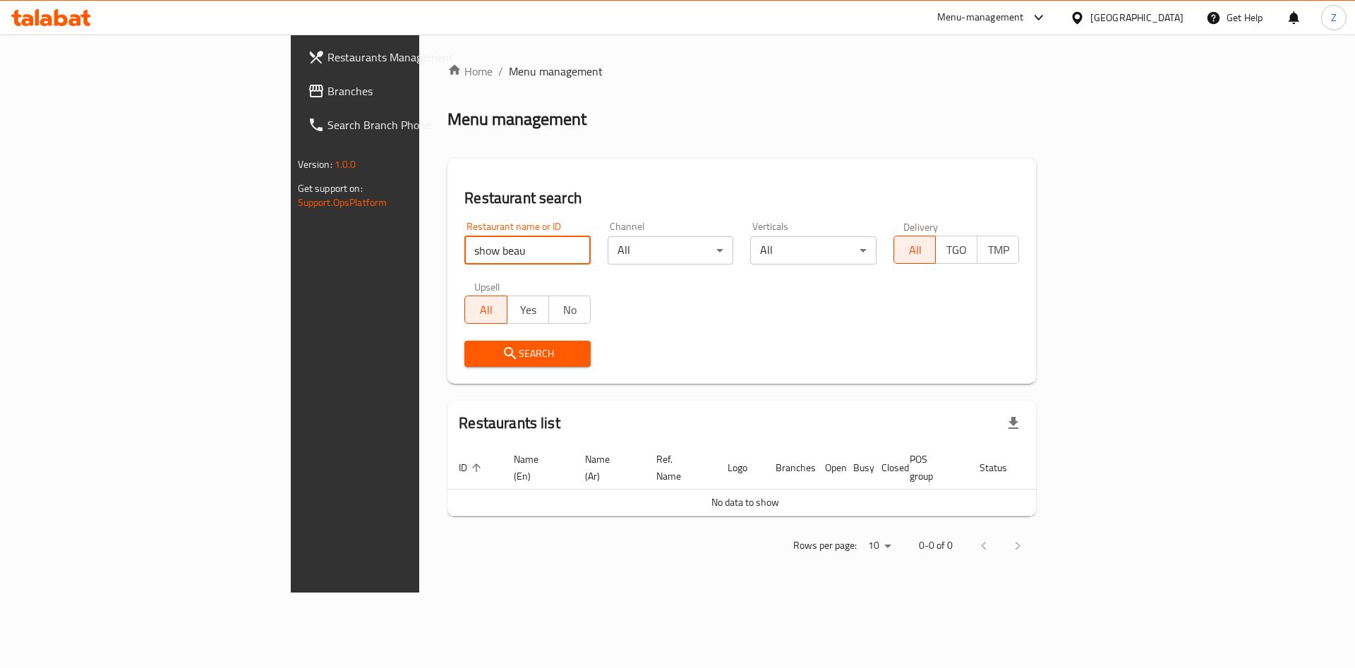
click at [456, 340] on div "Search" at bounding box center [527, 353] width 143 height 43
click at [476, 349] on span "Search" at bounding box center [528, 354] width 104 height 18
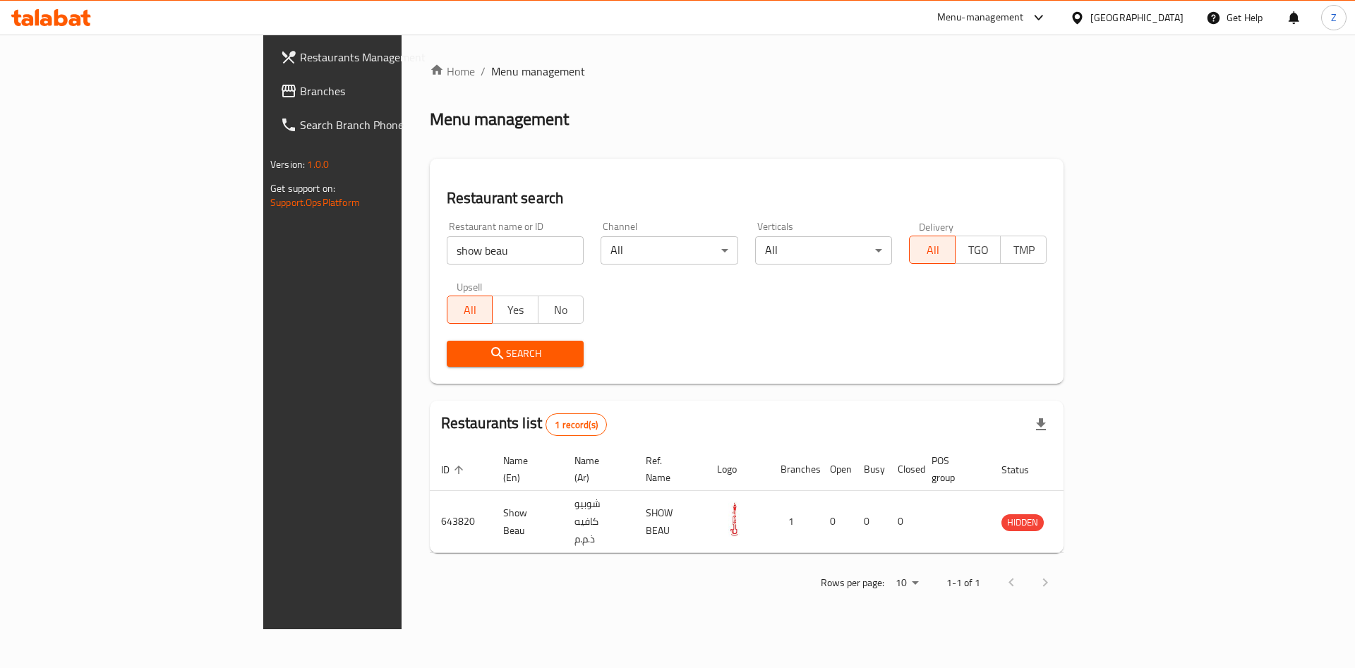
click at [447, 259] on input "show beau" at bounding box center [516, 250] width 138 height 28
drag, startPoint x: 423, startPoint y: 253, endPoint x: 23, endPoint y: 256, distance: 400.1
click at [263, 257] on div "Restaurants Management Branches Search Branch Phone Version: 1.0.0 Get support …" at bounding box center [677, 332] width 828 height 595
paste input "omyandbanatharestaurant"
click at [447, 246] on input "omyandbanatharestaurant" at bounding box center [516, 250] width 138 height 28
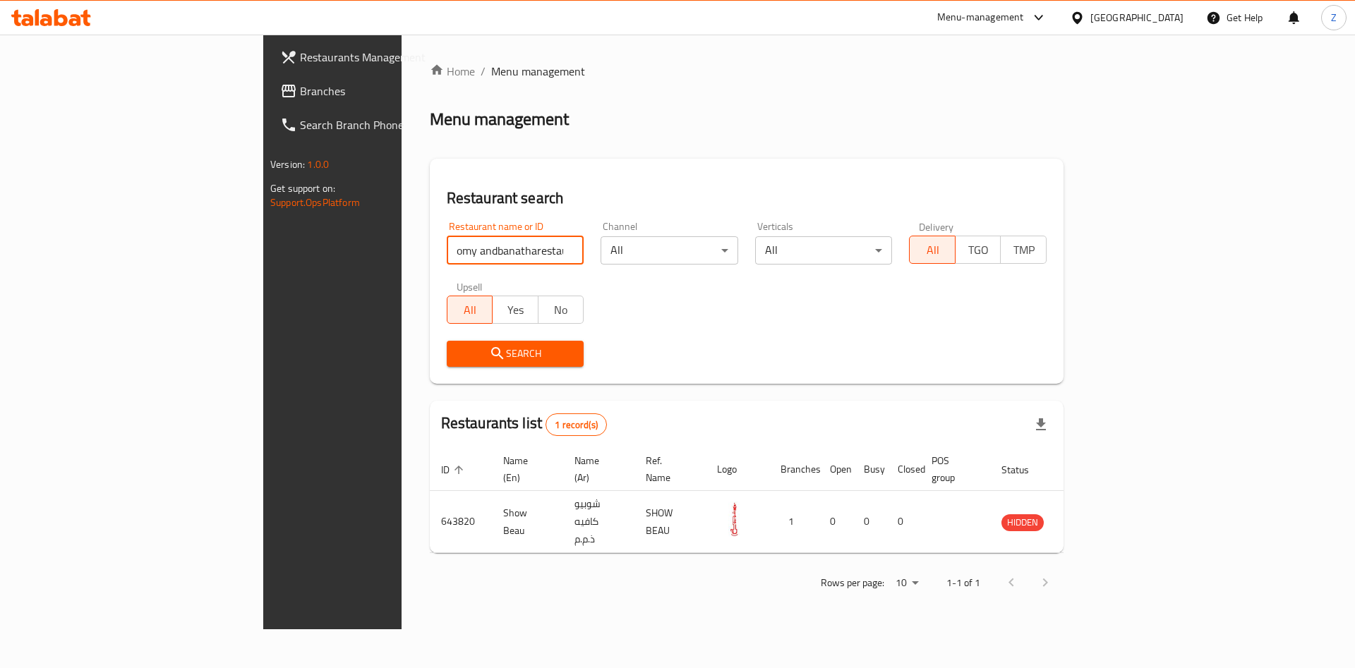
click at [447, 246] on input "omy andbanatharestaurant" at bounding box center [516, 250] width 138 height 28
click at [447, 250] on input "omy and banatharestaurant" at bounding box center [516, 250] width 138 height 28
click at [458, 345] on span "Search" at bounding box center [515, 354] width 115 height 18
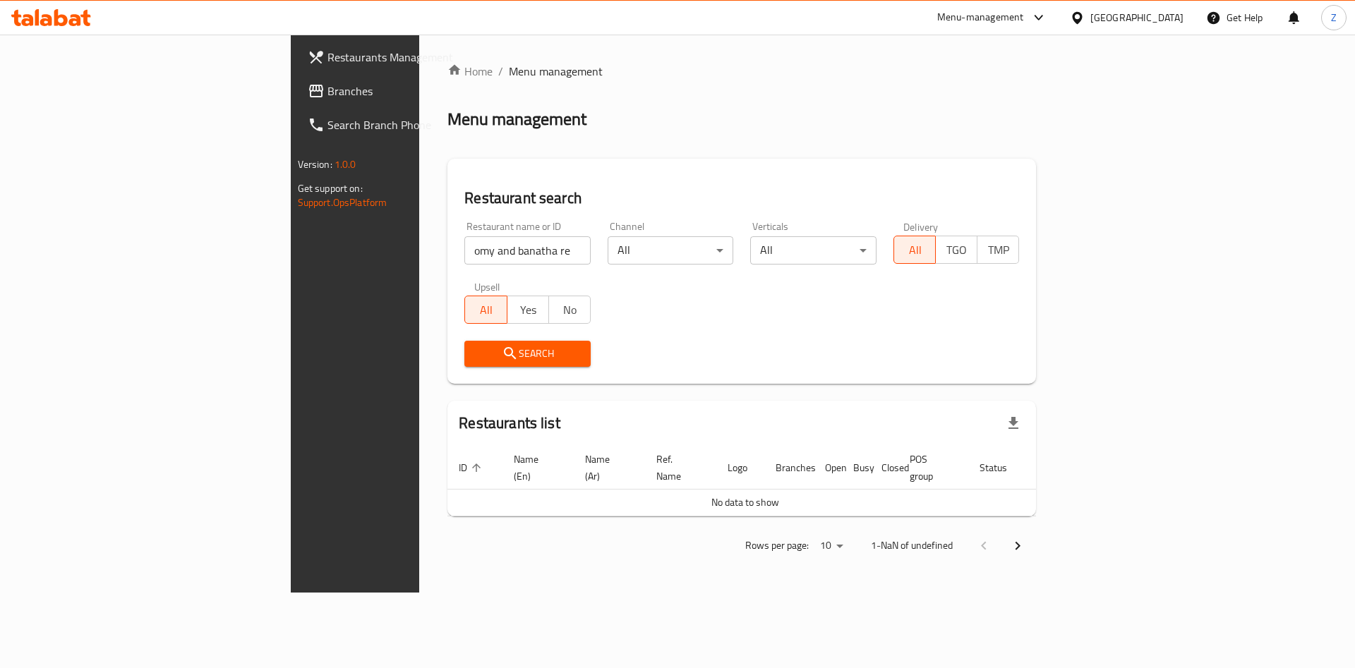
click at [464, 252] on input "omy and banatha restaurant" at bounding box center [527, 250] width 126 height 28
drag, startPoint x: 397, startPoint y: 246, endPoint x: 363, endPoint y: 248, distance: 33.3
click at [464, 248] on input "omy and banatha restaurant" at bounding box center [527, 250] width 126 height 28
click button "Search" at bounding box center [527, 354] width 126 height 26
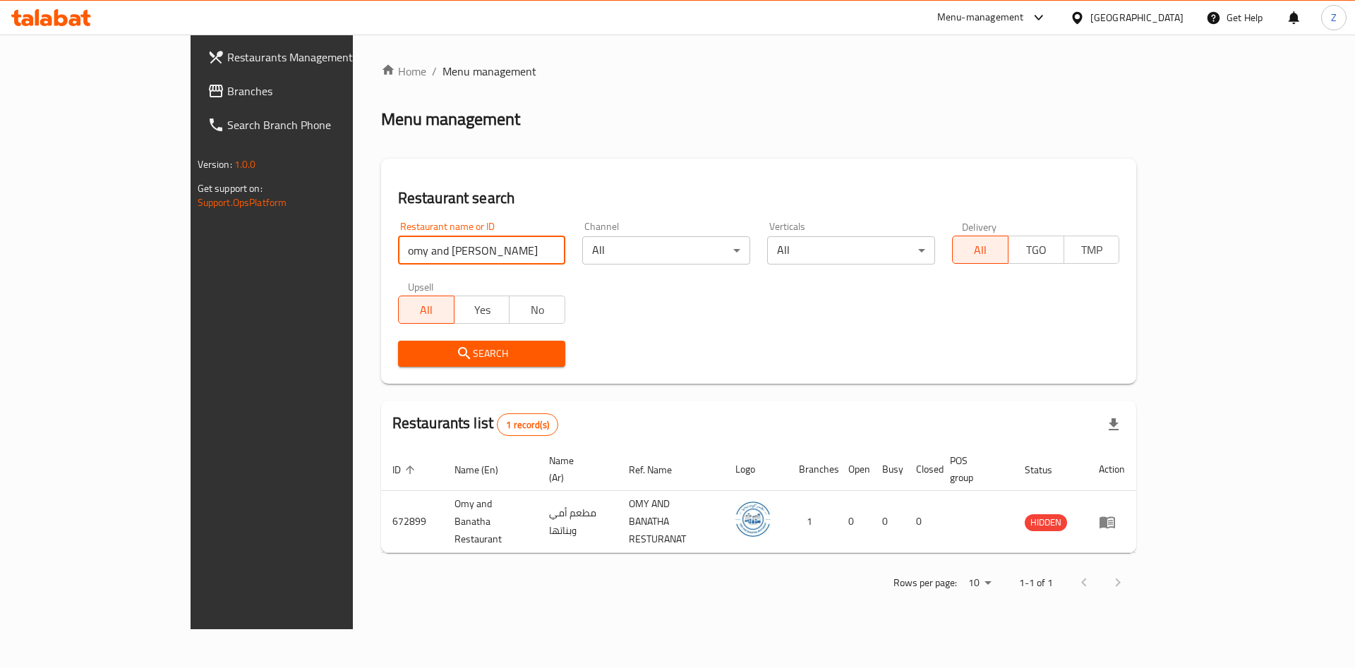
click at [428, 250] on input "omy and [PERSON_NAME]" at bounding box center [482, 250] width 168 height 28
paste input "noodlestation"
drag, startPoint x: 395, startPoint y: 250, endPoint x: 38, endPoint y: 224, distance: 358.0
click at [191, 224] on div "Restaurants Management Branches Search Branch Phone Version: 1.0.0 Get support …" at bounding box center [678, 332] width 974 height 595
click at [398, 250] on input "noodlestation" at bounding box center [482, 250] width 168 height 28
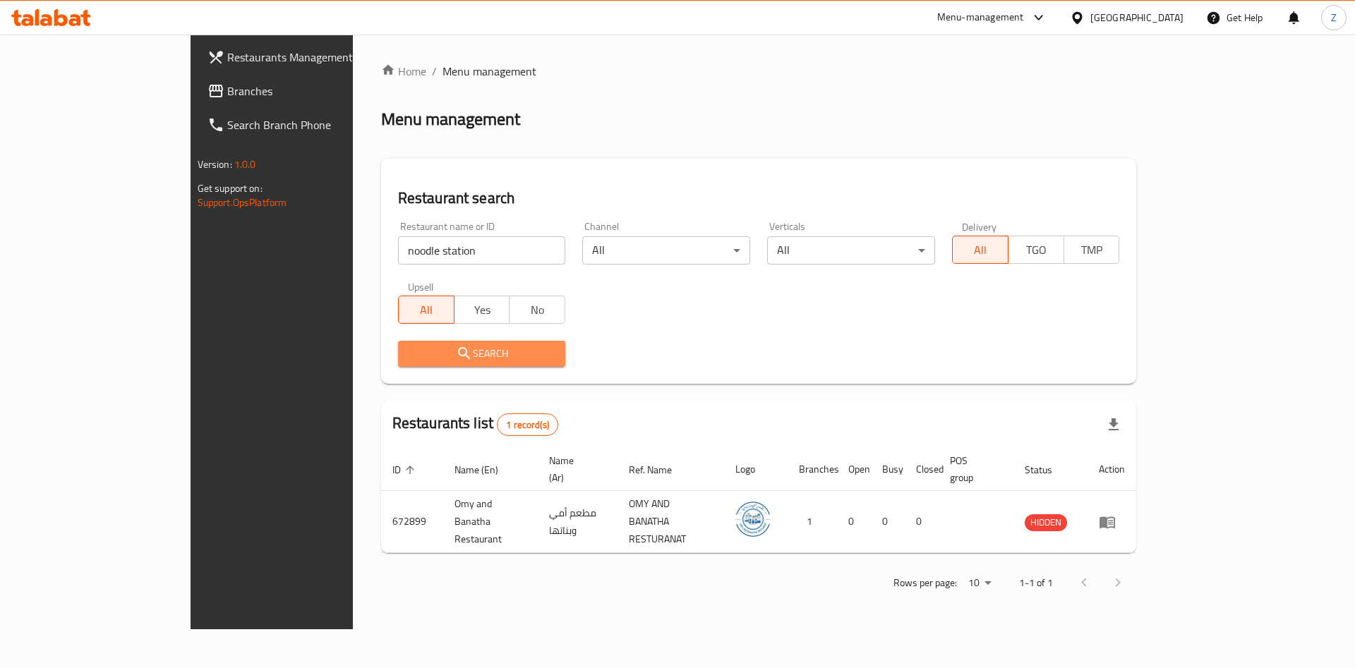
click at [409, 360] on span "Search" at bounding box center [481, 354] width 145 height 18
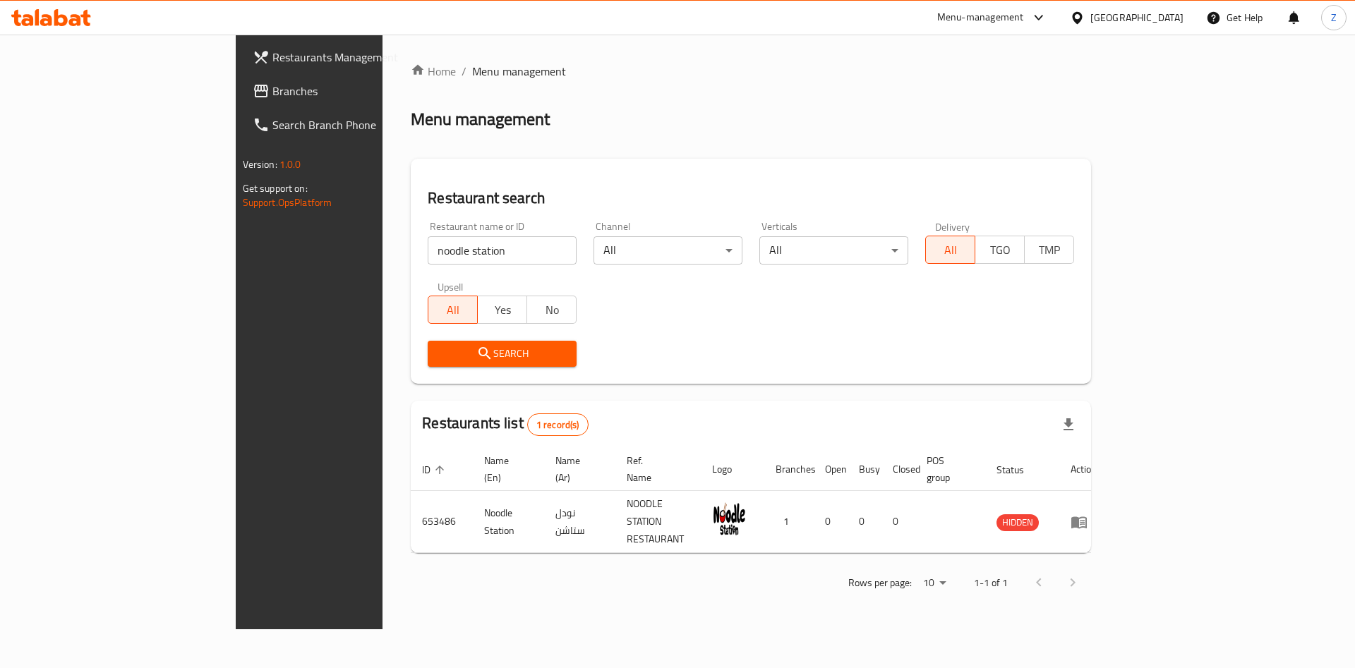
click at [419, 274] on div "Upsell All Yes No" at bounding box center [502, 302] width 166 height 59
click at [428, 254] on input "noodle station" at bounding box center [502, 250] width 149 height 28
click at [236, 190] on div "Restaurants Management Branches Search Branch Phone Version: 1.0.0 Get support …" at bounding box center [678, 332] width 884 height 595
paste input "Search... [PERSON_NAME] [DEMOGRAPHIC_DATA] fus"
drag, startPoint x: 322, startPoint y: 250, endPoint x: 0, endPoint y: 226, distance: 322.6
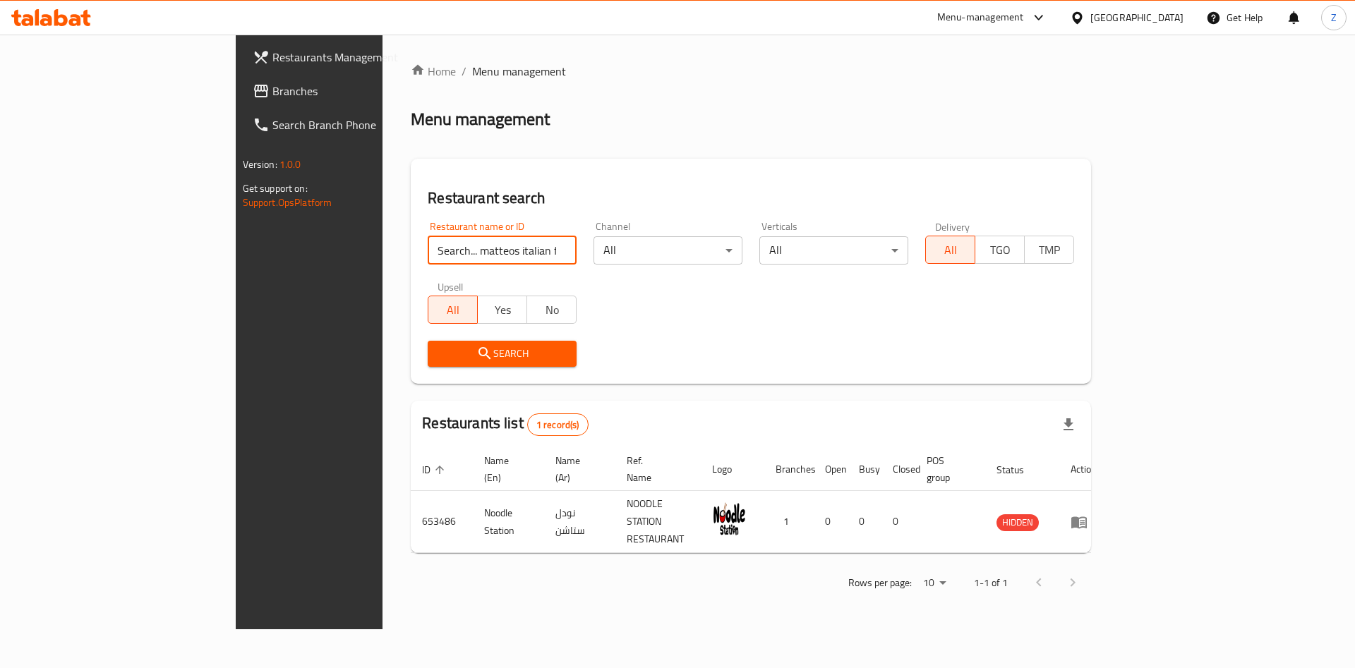
click at [236, 224] on div "Restaurants Management Branches Search Branch Phone Version: 1.0.0 Get support …" at bounding box center [678, 332] width 884 height 595
click at [439, 345] on span "Search" at bounding box center [502, 354] width 126 height 18
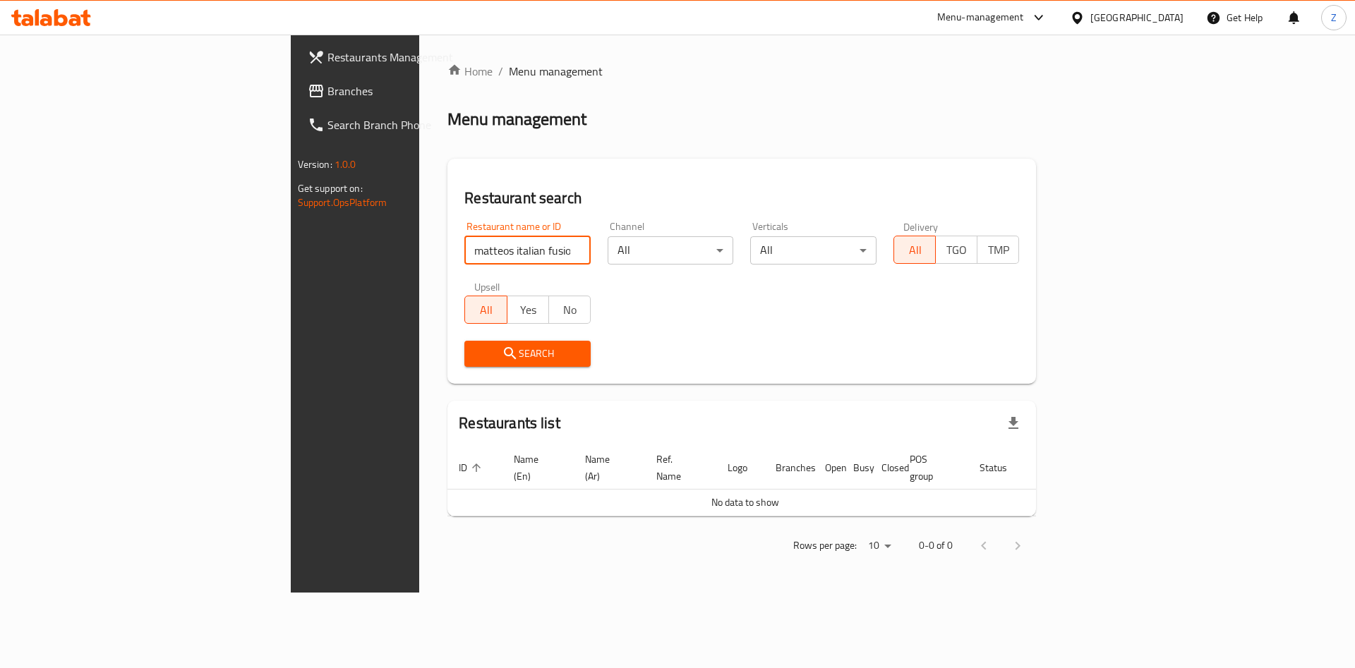
drag, startPoint x: 404, startPoint y: 255, endPoint x: 40, endPoint y: 267, distance: 363.6
click at [291, 265] on div "Restaurants Management Branches Search Branch Phone Version: 1.0.0 Get support …" at bounding box center [678, 314] width 774 height 558
paste input "karachibiryanihouse"
click at [464, 249] on input "karachibiryanihouse" at bounding box center [527, 250] width 126 height 28
click at [464, 256] on input "[GEOGRAPHIC_DATA] biryanihouse" at bounding box center [527, 250] width 126 height 28
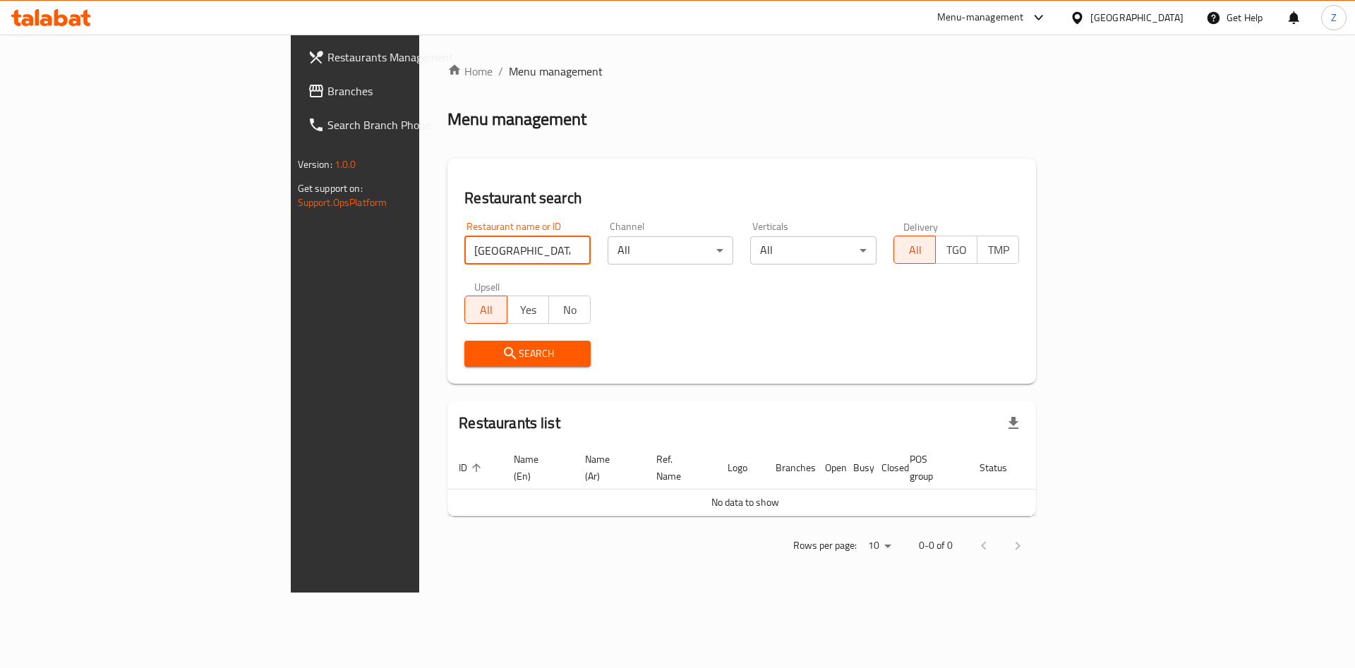
drag, startPoint x: 413, startPoint y: 251, endPoint x: 4, endPoint y: 193, distance: 414.0
click at [291, 195] on div "Restaurants Management Branches Search Branch Phone Version: 1.0.0 Get support …" at bounding box center [678, 314] width 774 height 558
paste input "jigharthanda [GEOGRAPHIC_DATA]"
drag, startPoint x: 354, startPoint y: 255, endPoint x: 343, endPoint y: 246, distance: 14.5
click at [464, 246] on input "jigharthanda [GEOGRAPHIC_DATA]" at bounding box center [527, 250] width 126 height 28
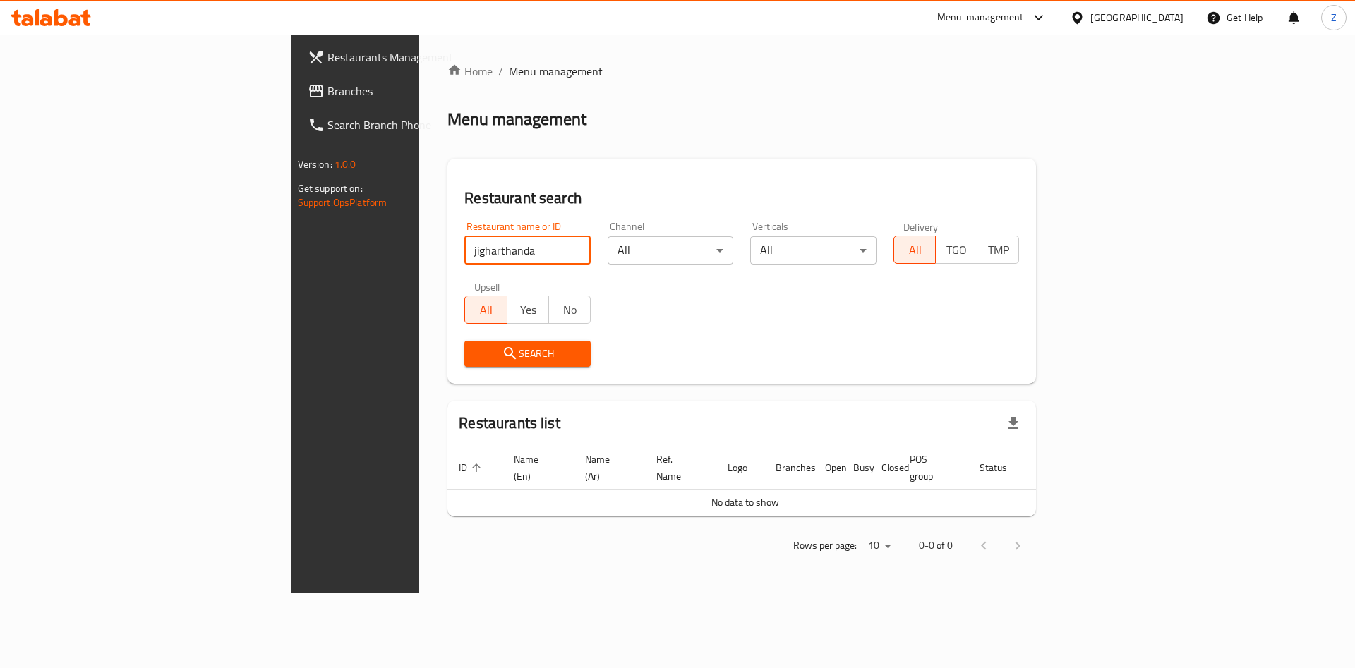
type input "jigharthanda"
click button "Search" at bounding box center [527, 354] width 126 height 26
drag, startPoint x: 418, startPoint y: 247, endPoint x: 0, endPoint y: 118, distance: 437.2
click at [291, 138] on div "Restaurants Management Branches Search Branch Phone Version: 1.0.0 Get support …" at bounding box center [678, 314] width 774 height 558
paste input "grillchillcafe"
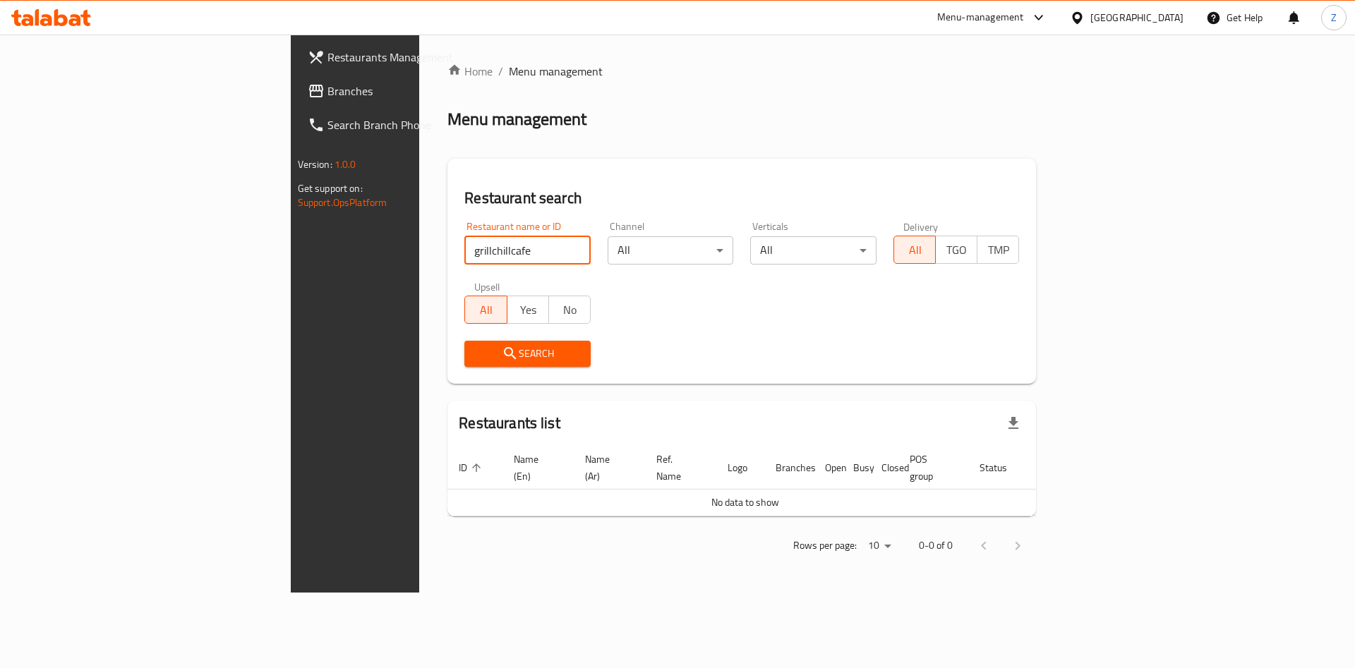
click at [464, 249] on input "grillchillcafe" at bounding box center [527, 250] width 126 height 28
click at [464, 250] on input "grill chillcafe" at bounding box center [527, 250] width 126 height 28
click at [464, 342] on button "Search" at bounding box center [527, 354] width 126 height 26
click at [464, 245] on input "grill chill cafe" at bounding box center [527, 250] width 126 height 28
drag, startPoint x: 387, startPoint y: 248, endPoint x: 0, endPoint y: 188, distance: 391.2
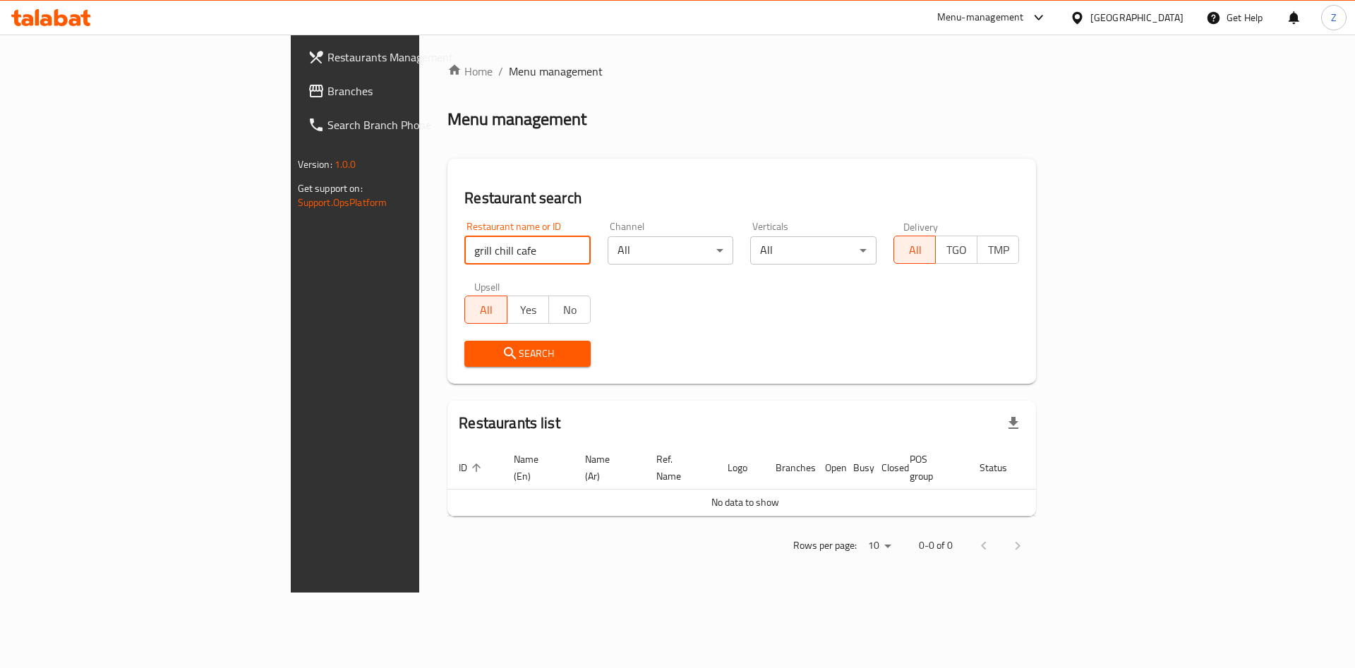
click at [291, 195] on div "Restaurants Management Branches Search Branch Phone Version: 1.0.0 Get support …" at bounding box center [678, 314] width 774 height 558
click button "Search" at bounding box center [527, 354] width 126 height 26
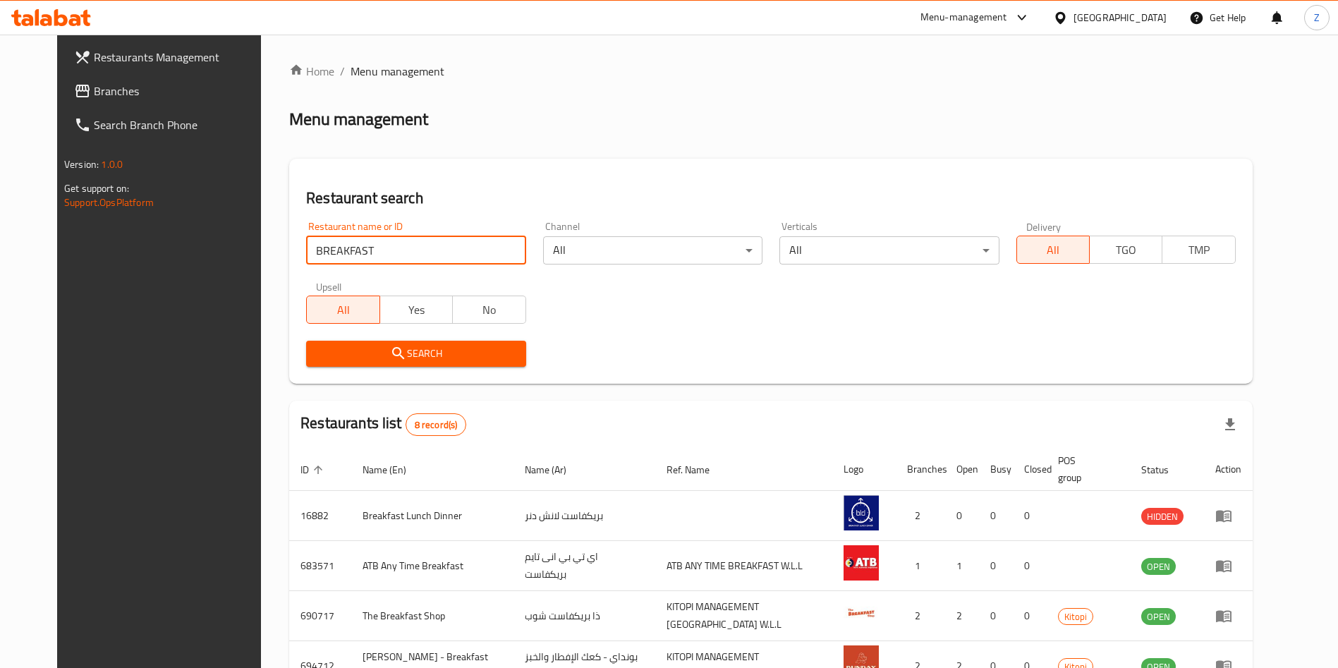
drag, startPoint x: 344, startPoint y: 260, endPoint x: 389, endPoint y: 250, distance: 45.5
click at [344, 258] on input "BREAKFAST" at bounding box center [415, 250] width 219 height 28
drag, startPoint x: 345, startPoint y: 246, endPoint x: 0, endPoint y: 221, distance: 346.0
click at [57, 221] on div "Restaurants Management Branches Search Branch Phone Version: 1.0.0 Get support …" at bounding box center [669, 501] width 1224 height 933
paste input "4O7X86"
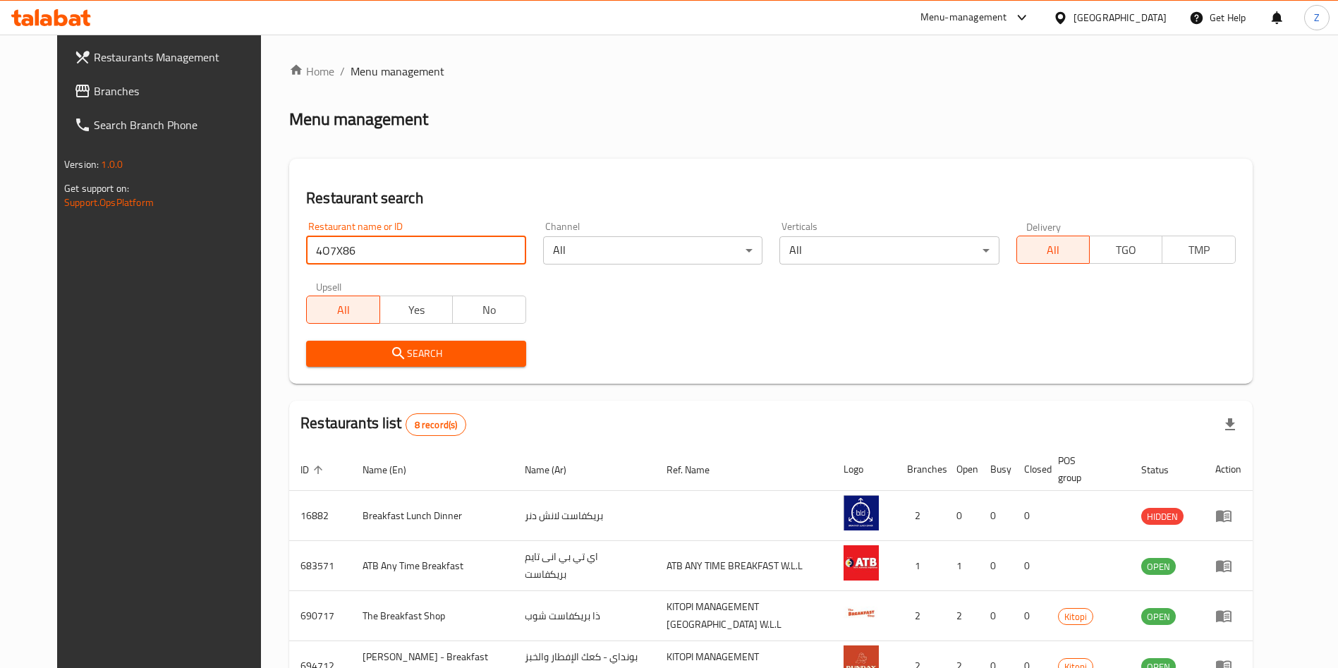
click at [330, 356] on span "Search" at bounding box center [416, 354] width 197 height 18
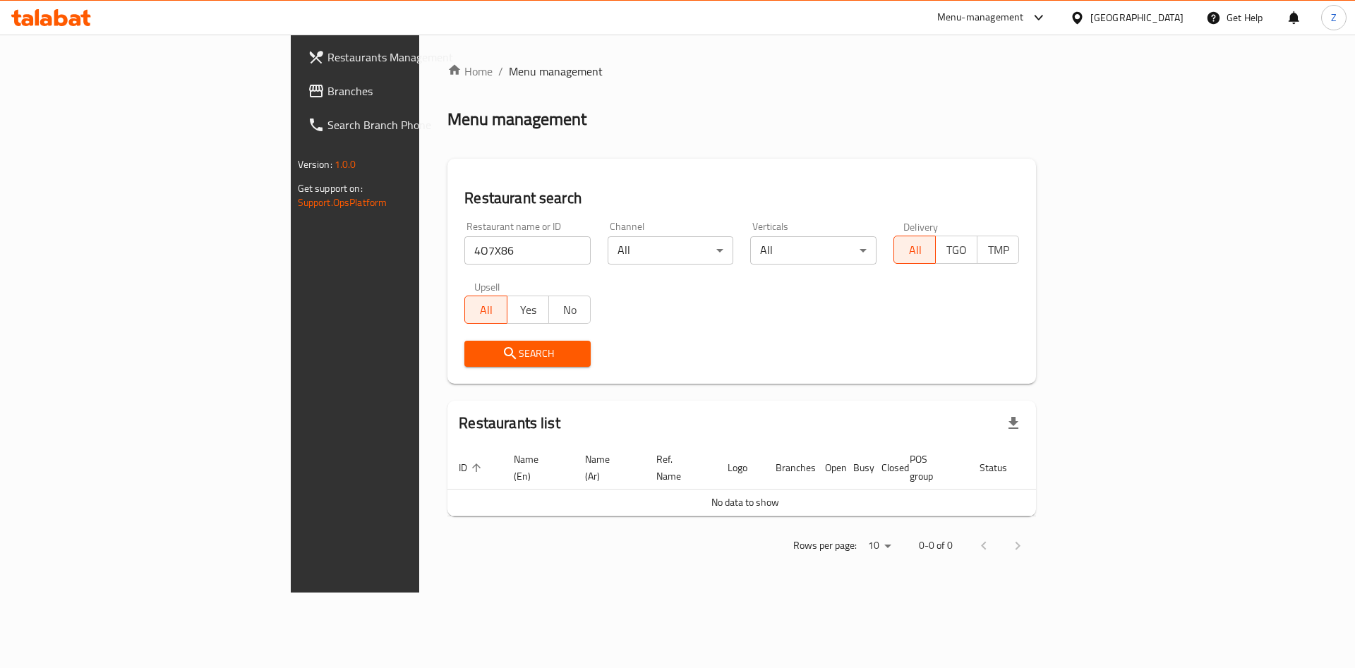
click at [464, 238] on input "4O7X86" at bounding box center [527, 250] width 126 height 28
click at [464, 247] on input "4O7X86" at bounding box center [527, 250] width 126 height 28
drag, startPoint x: 394, startPoint y: 245, endPoint x: 43, endPoint y: 237, distance: 351.5
click at [291, 237] on div "Restaurants Management Branches Search Branch Phone Version: 1.0.0 Get support …" at bounding box center [678, 314] width 774 height 558
paste input "threeguysburger"
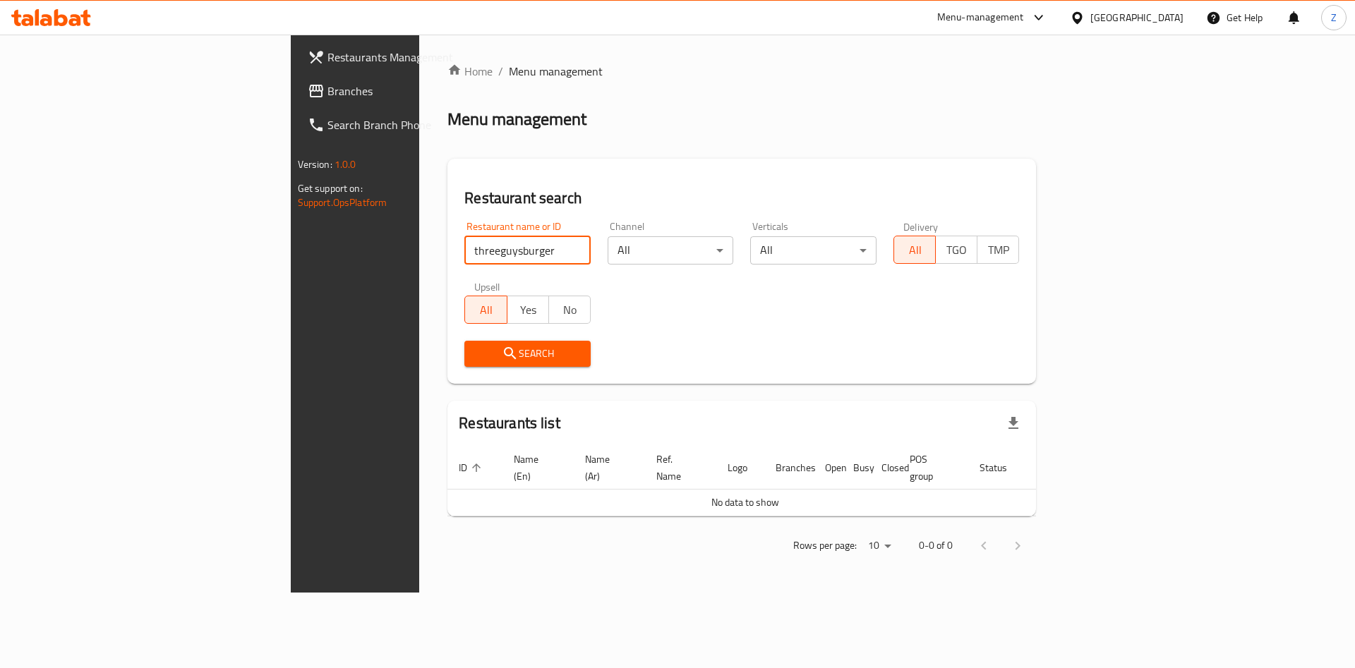
click at [464, 248] on input "threeguysburger" at bounding box center [527, 250] width 126 height 28
drag, startPoint x: 383, startPoint y: 250, endPoint x: 330, endPoint y: 241, distance: 53.7
click at [464, 241] on input "threeguys burger" at bounding box center [527, 250] width 126 height 28
click at [464, 248] on input "threeguys" at bounding box center [527, 250] width 126 height 28
type input "three guys"
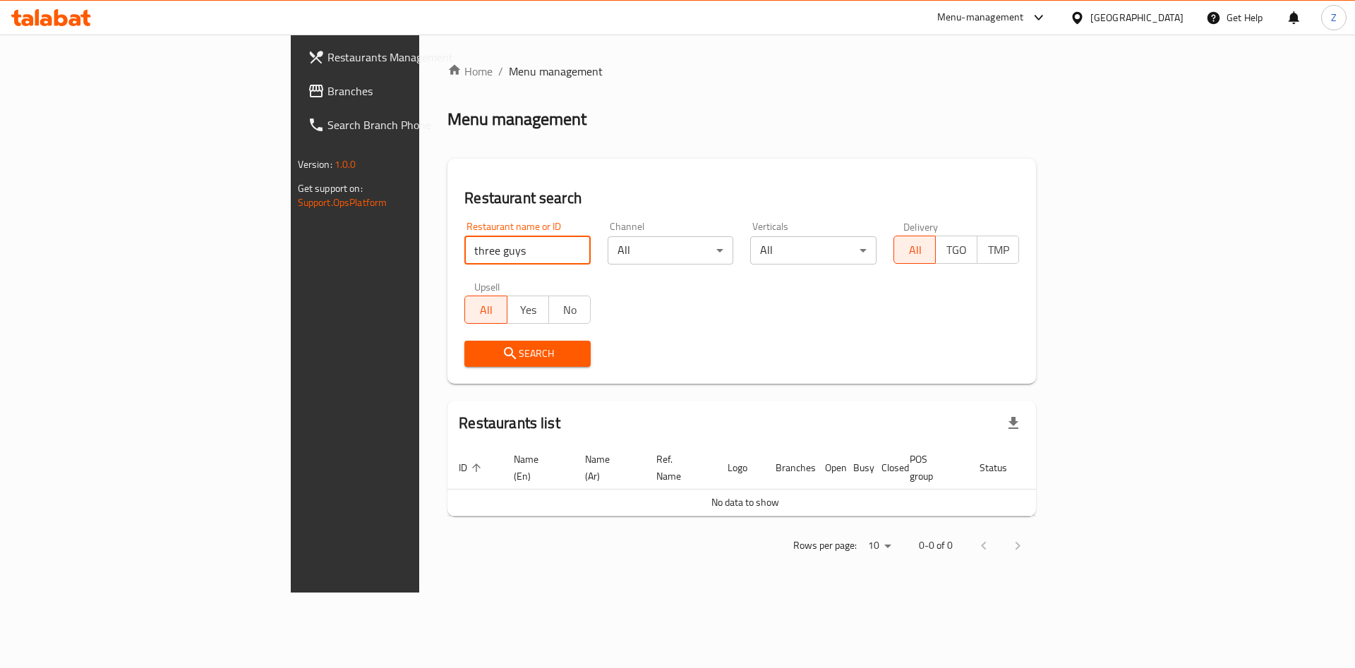
click at [464, 363] on button "Search" at bounding box center [527, 354] width 126 height 26
